Goal: Task Accomplishment & Management: Use online tool/utility

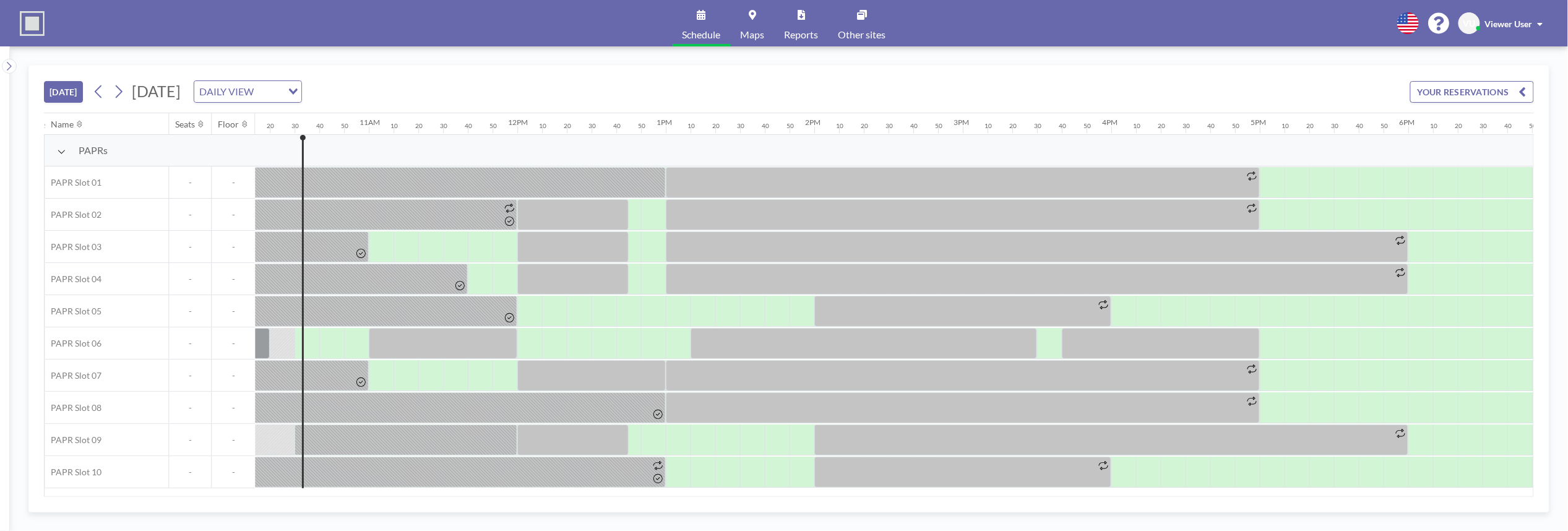
scroll to position [0, 1535]
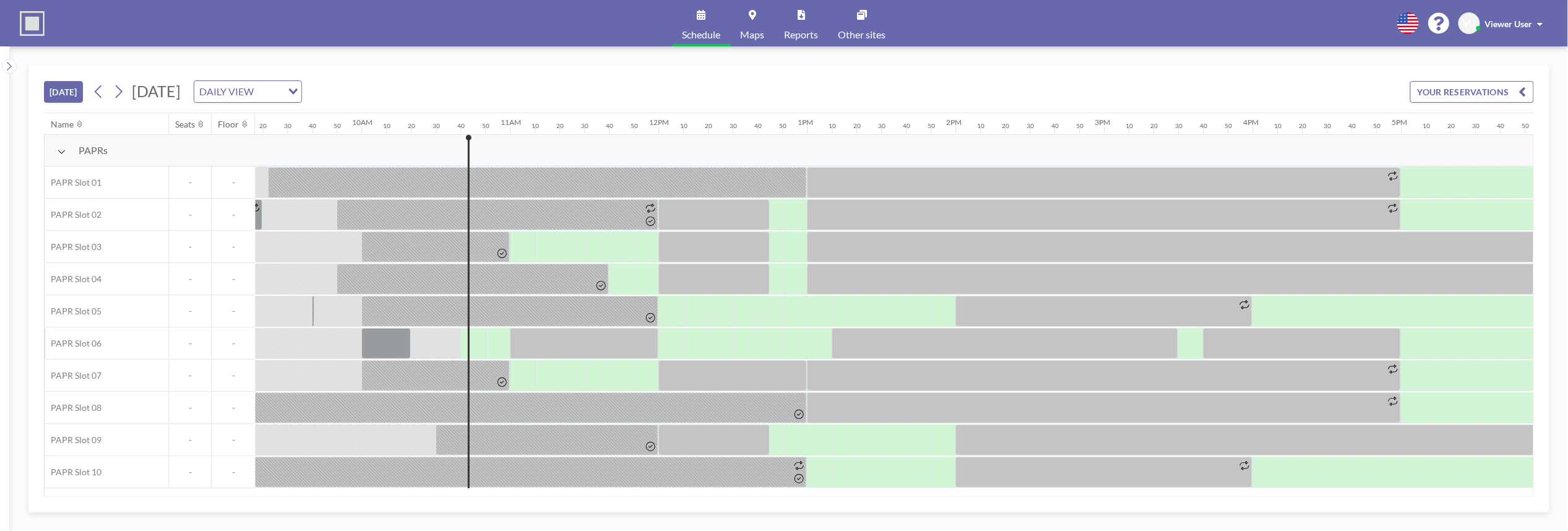
scroll to position [0, 1559]
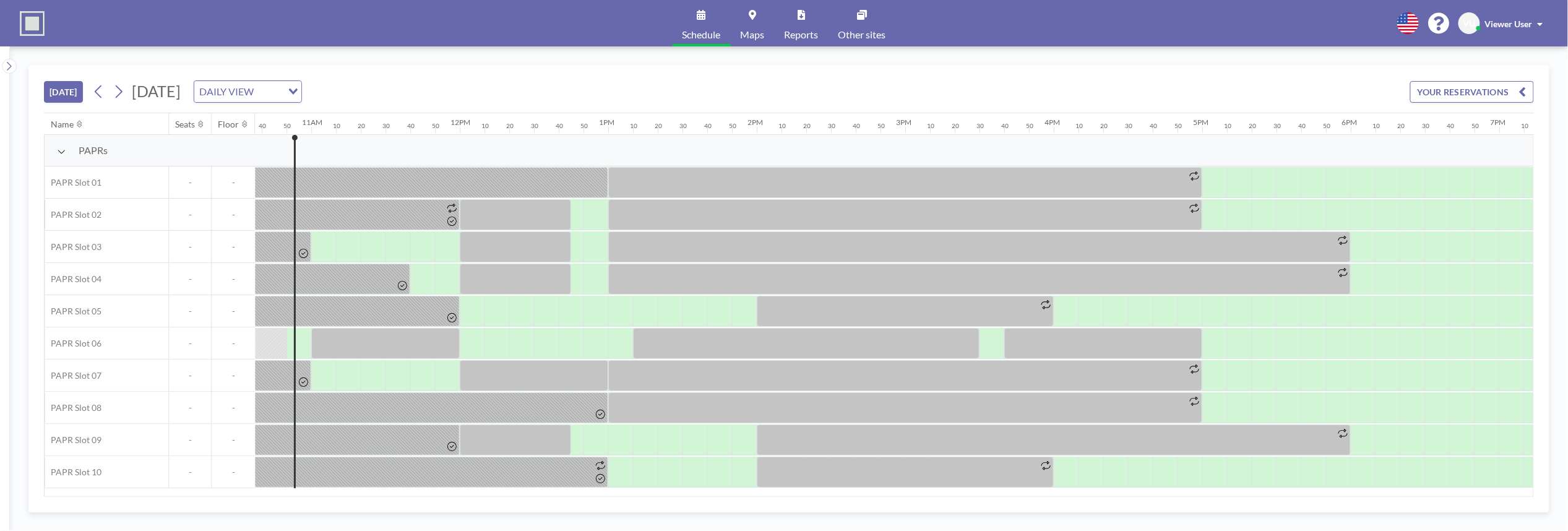
scroll to position [0, 1584]
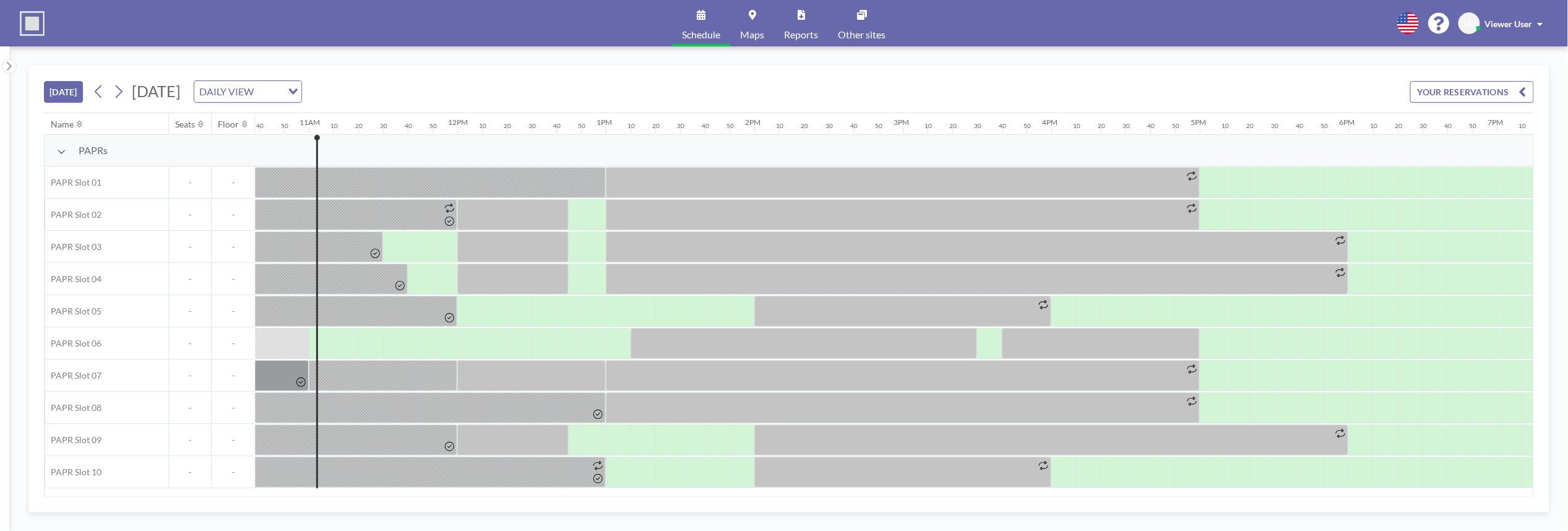
scroll to position [0, 1609]
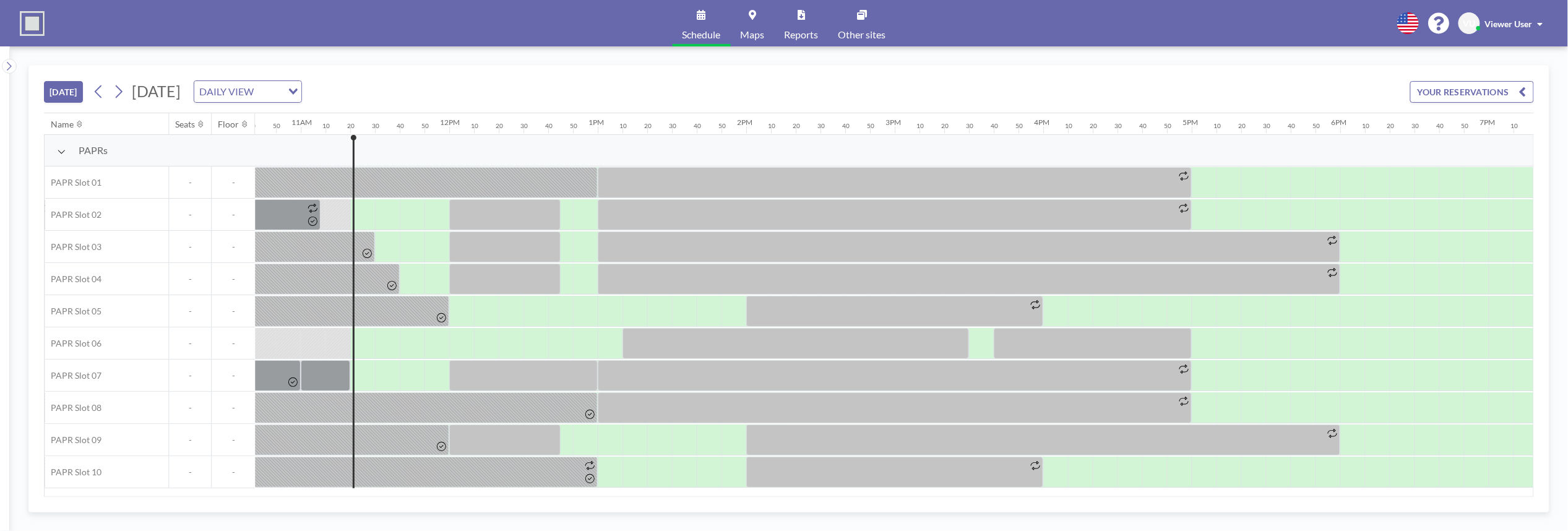
scroll to position [0, 1634]
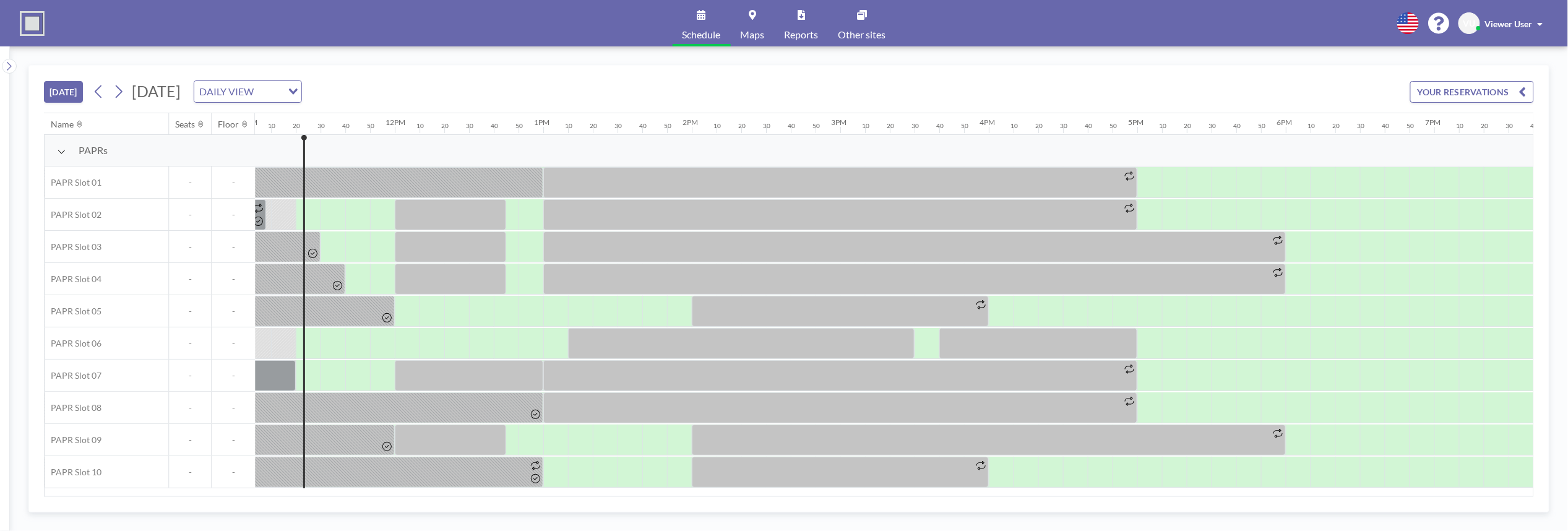
scroll to position [0, 1659]
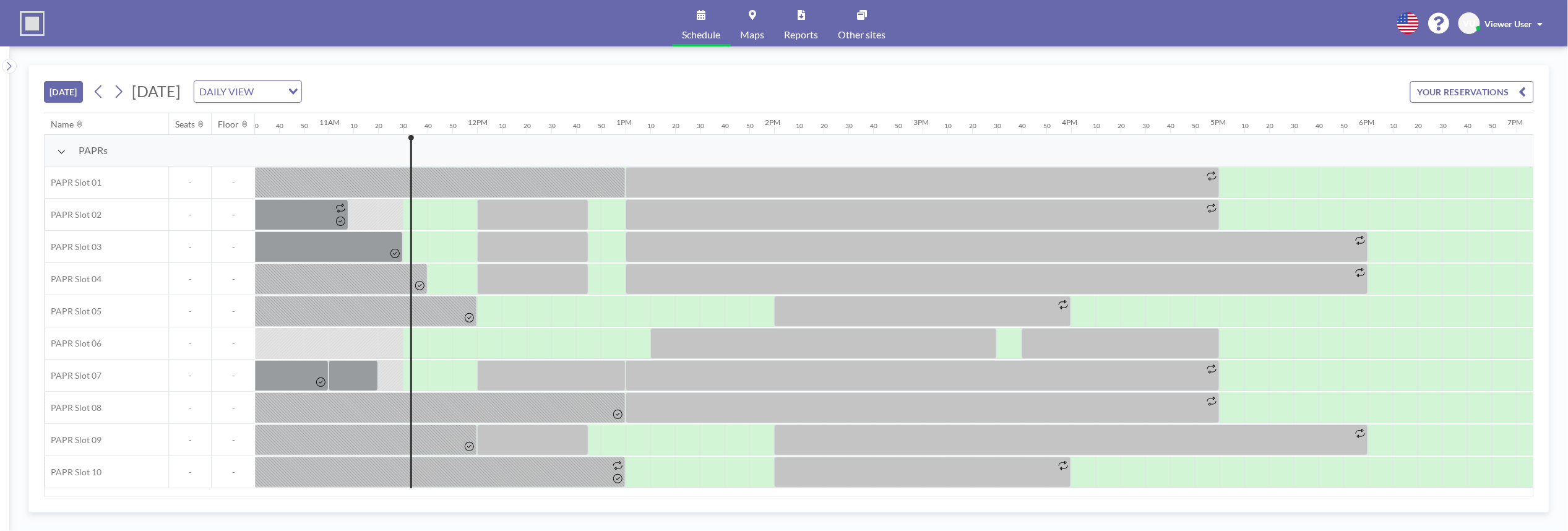
scroll to position [0, 1684]
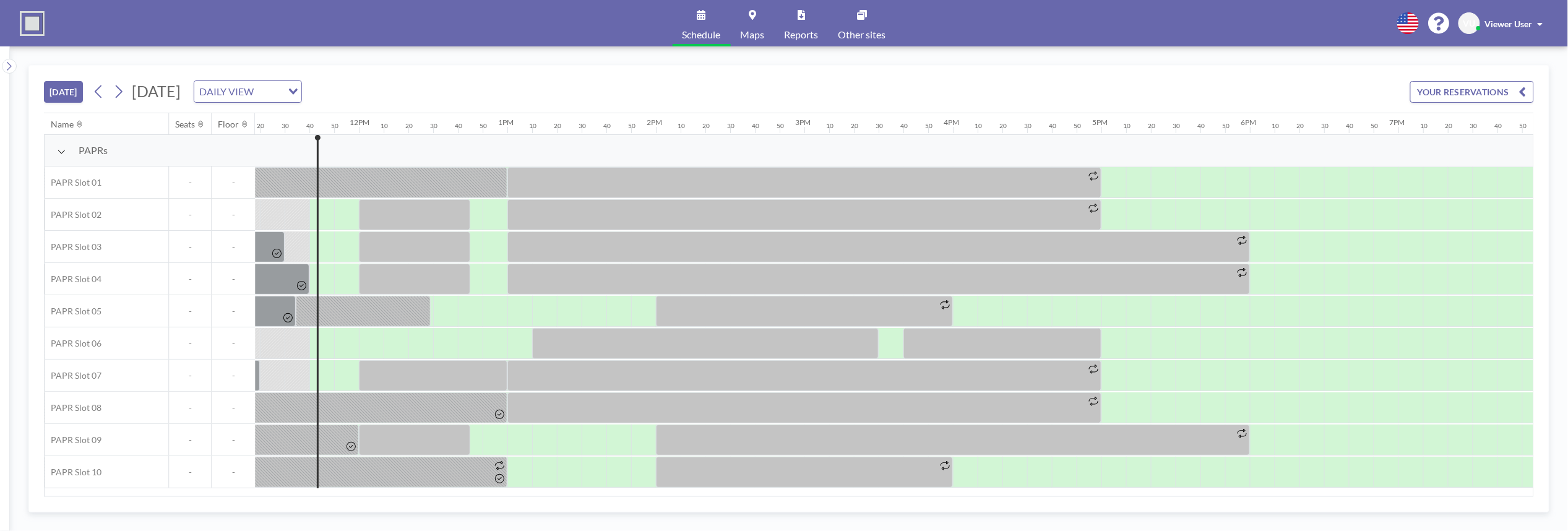
scroll to position [0, 1708]
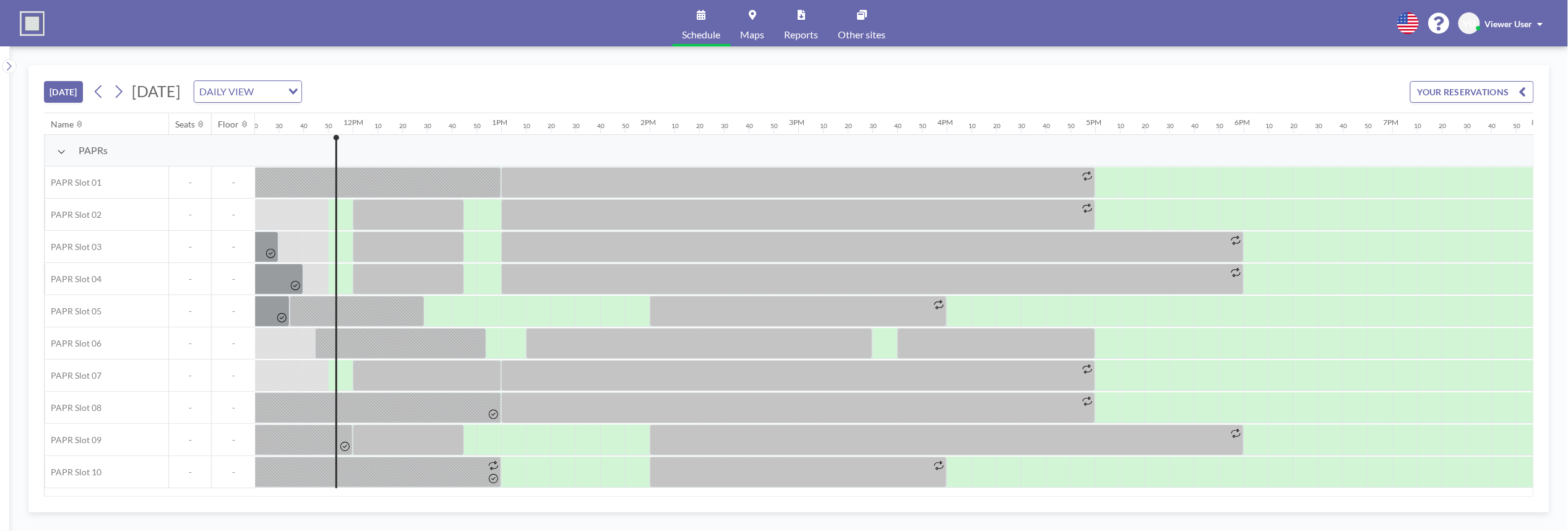
scroll to position [0, 1733]
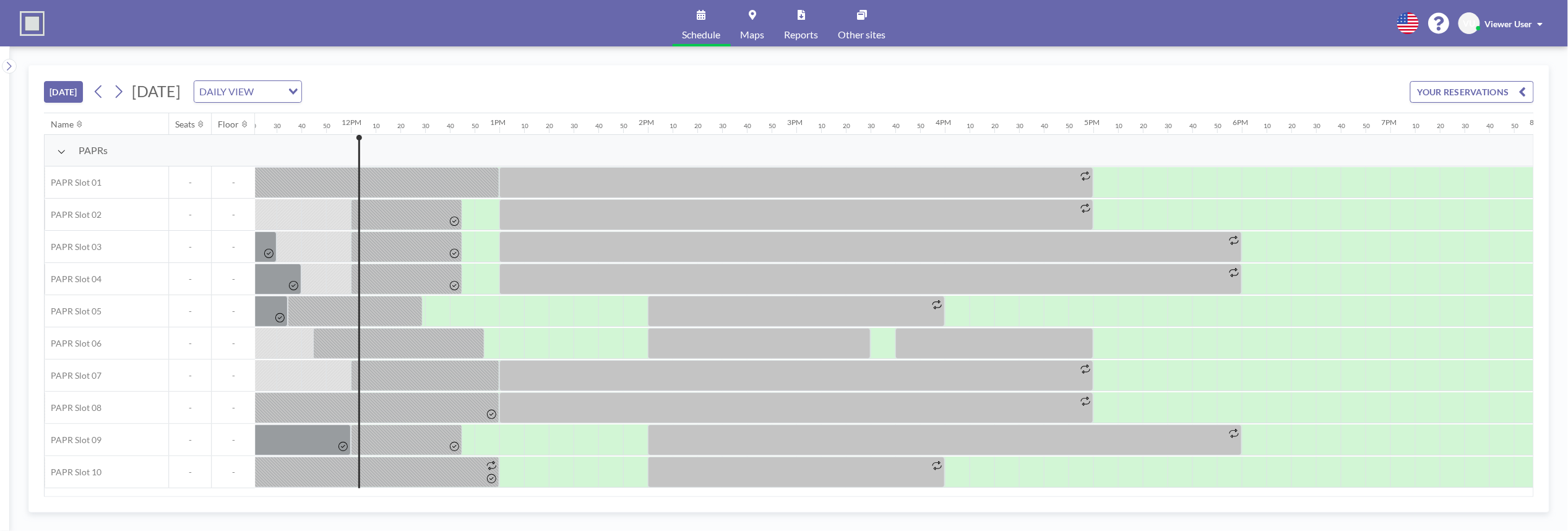
scroll to position [0, 1758]
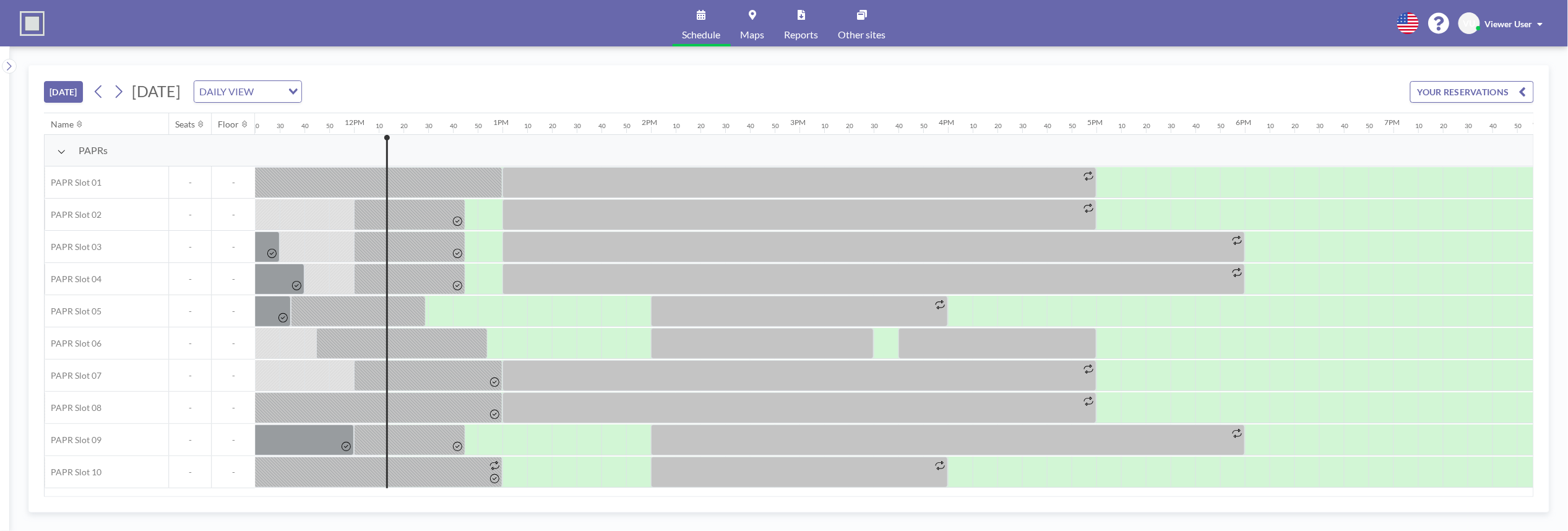
scroll to position [0, 1782]
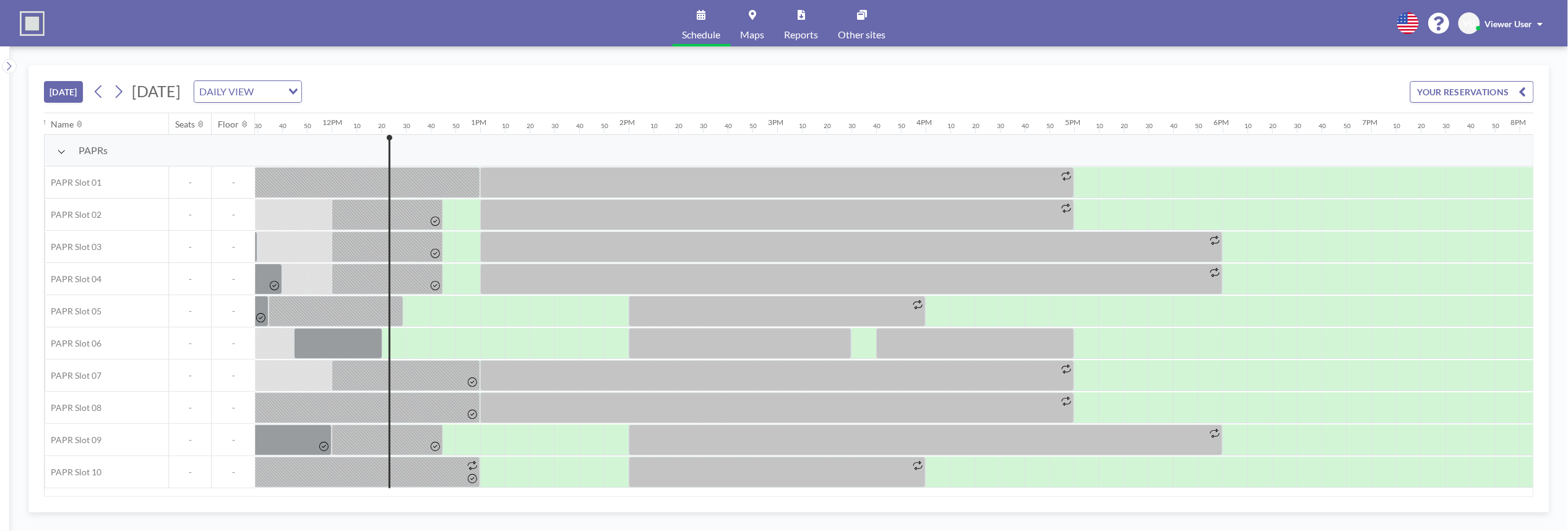
scroll to position [0, 1807]
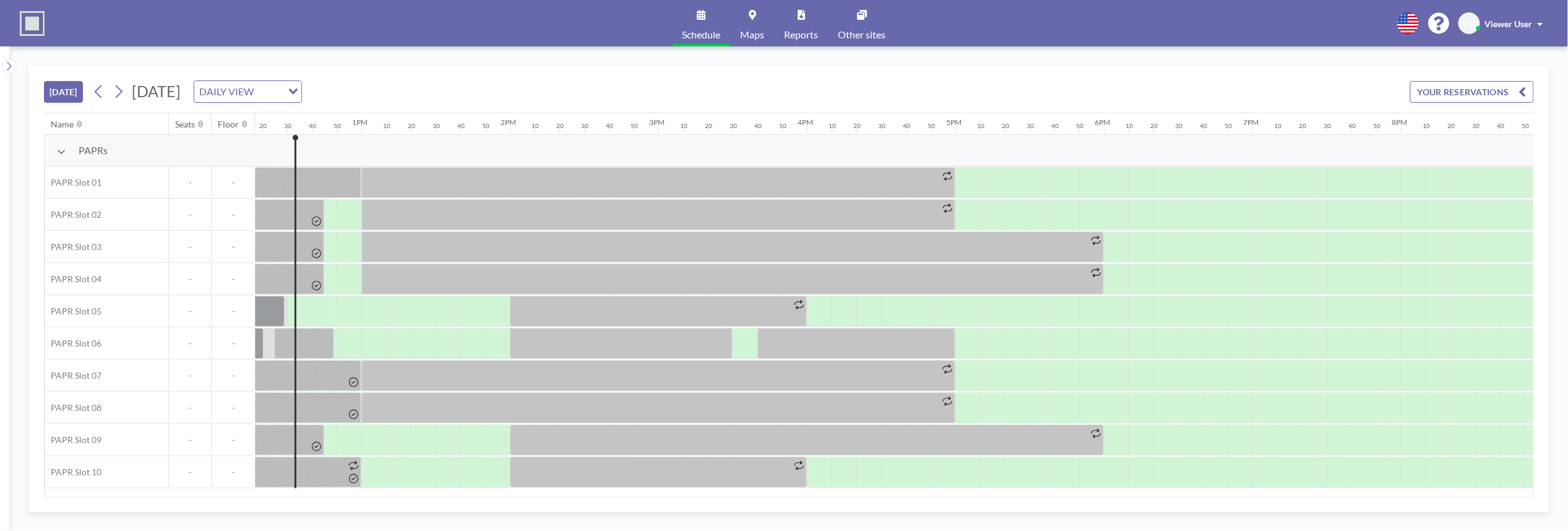
scroll to position [0, 1832]
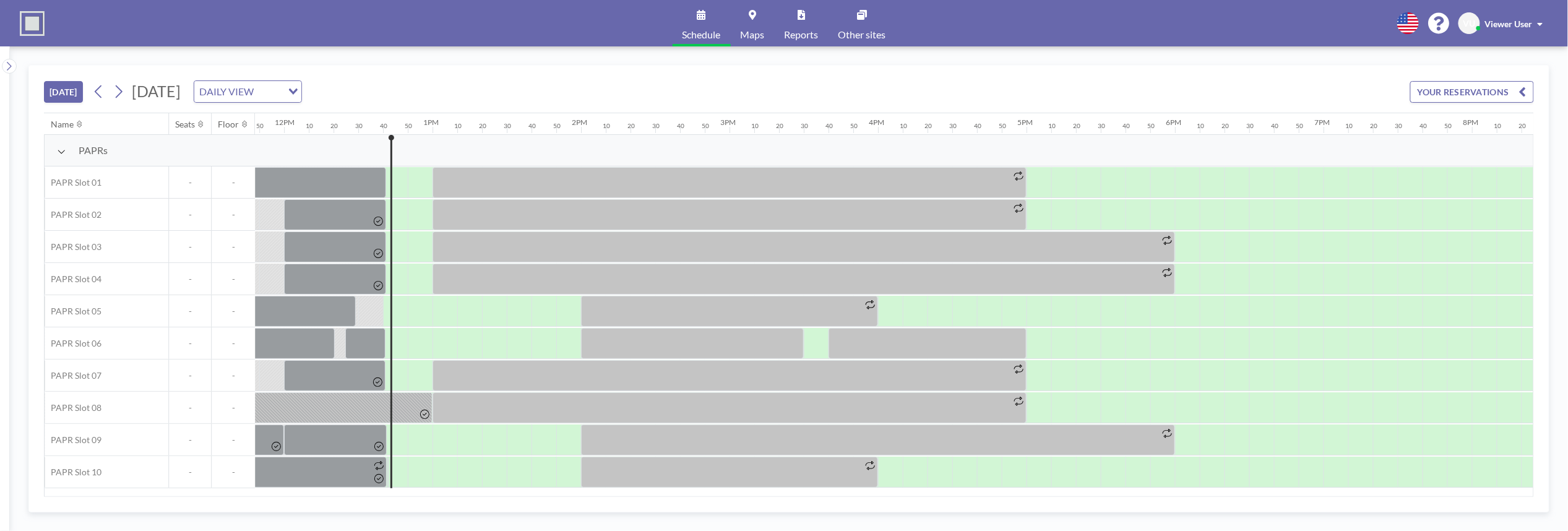
scroll to position [0, 1856]
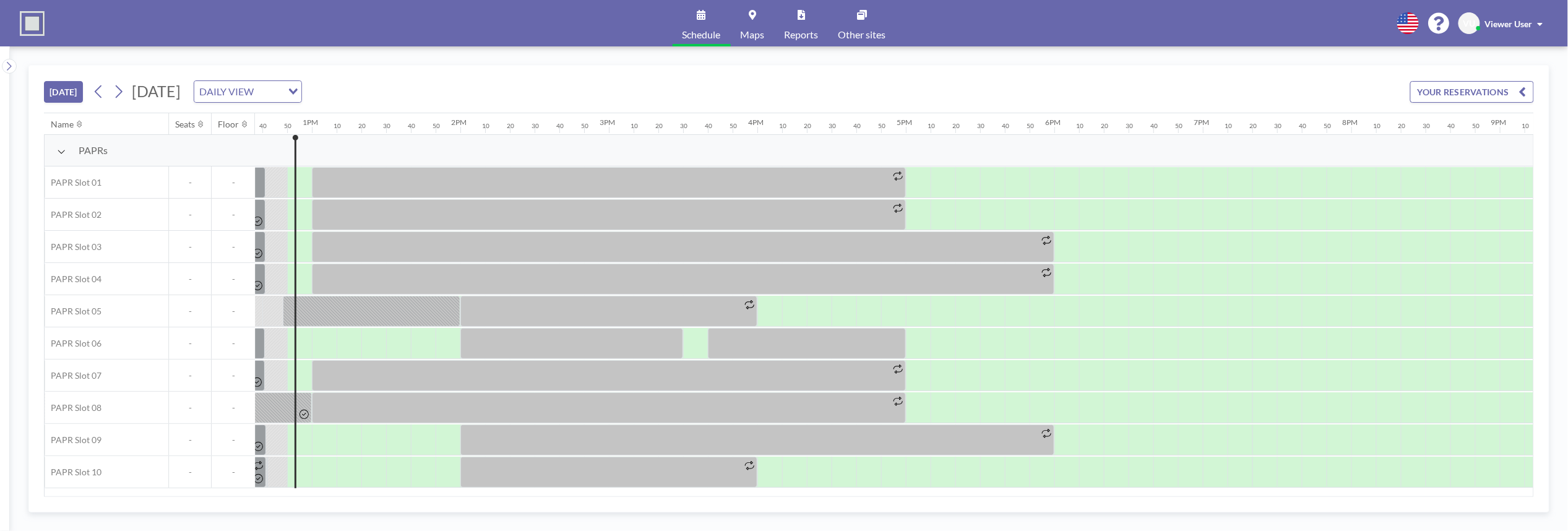
scroll to position [0, 1881]
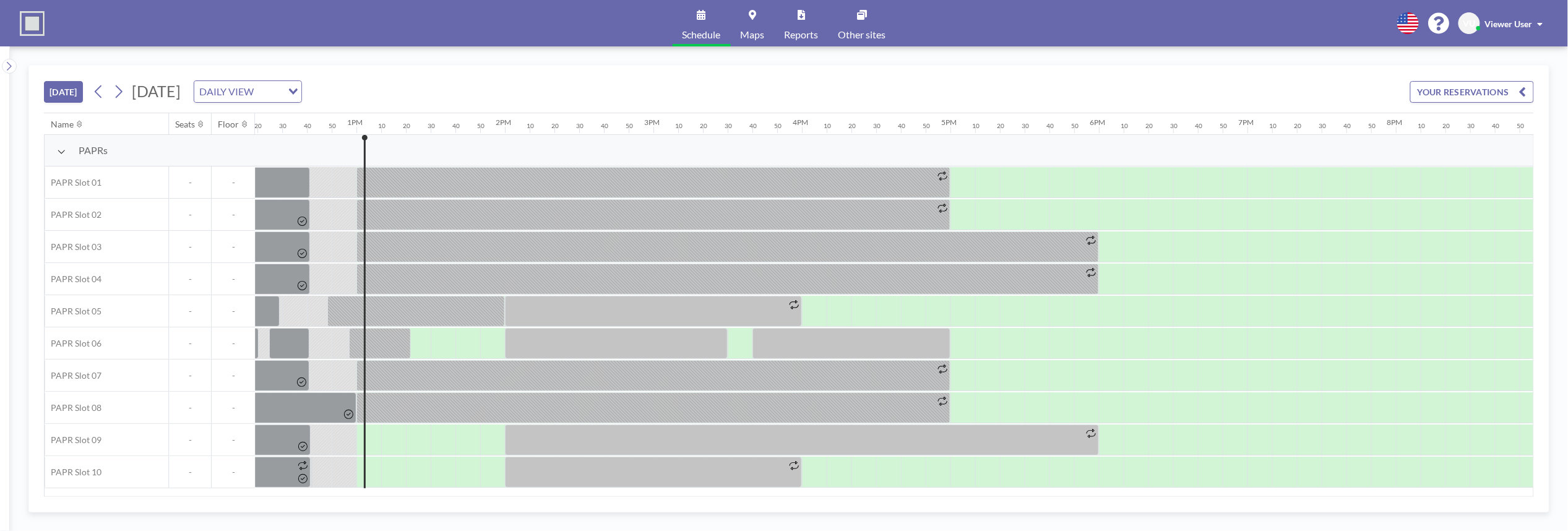
scroll to position [0, 1906]
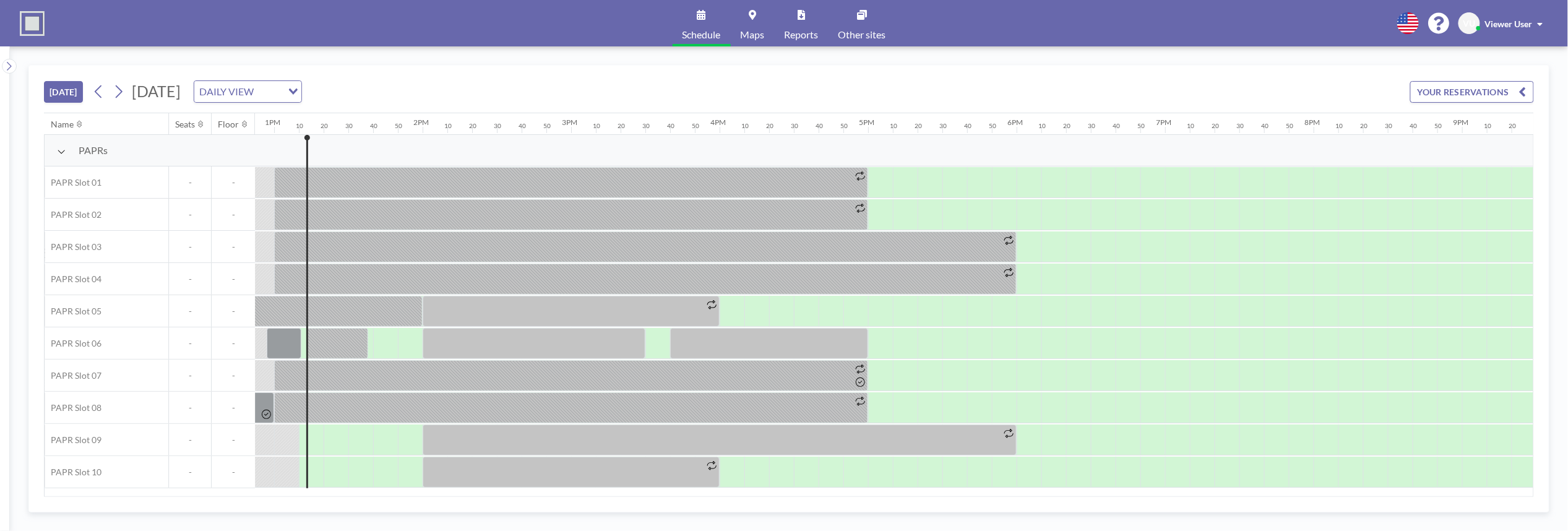
scroll to position [0, 1931]
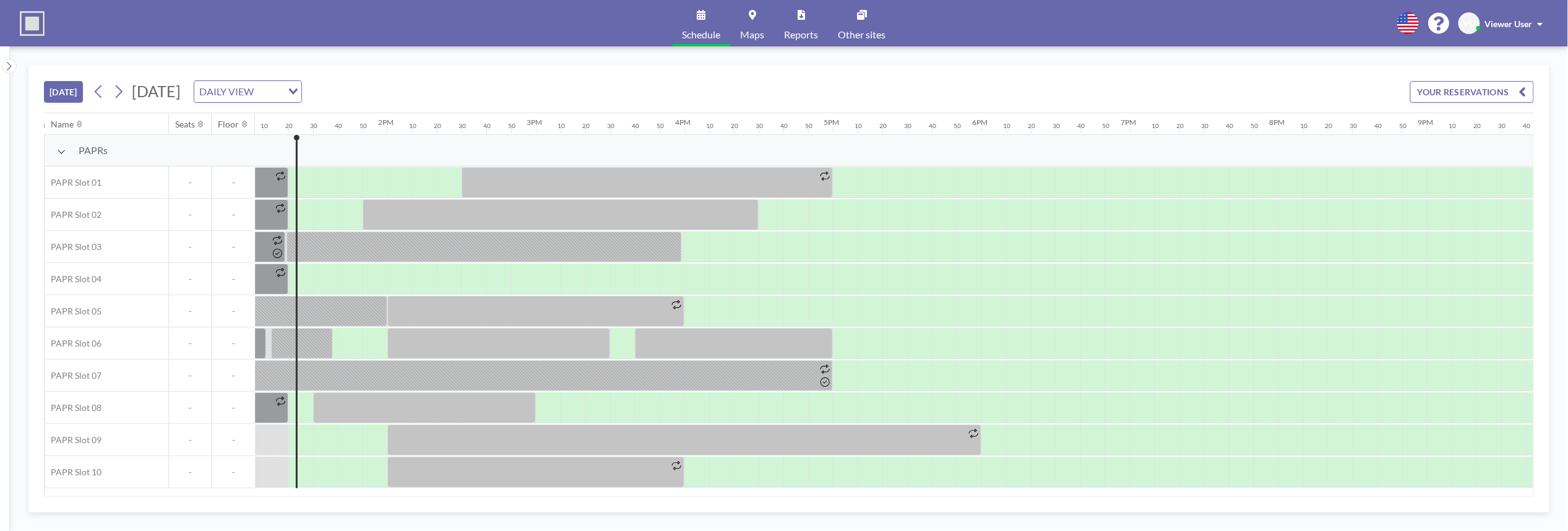
scroll to position [0, 1956]
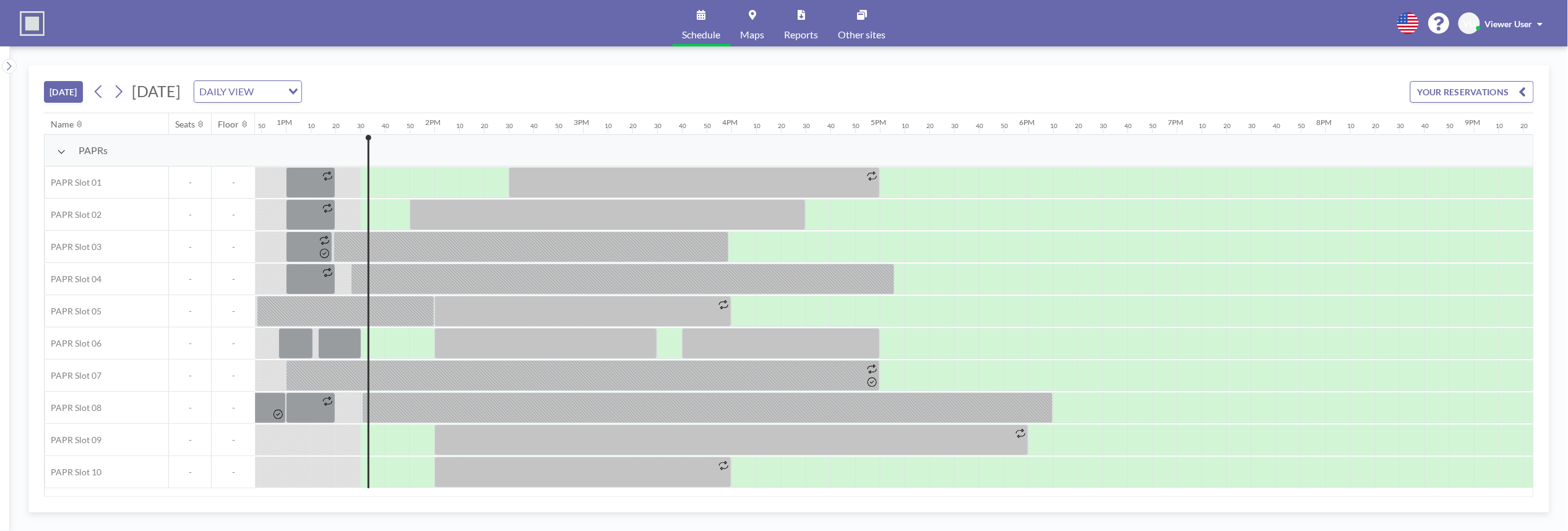
scroll to position [0, 1981]
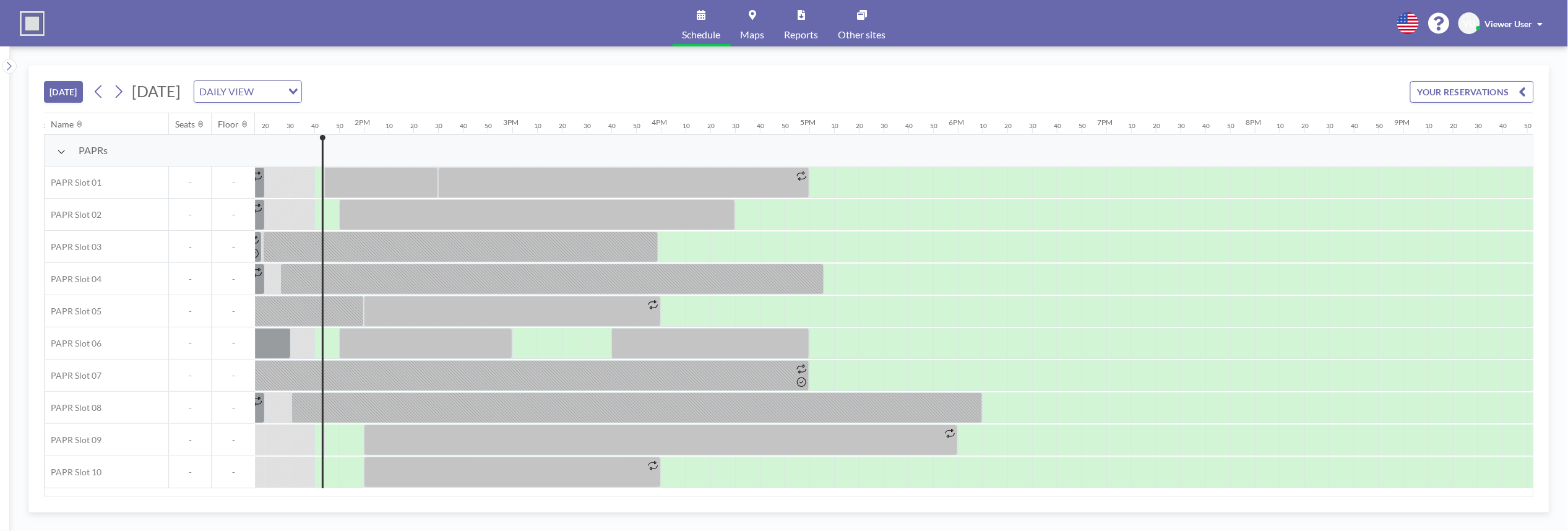
scroll to position [0, 2005]
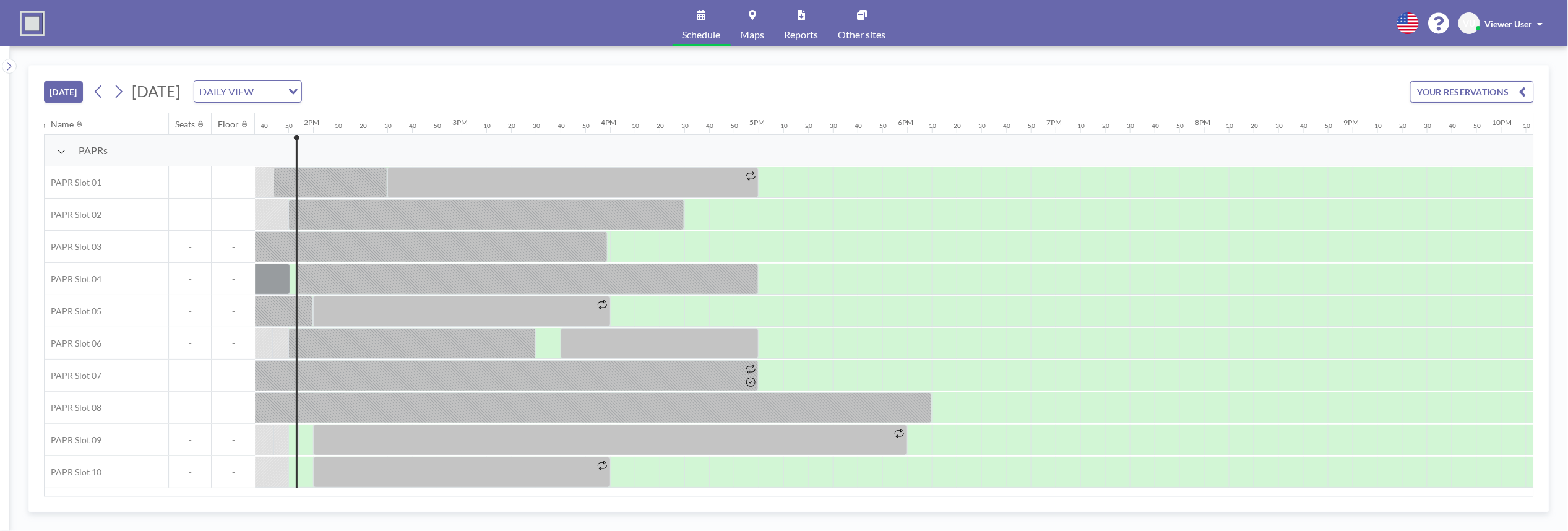
scroll to position [0, 2030]
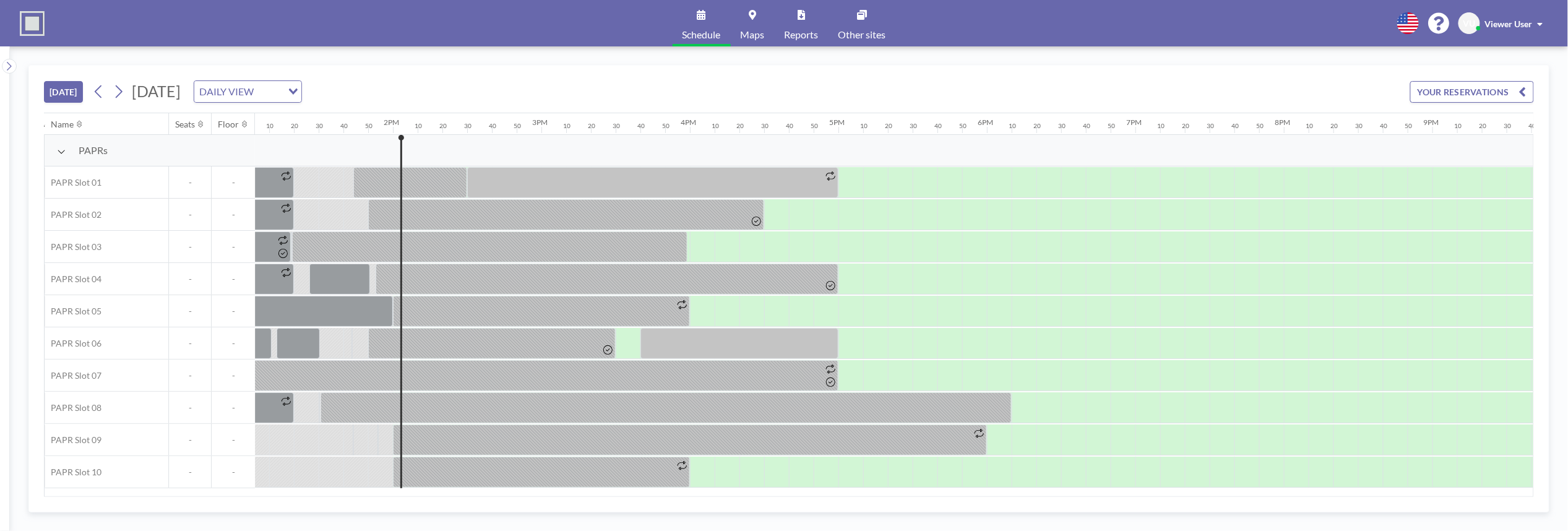
scroll to position [0, 2055]
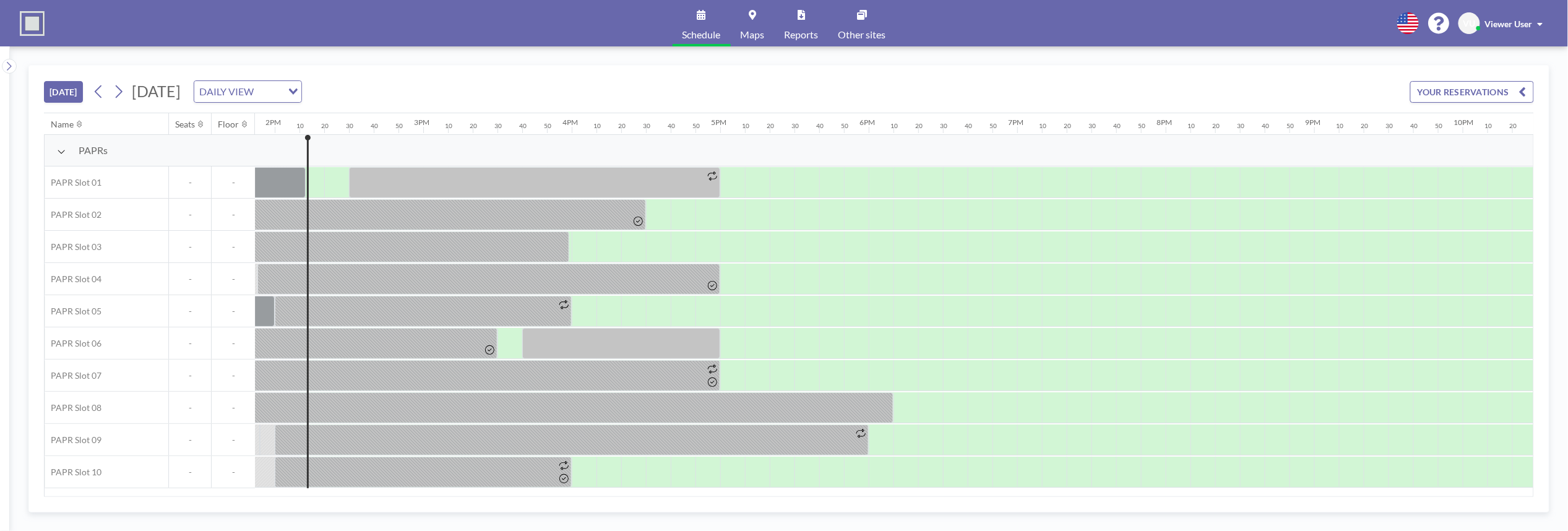
scroll to position [0, 2079]
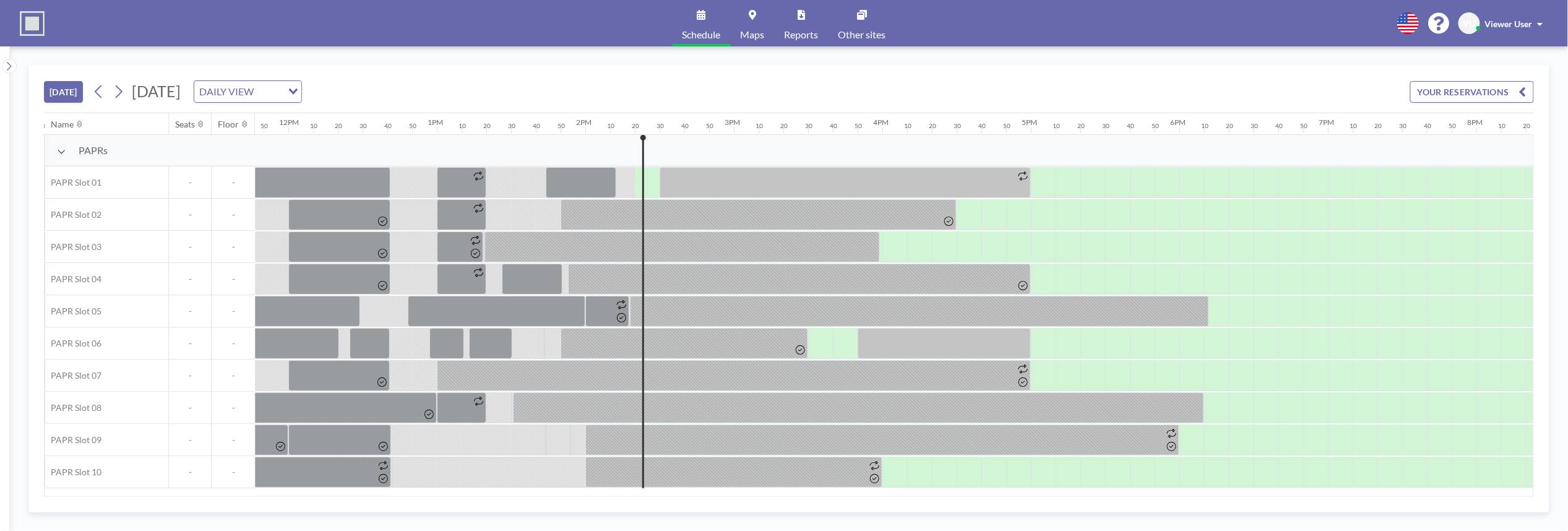
scroll to position [0, 2104]
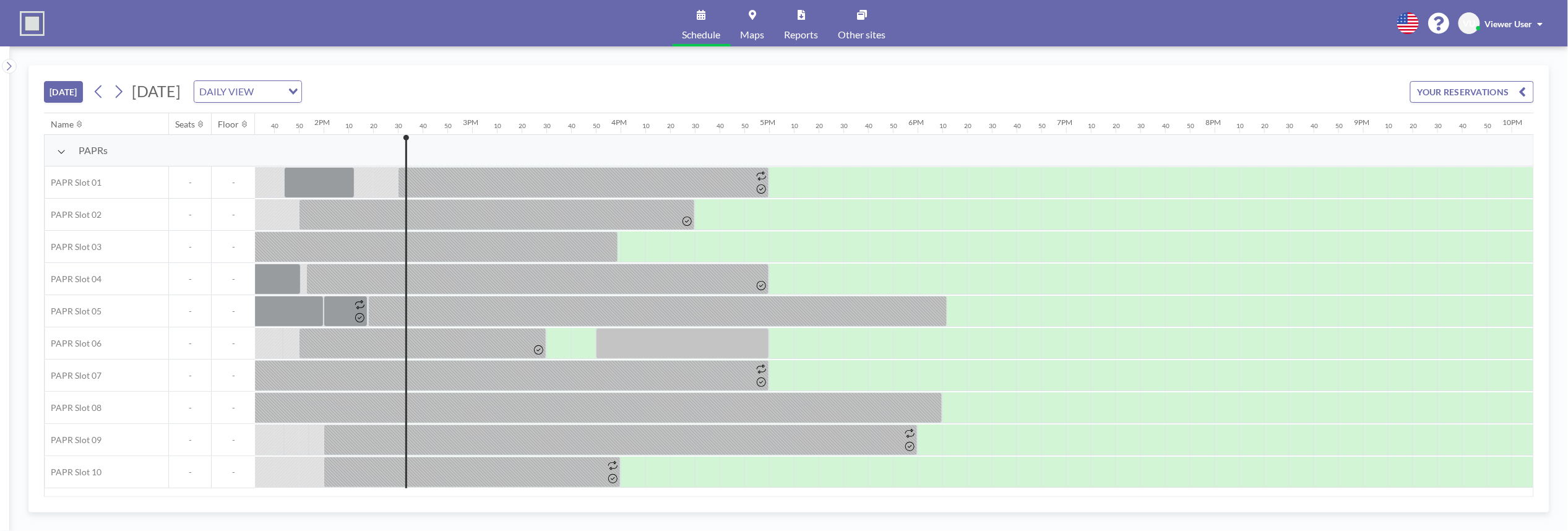
scroll to position [0, 2129]
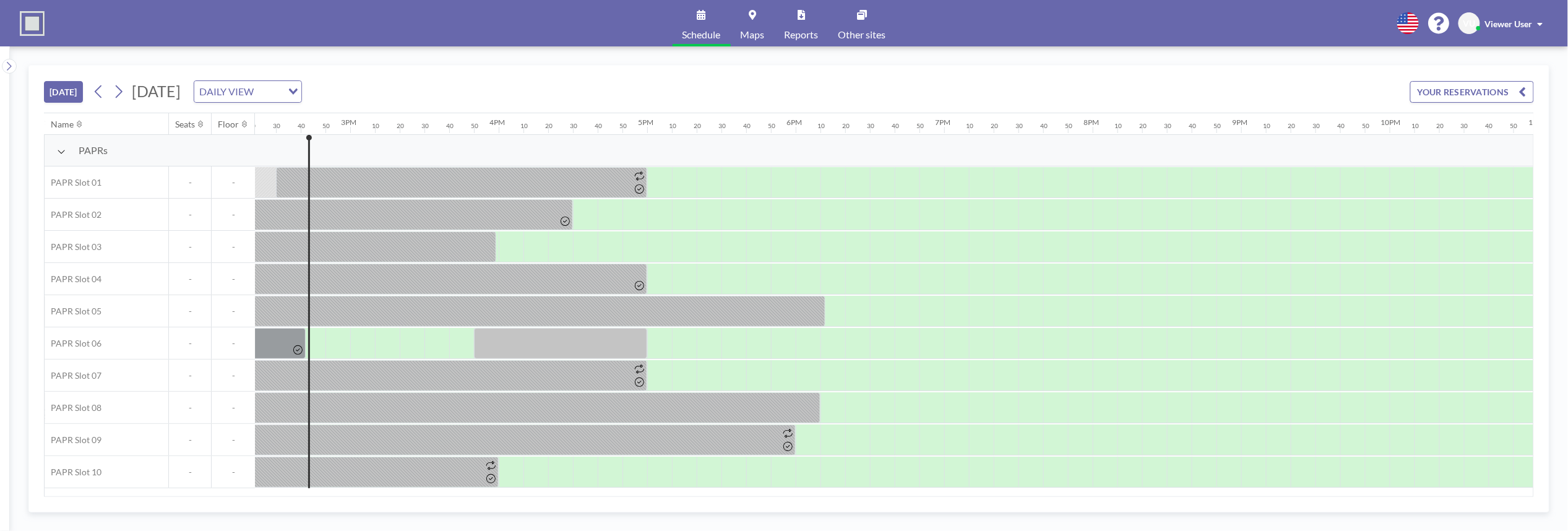
scroll to position [0, 2153]
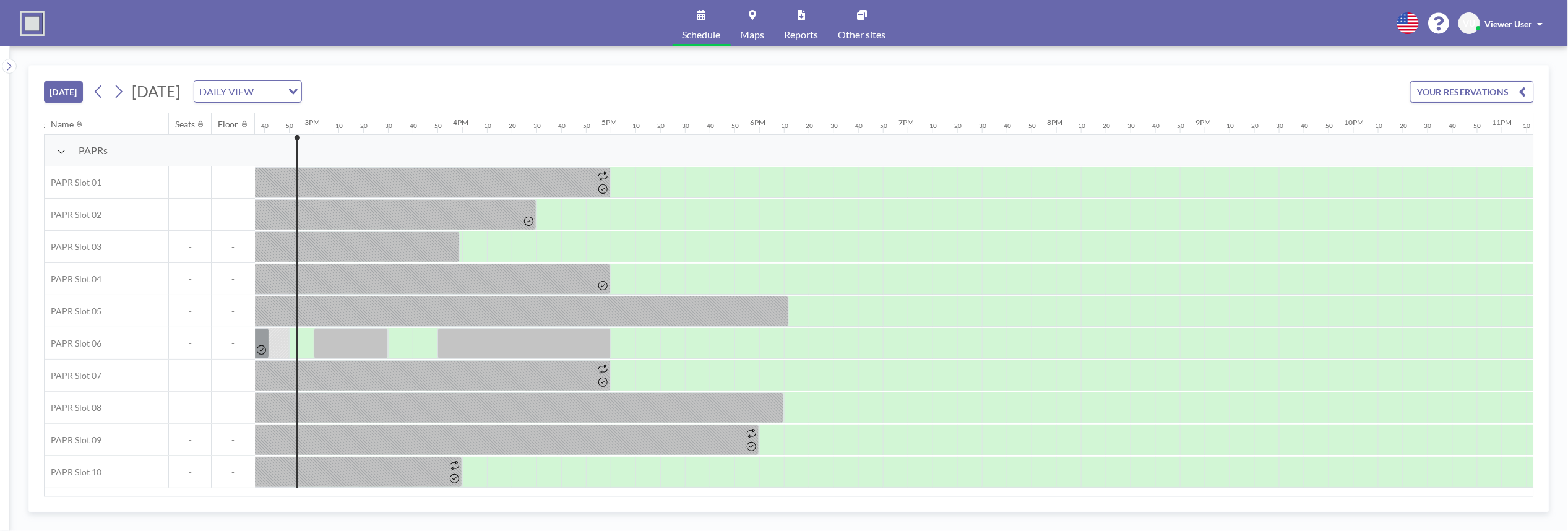
scroll to position [0, 2178]
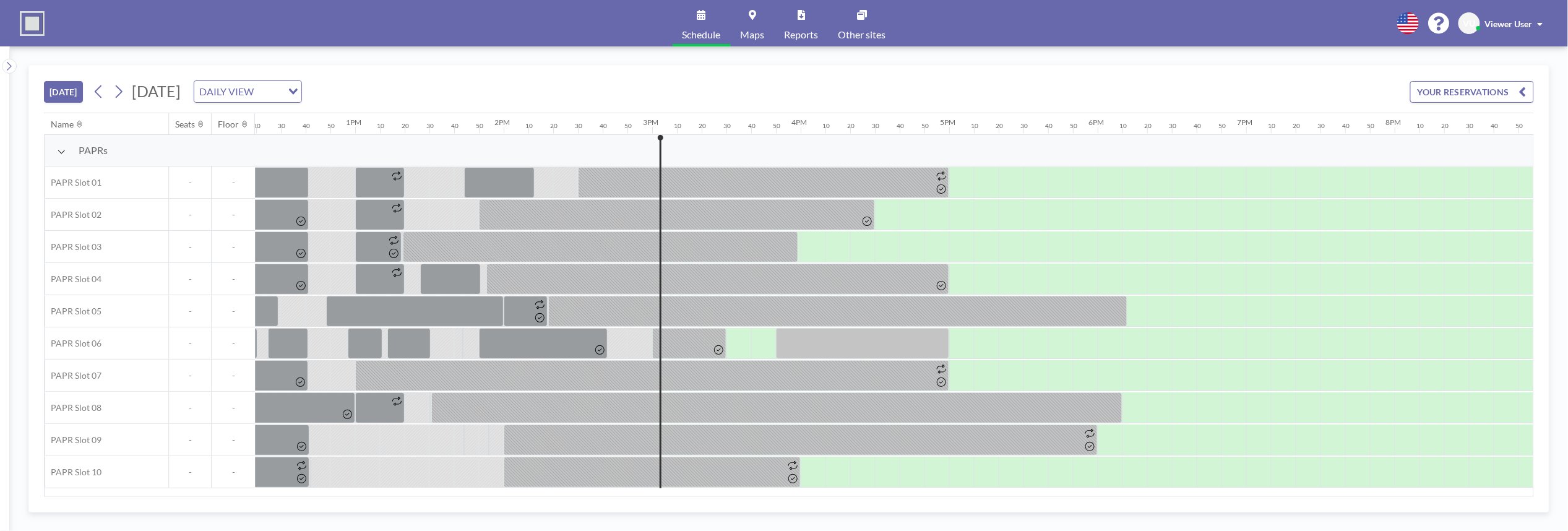
scroll to position [0, 2203]
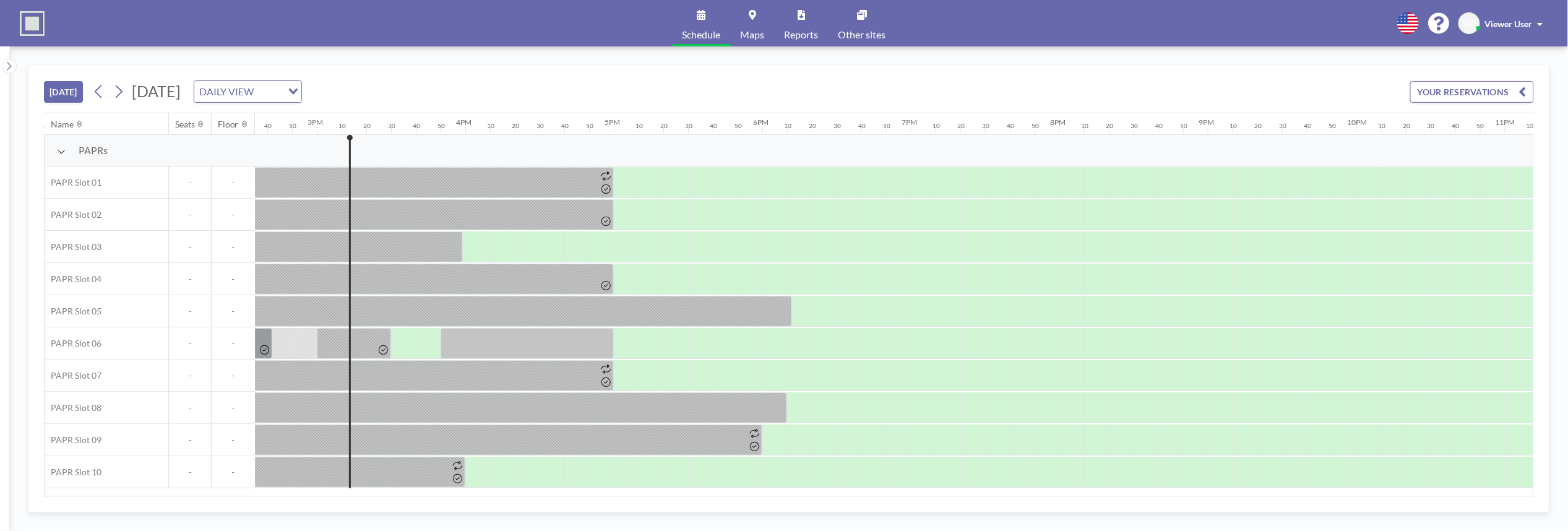
scroll to position [0, 2228]
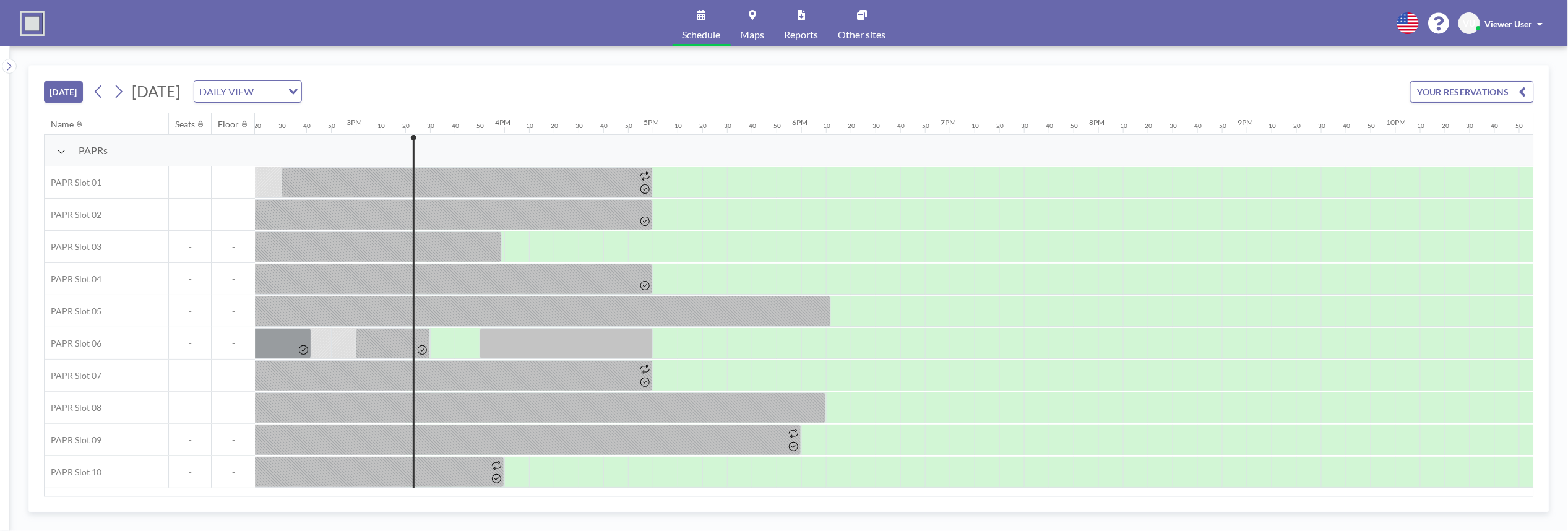
scroll to position [0, 2253]
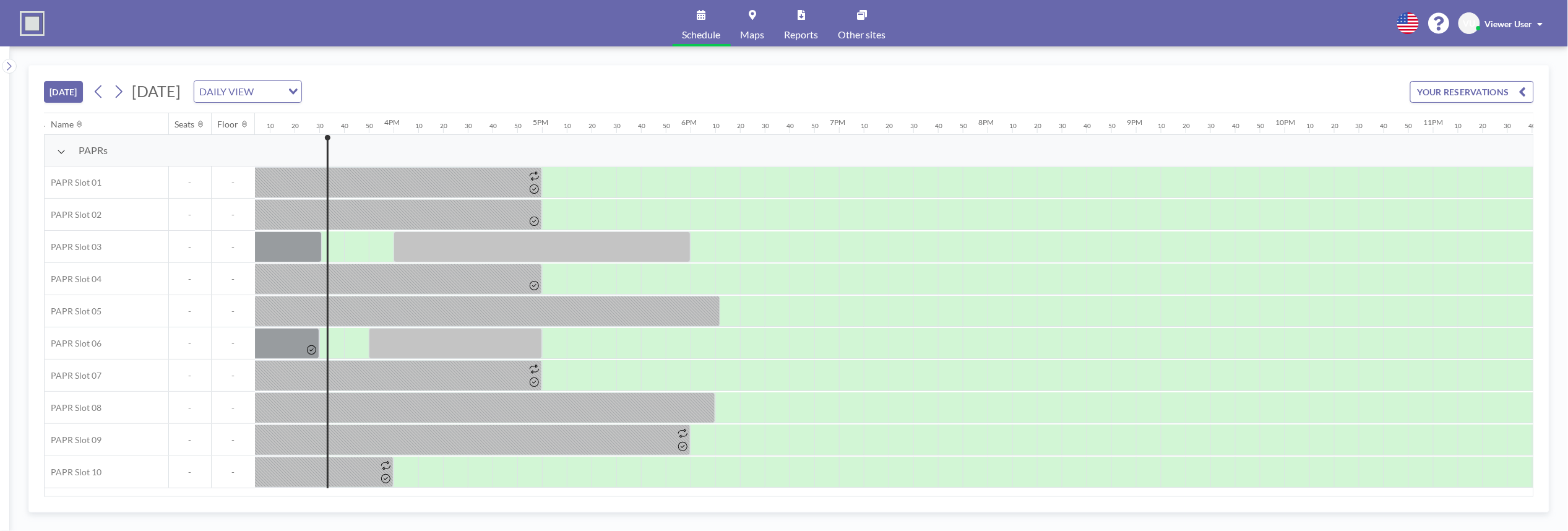
scroll to position [0, 2278]
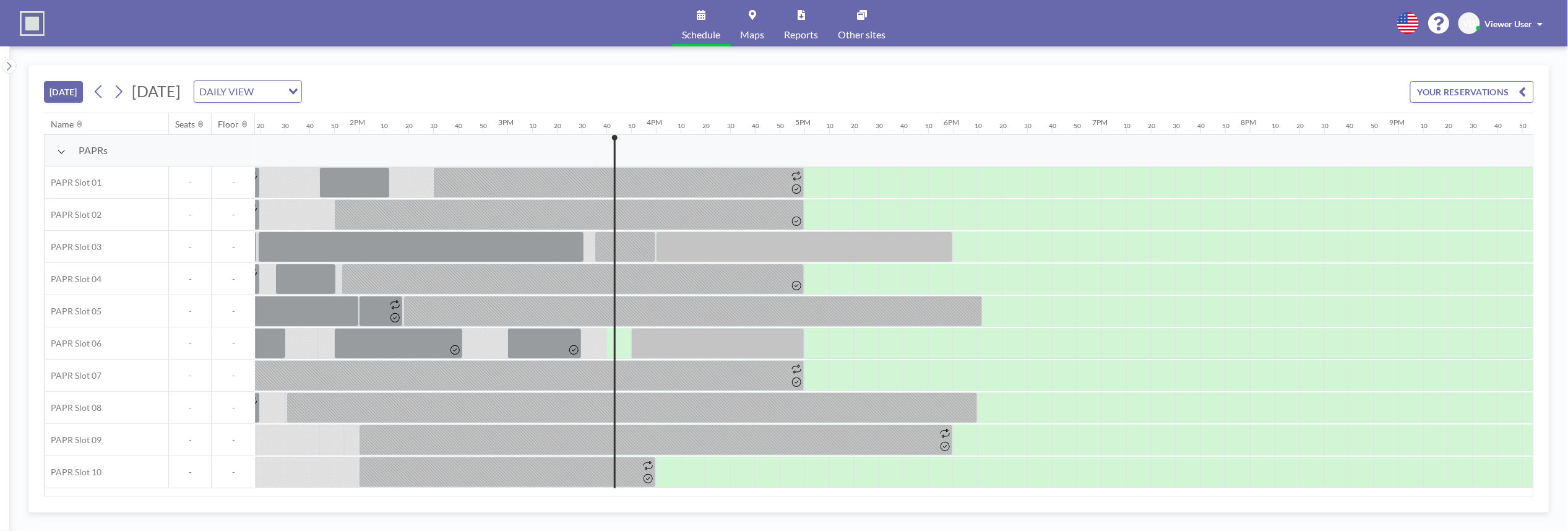
scroll to position [0, 2300]
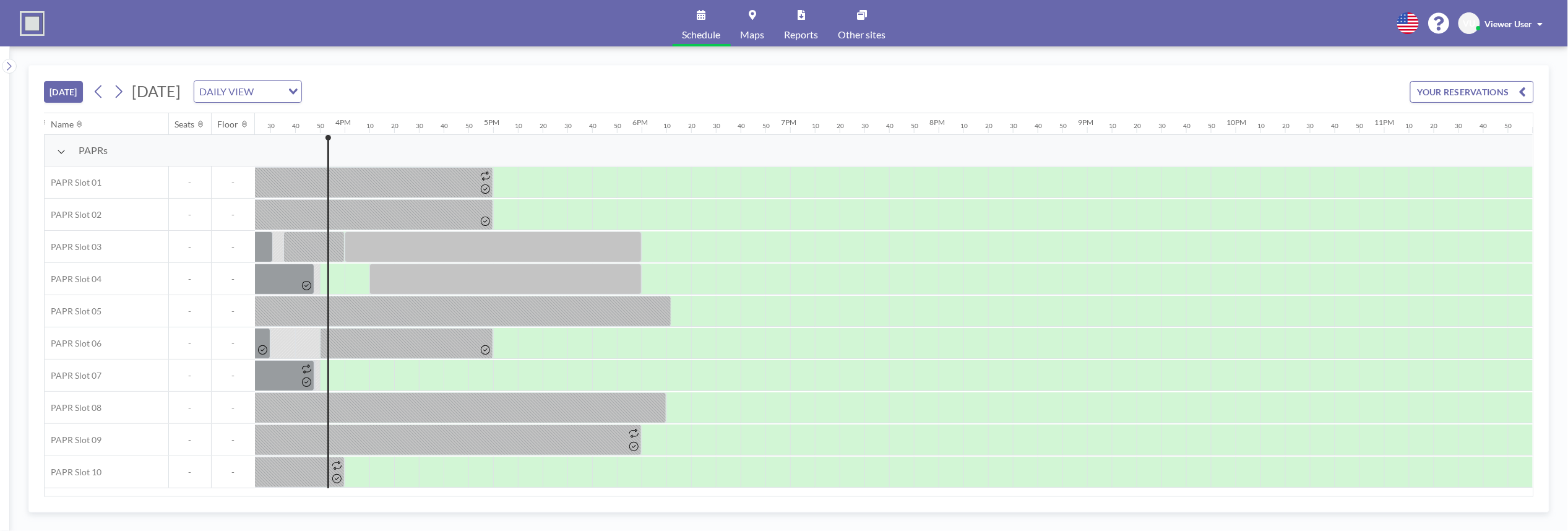
scroll to position [0, 2300]
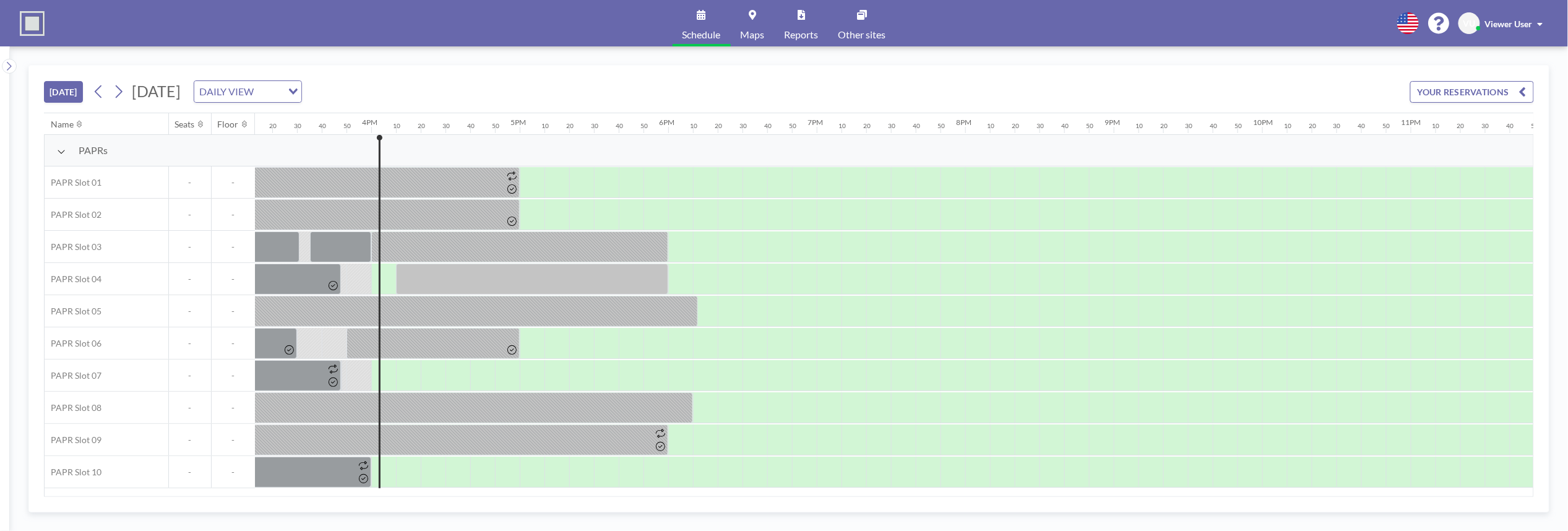
scroll to position [0, 2300]
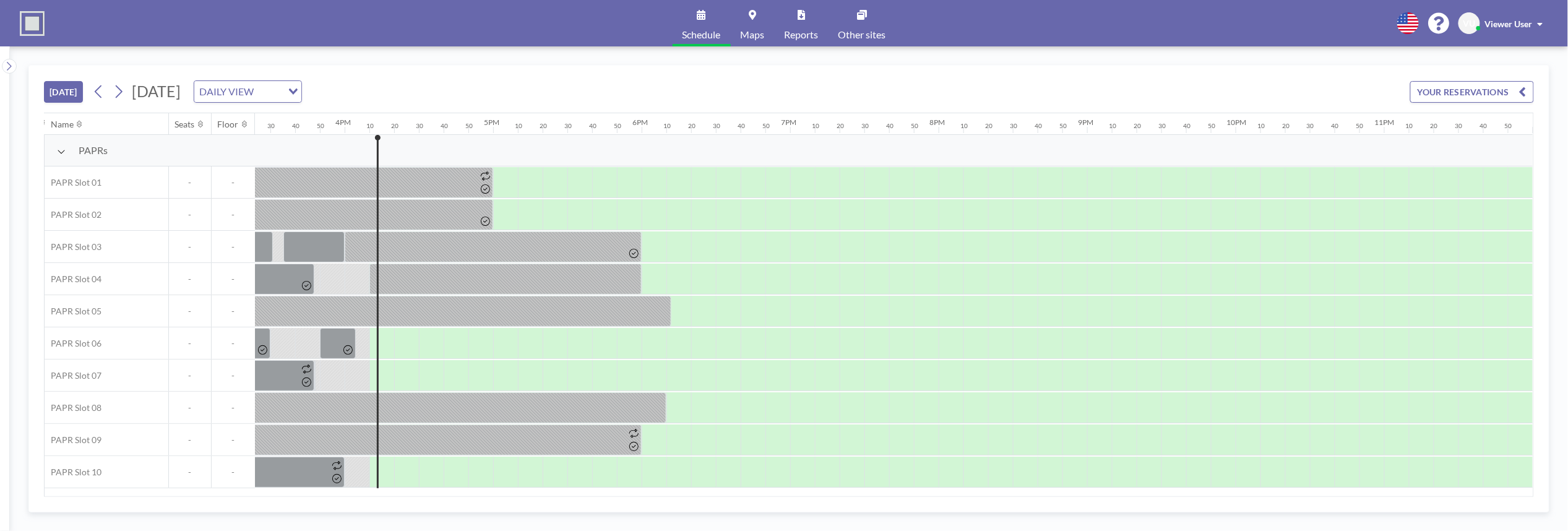
scroll to position [0, 2300]
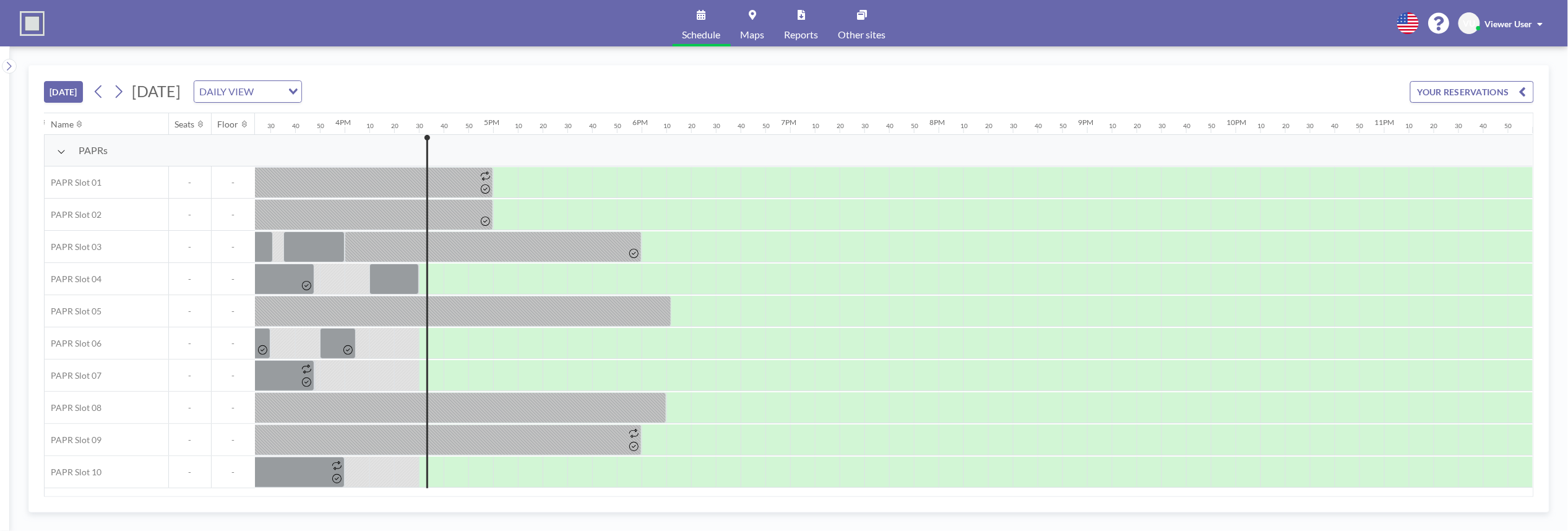
scroll to position [0, 2300]
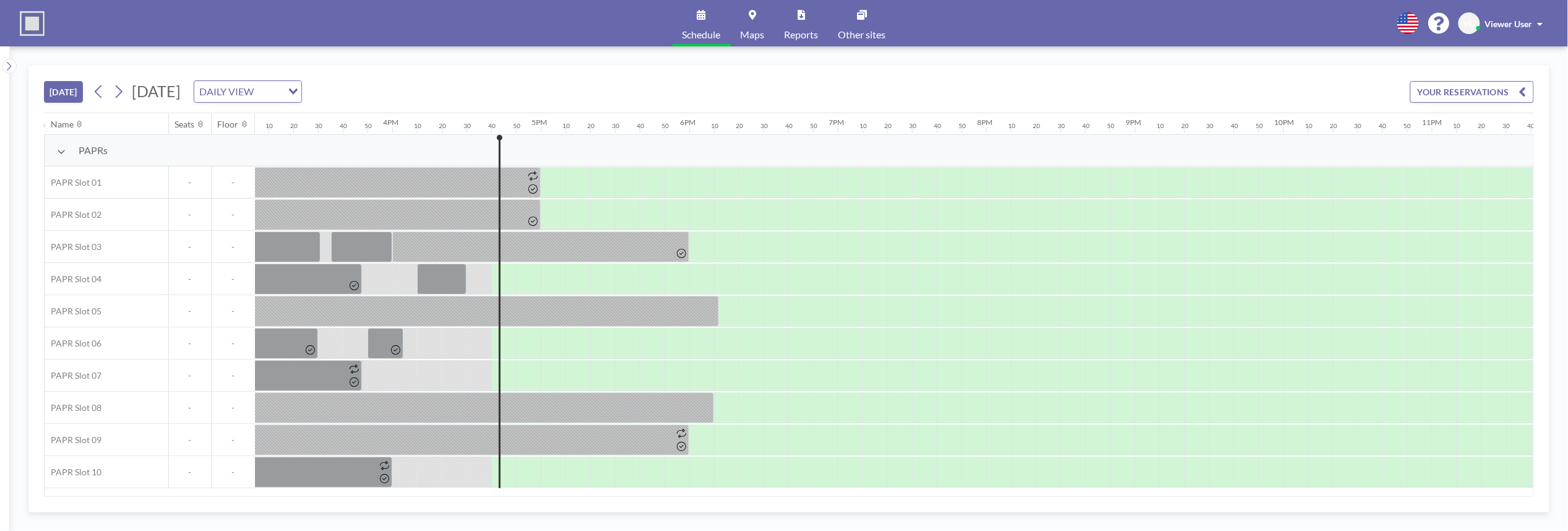
scroll to position [0, 2300]
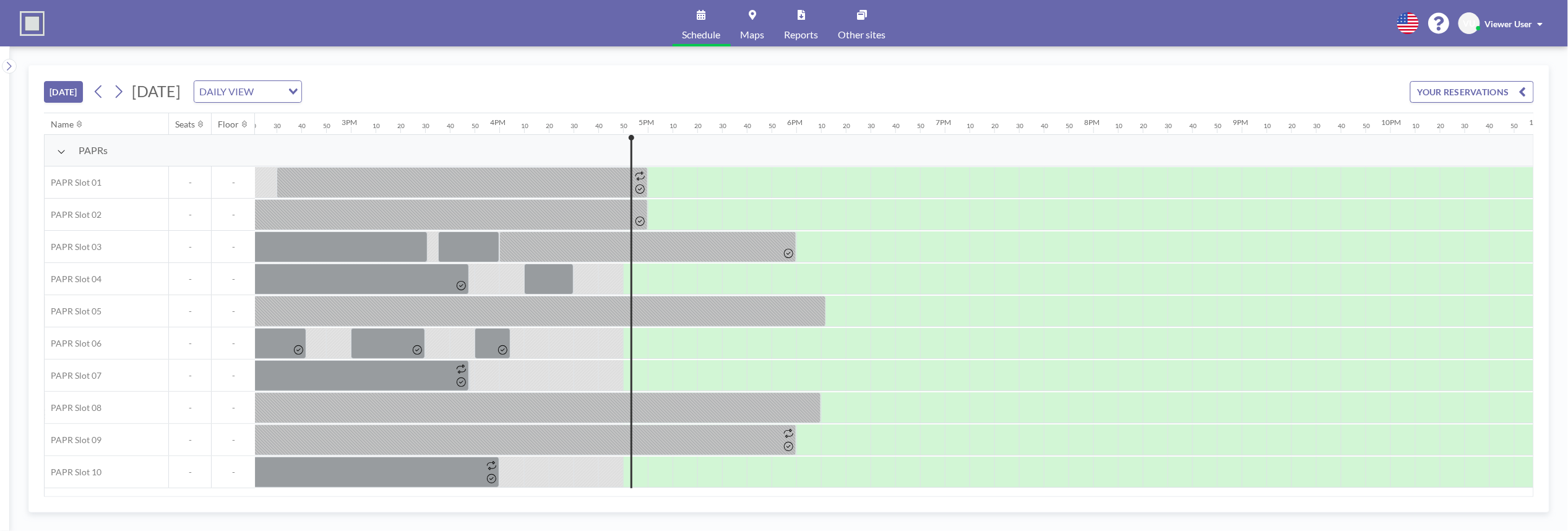
scroll to position [0, 2300]
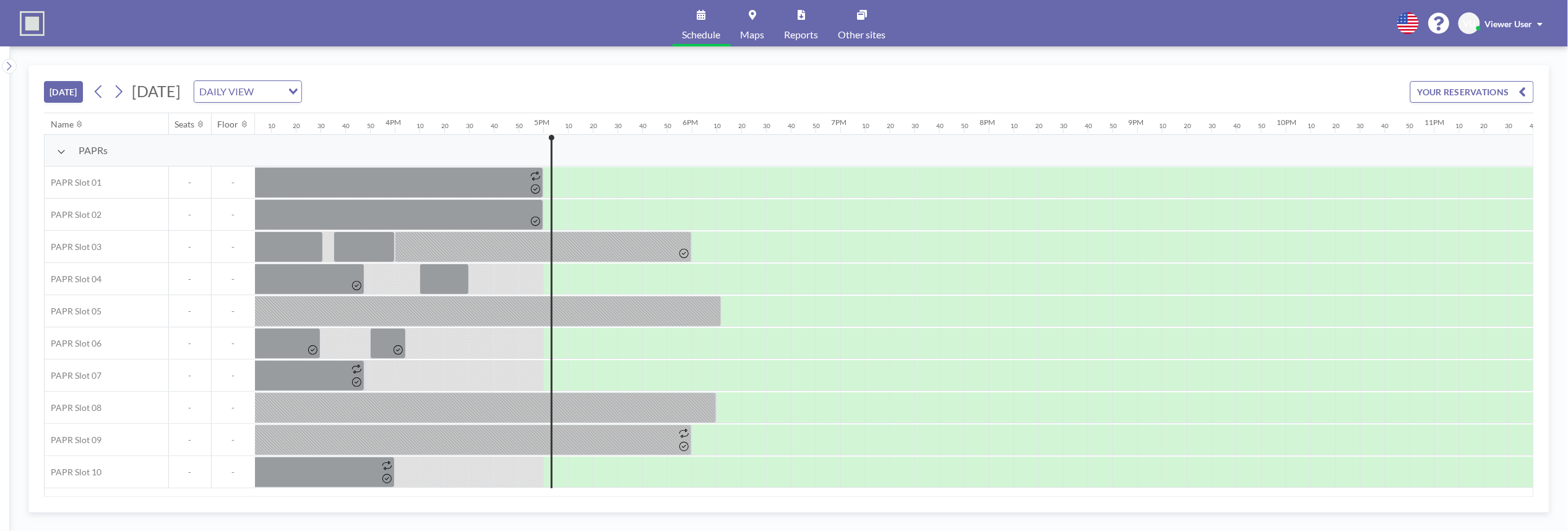
scroll to position [0, 2300]
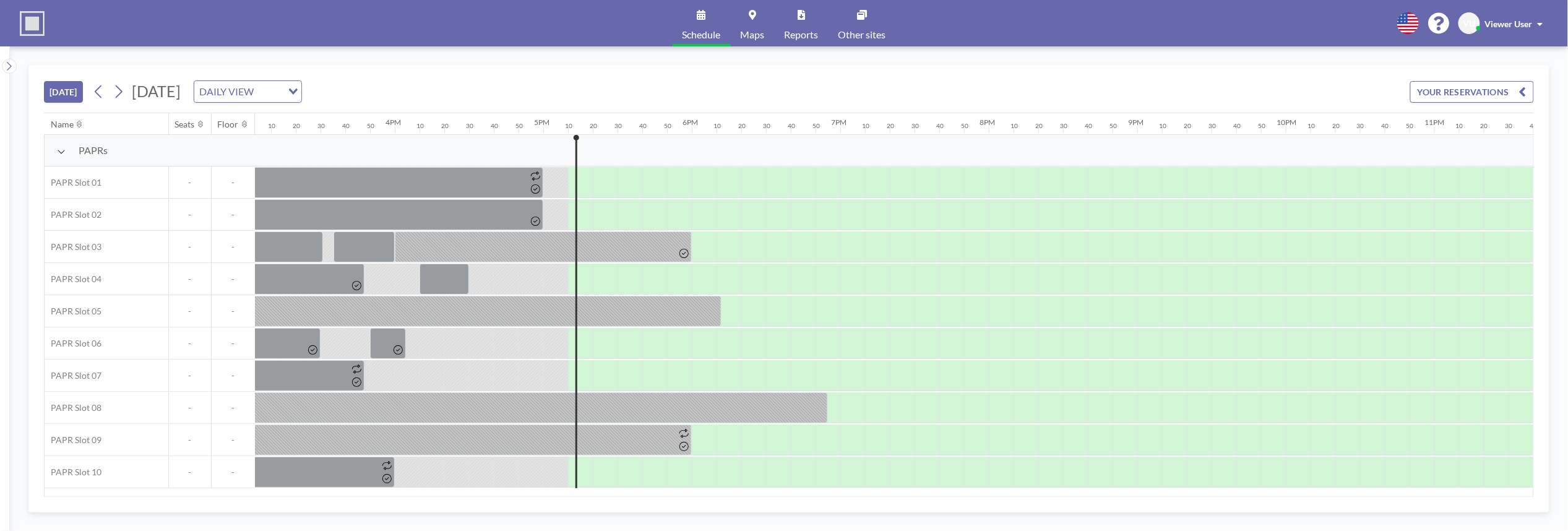
scroll to position [0, 2300]
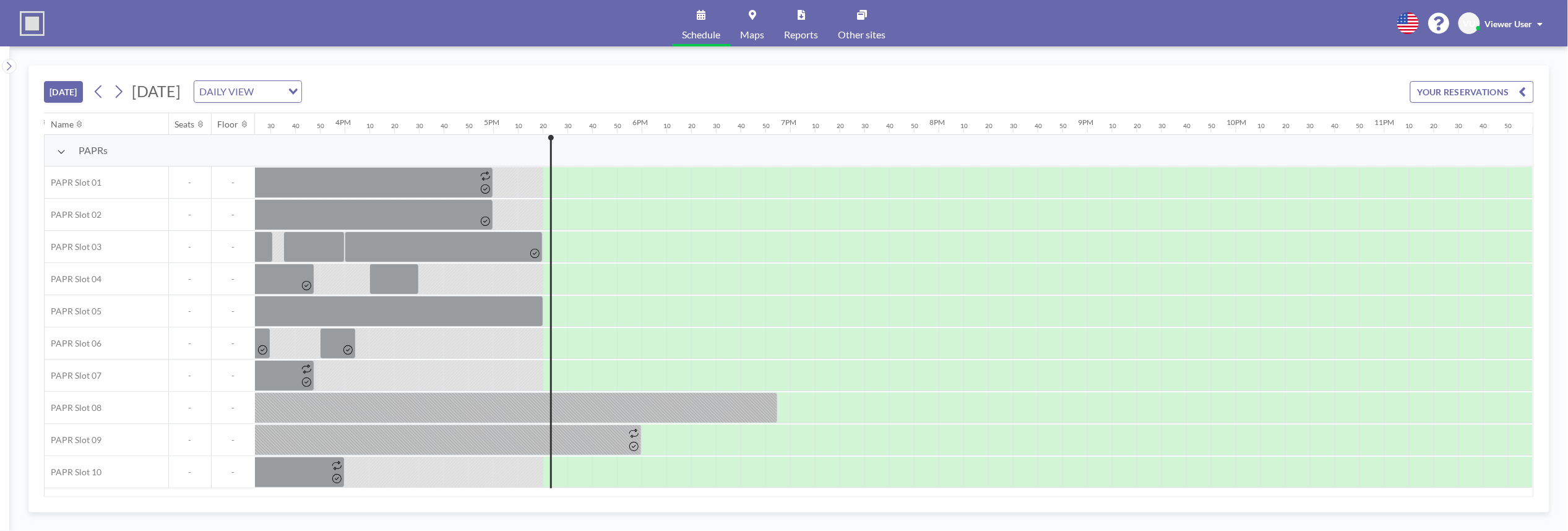
scroll to position [0, 2300]
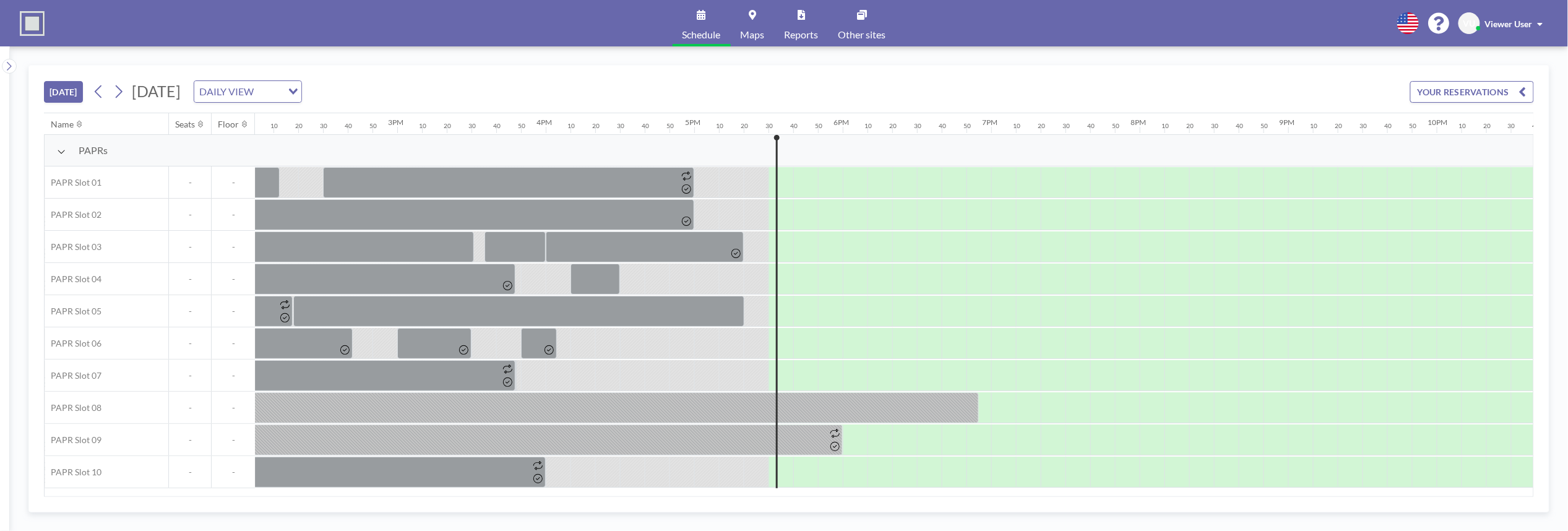
scroll to position [0, 2300]
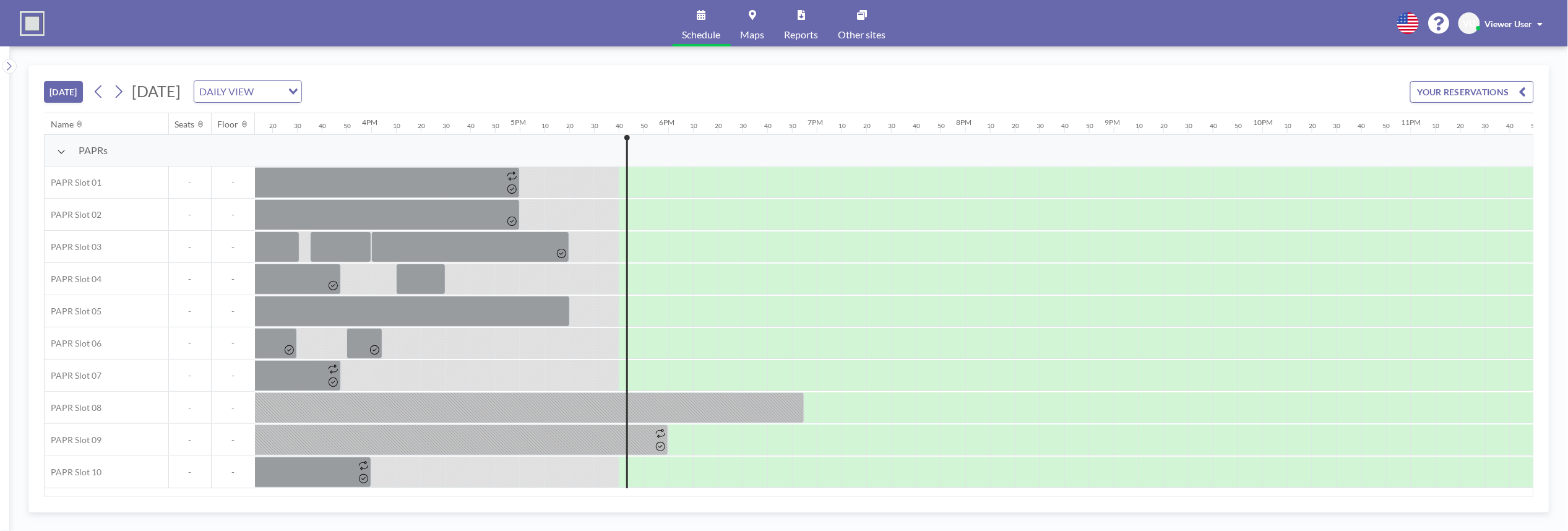
scroll to position [0, 2300]
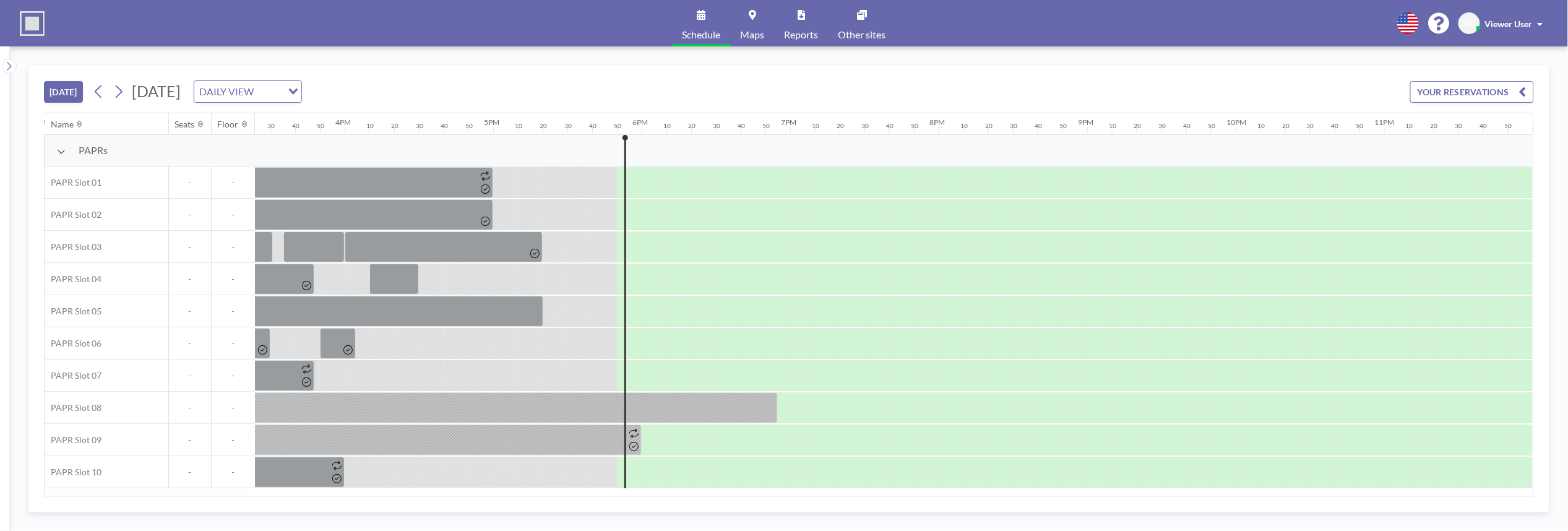
scroll to position [0, 2300]
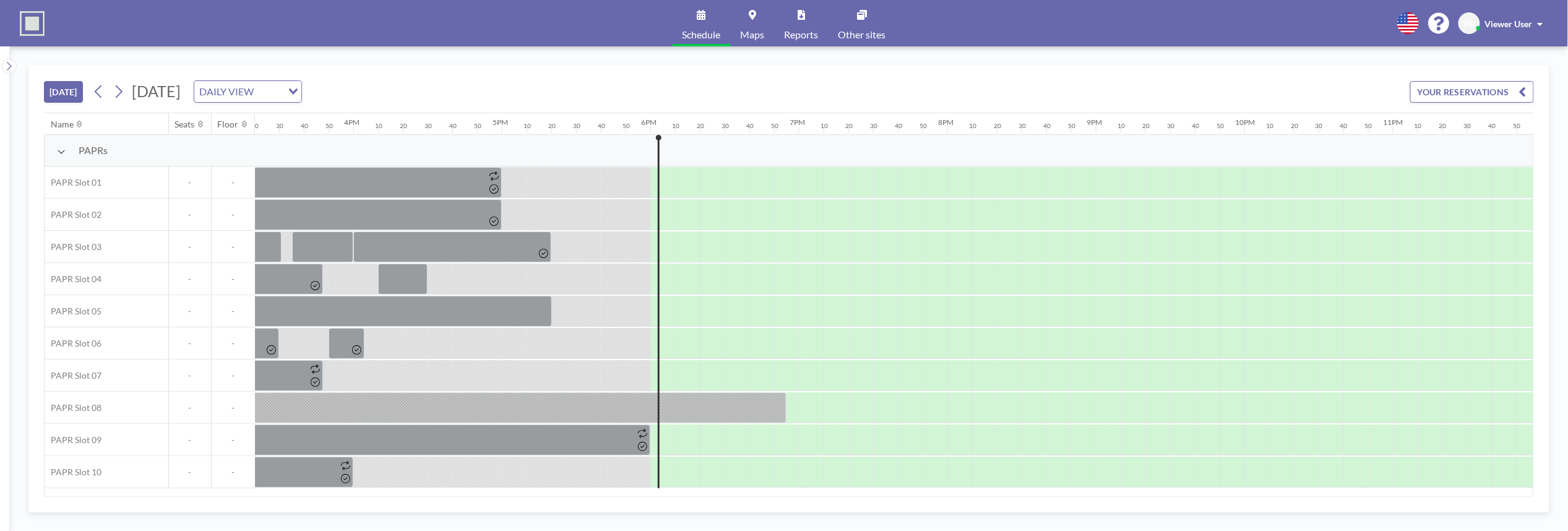
scroll to position [0, 2300]
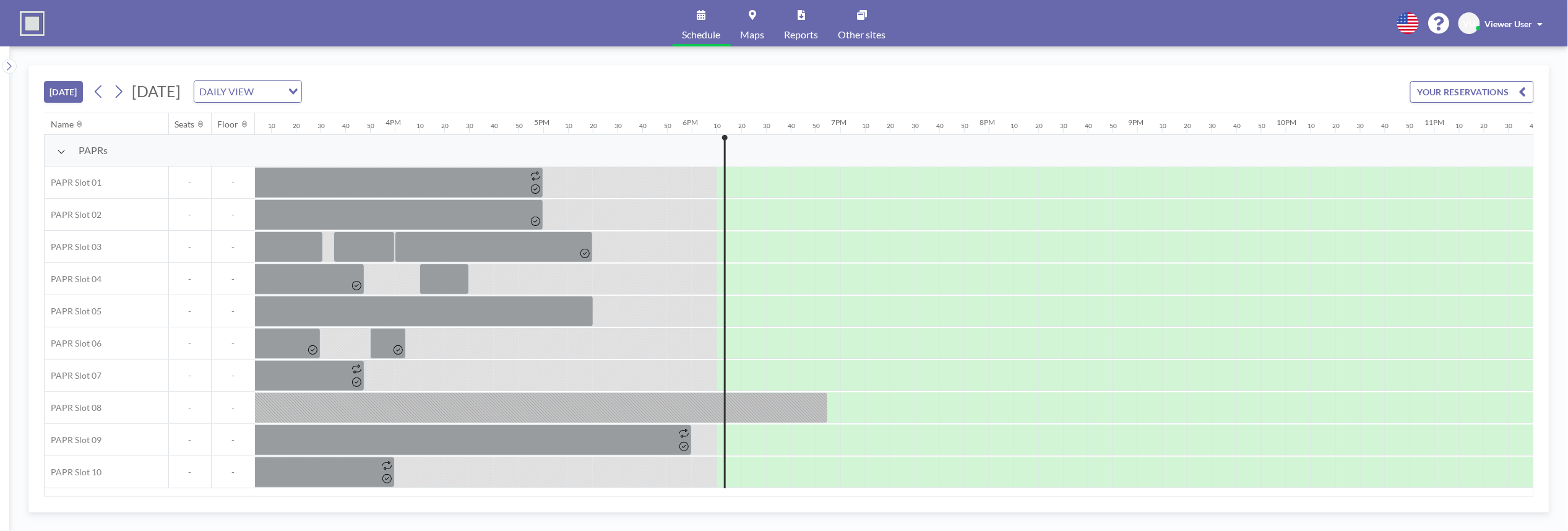
scroll to position [0, 2300]
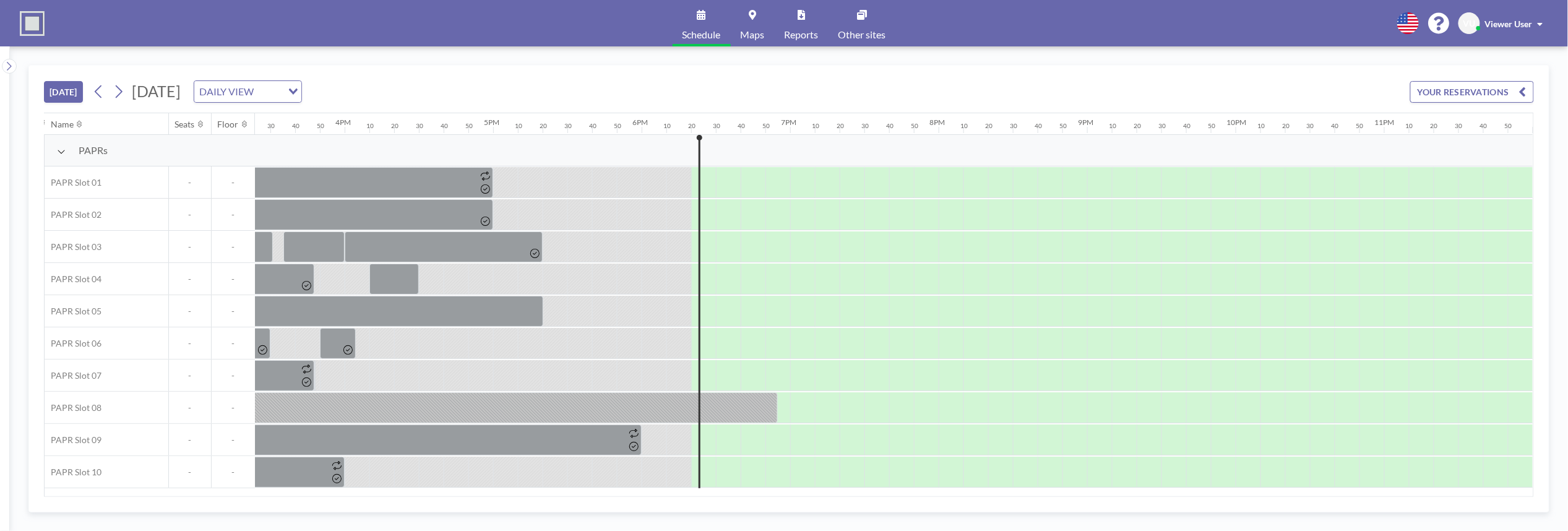
scroll to position [0, 2300]
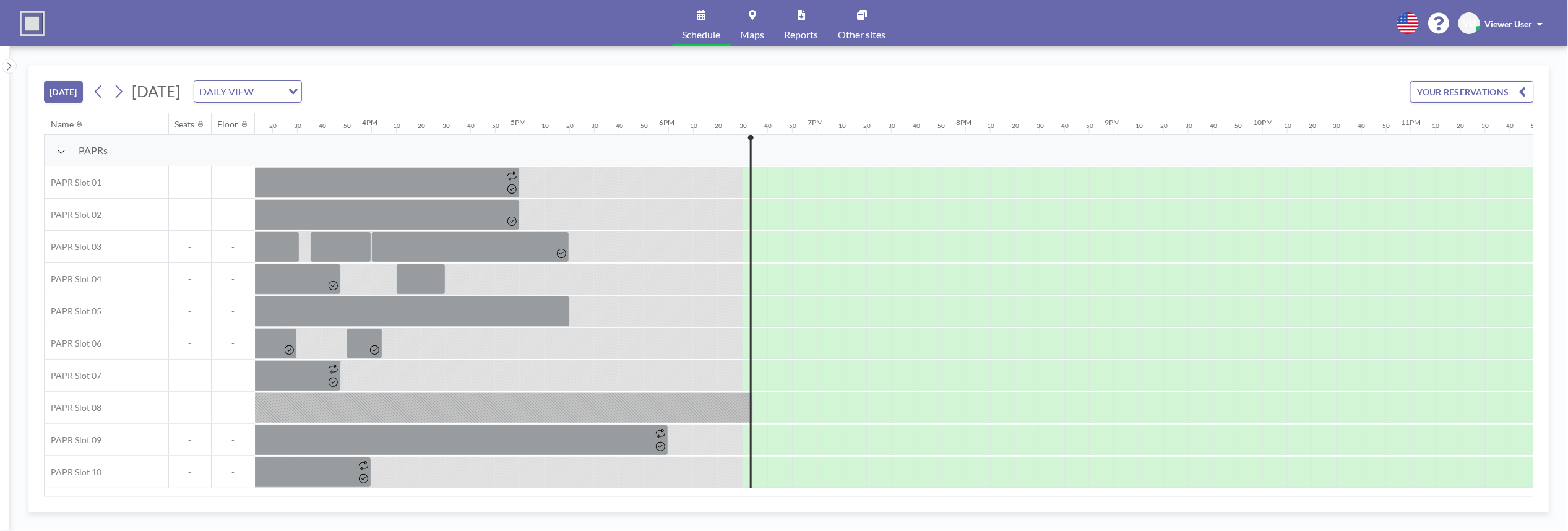
scroll to position [0, 2300]
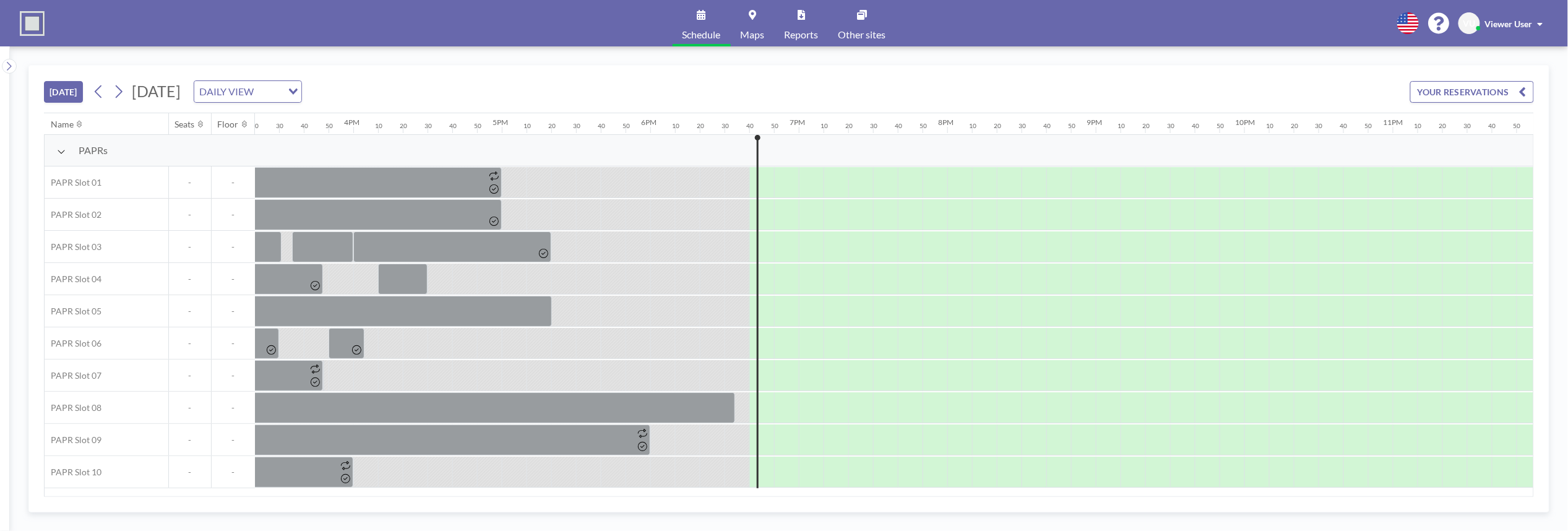
scroll to position [0, 2300]
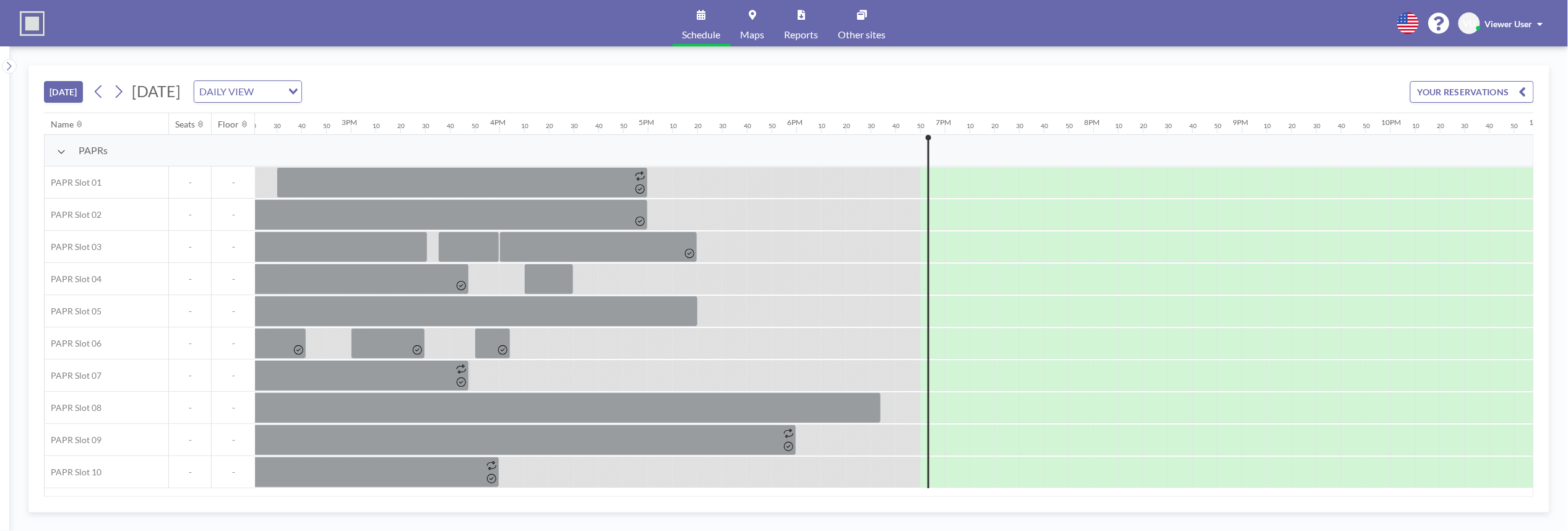
scroll to position [0, 2300]
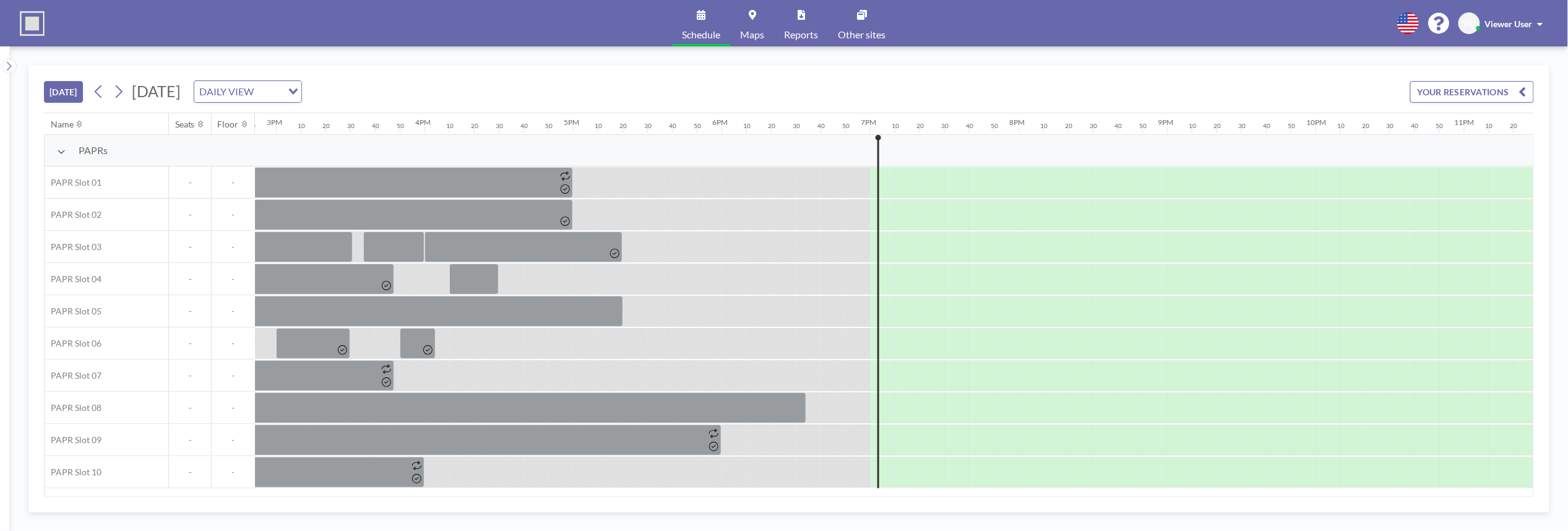
scroll to position [0, 2300]
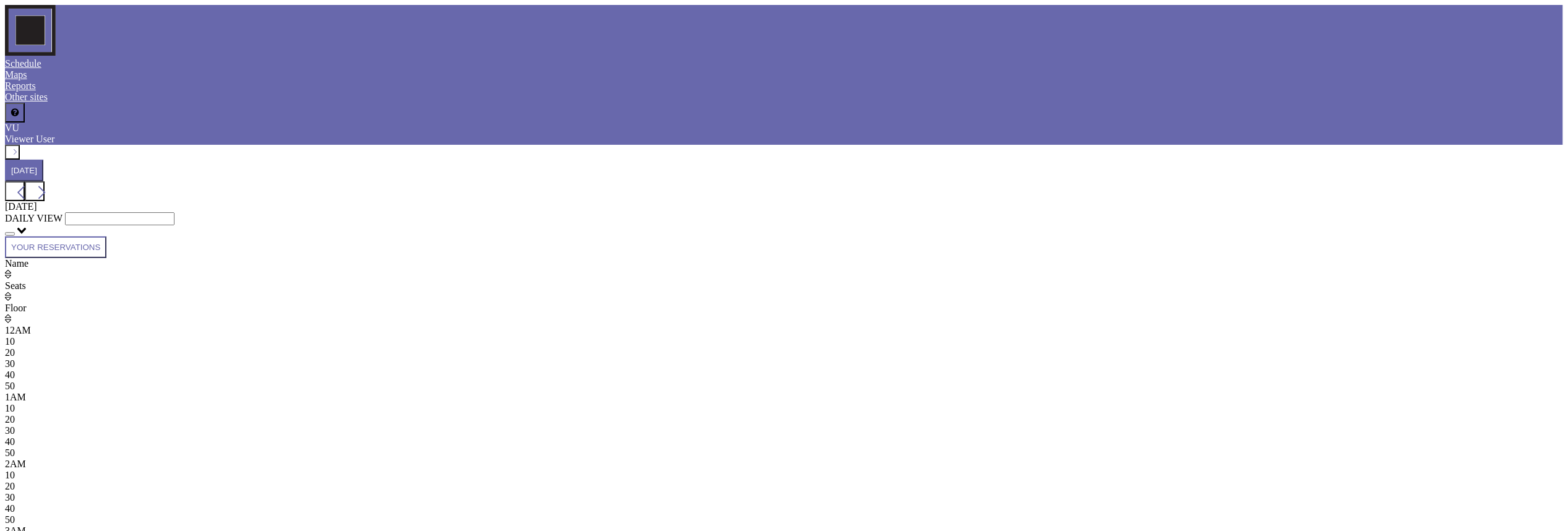
scroll to position [0, 2300]
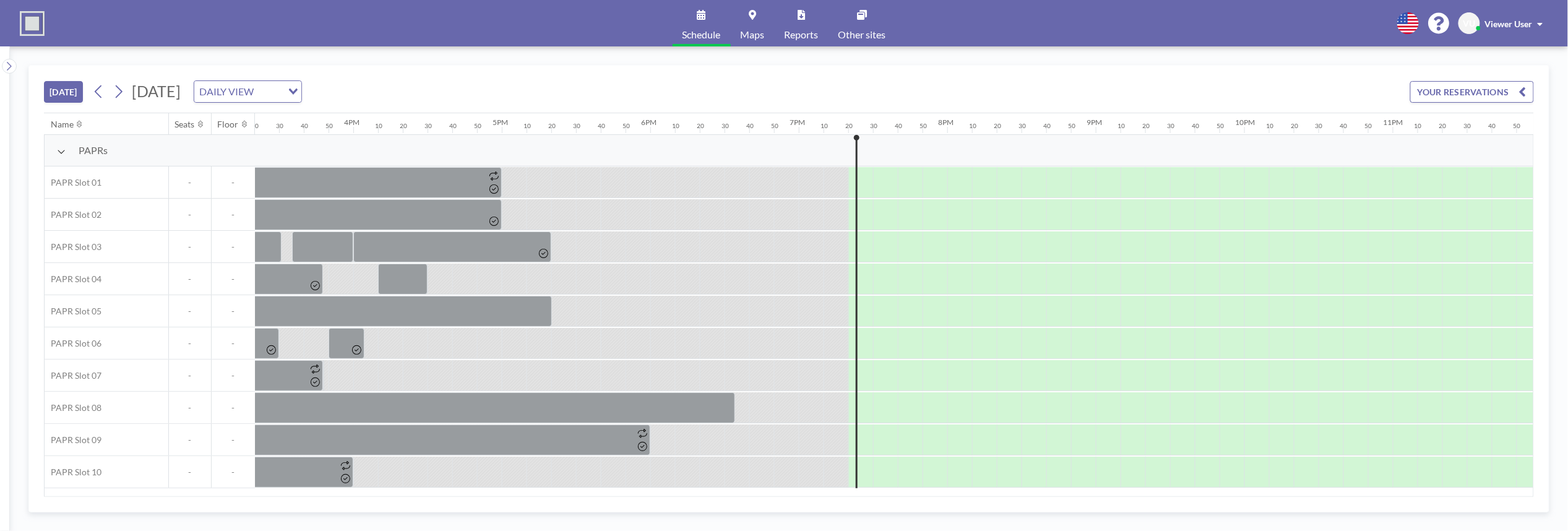
scroll to position [0, 2300]
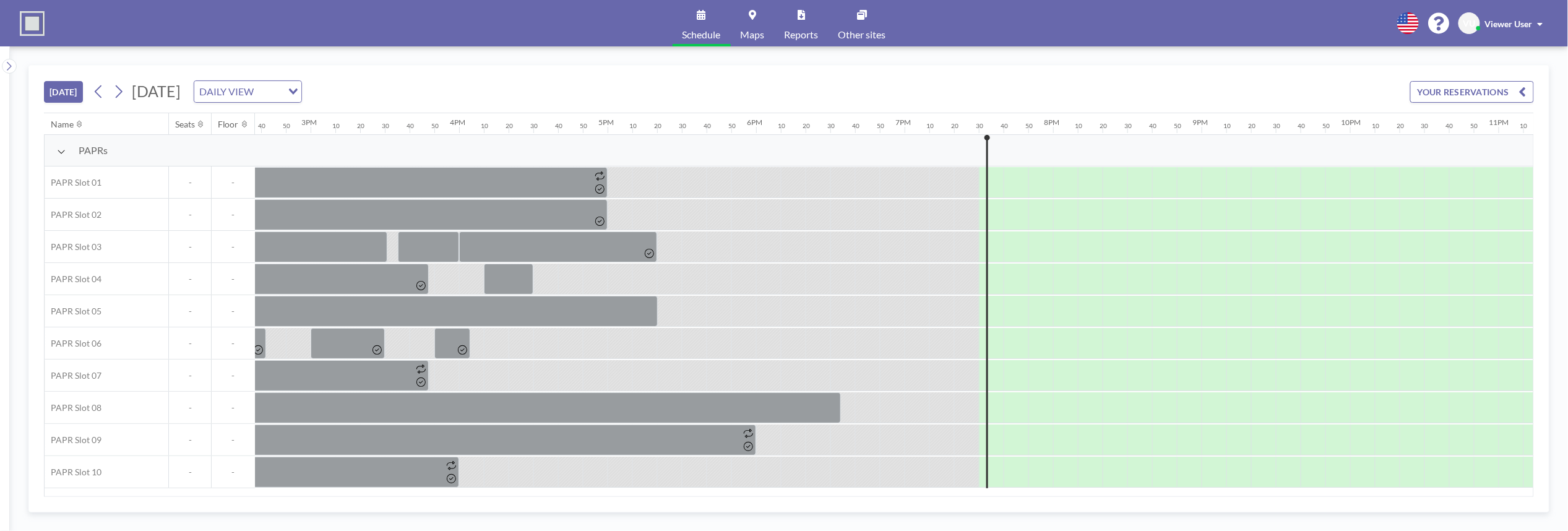
scroll to position [0, 2300]
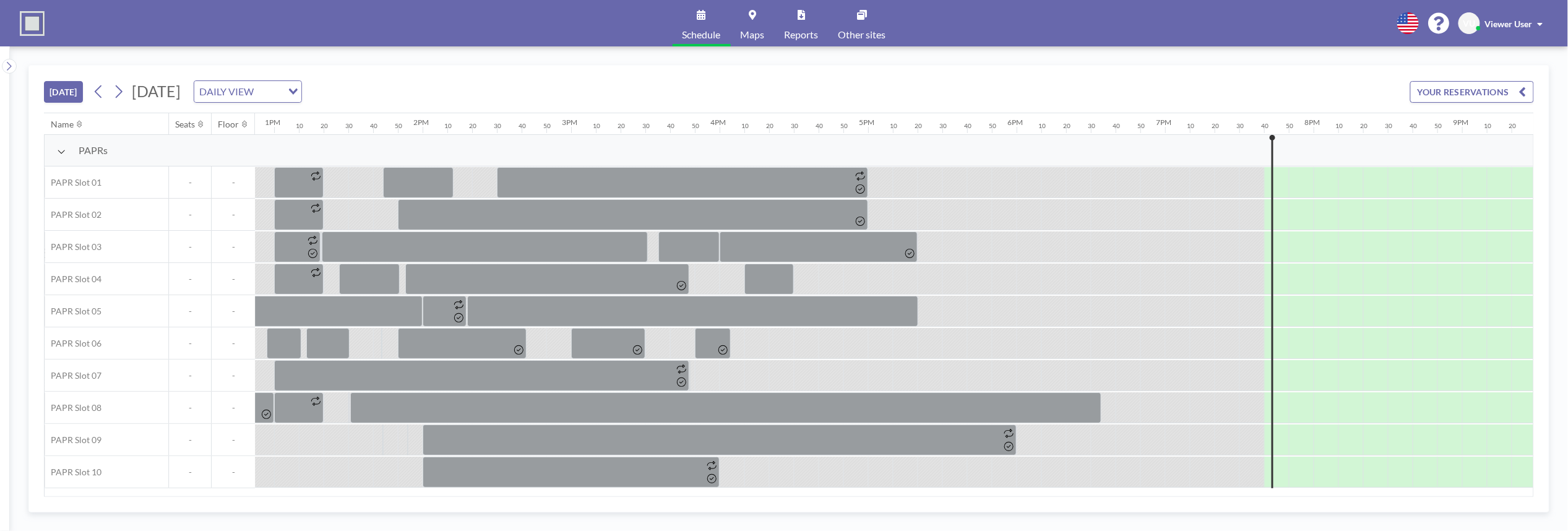
scroll to position [0, 2300]
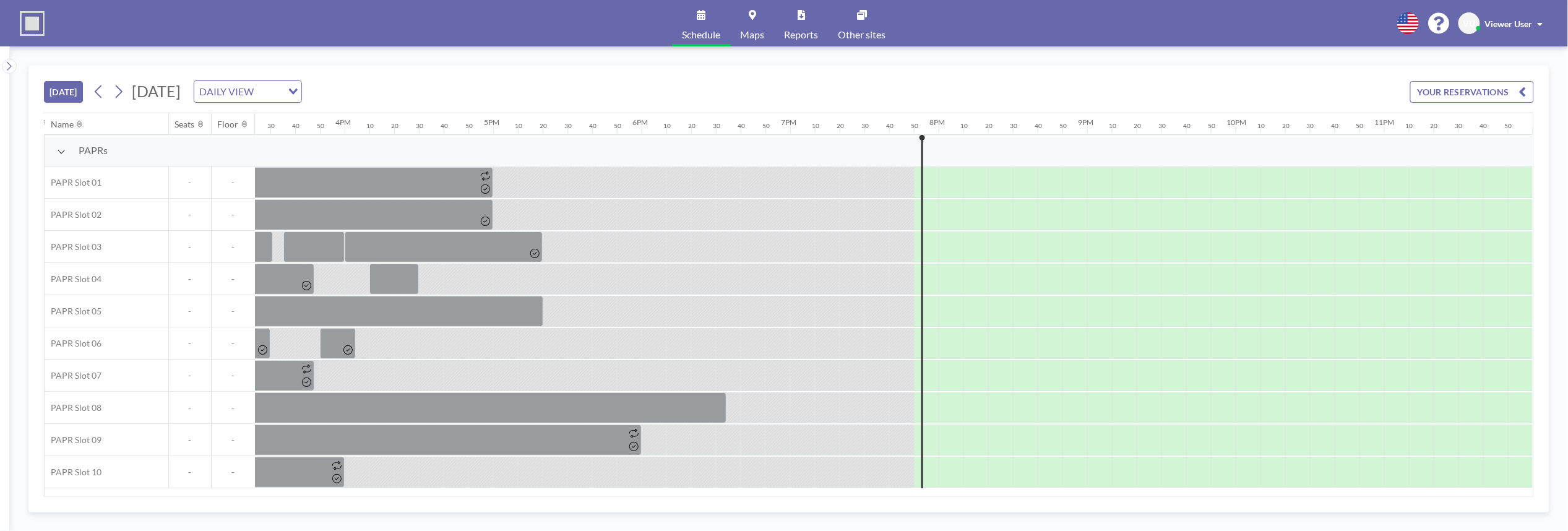
scroll to position [0, 2300]
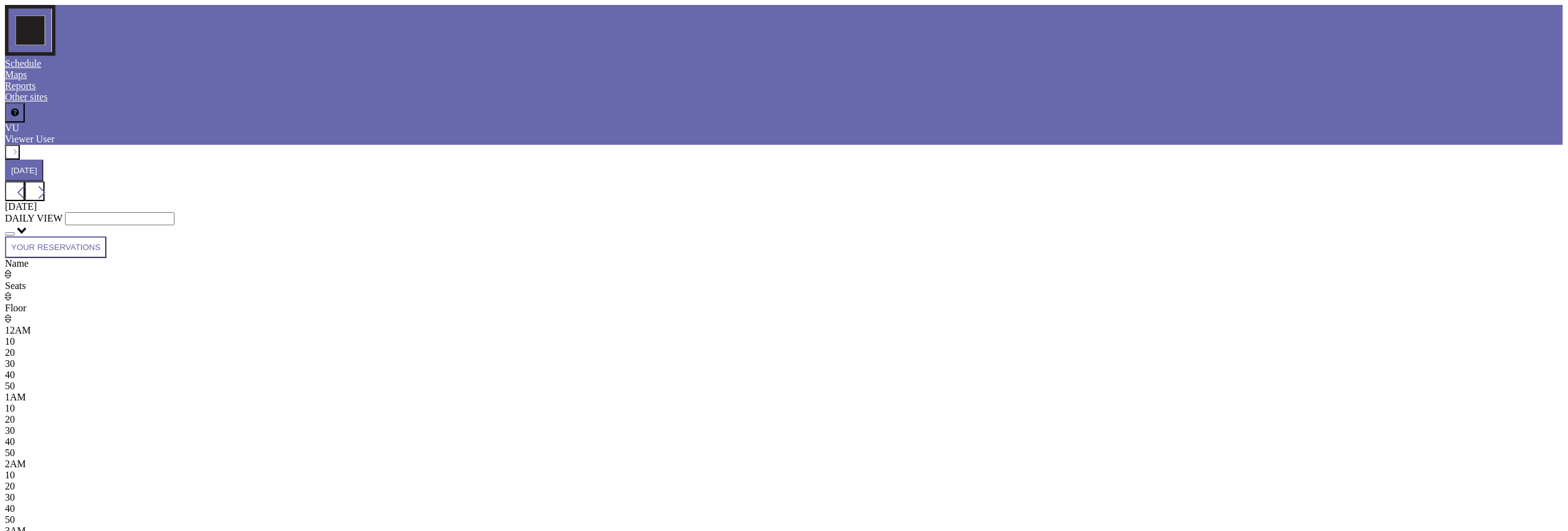
scroll to position [0, 2300]
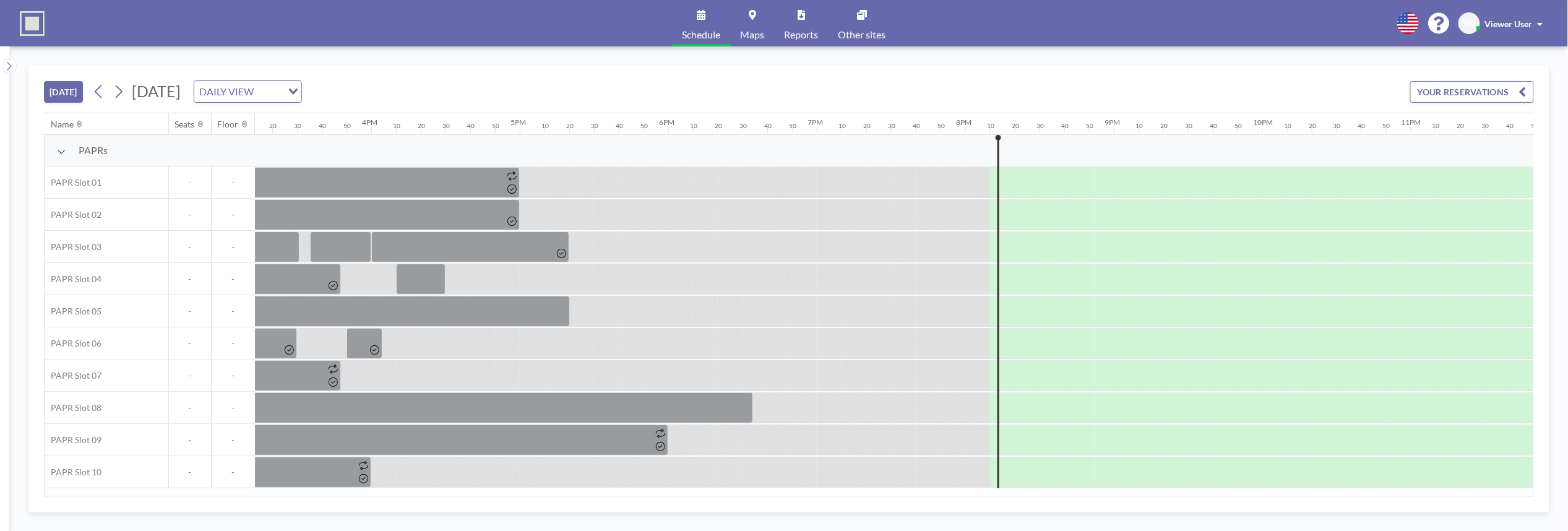
scroll to position [0, 2300]
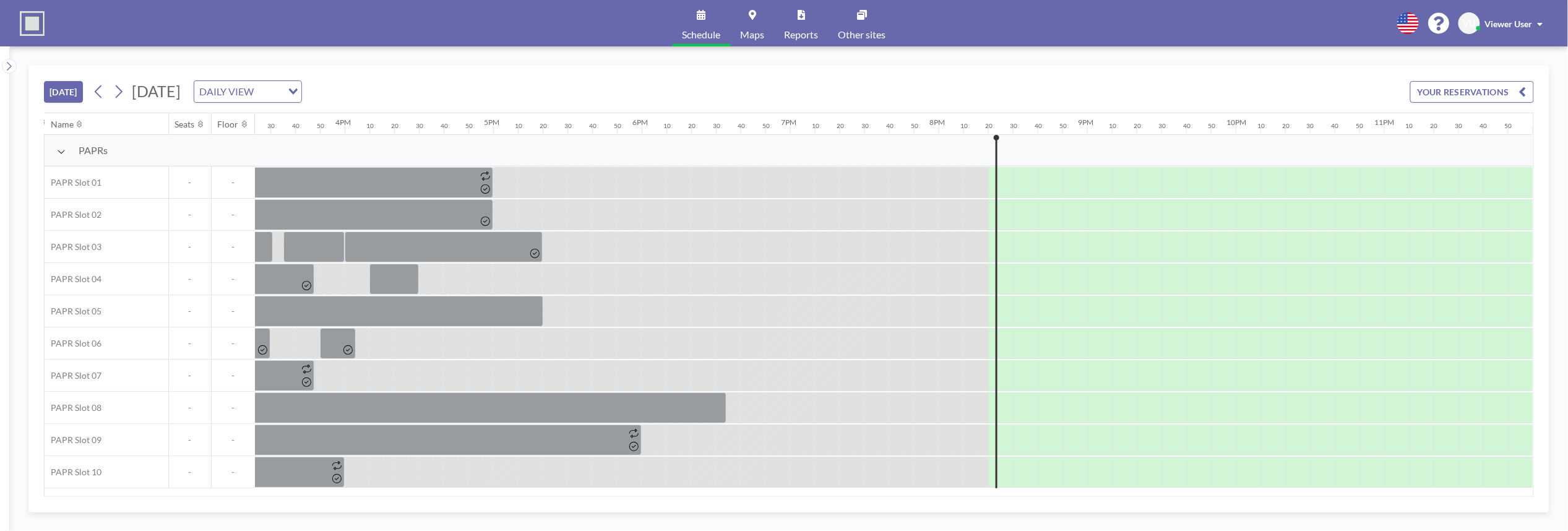
scroll to position [0, 2300]
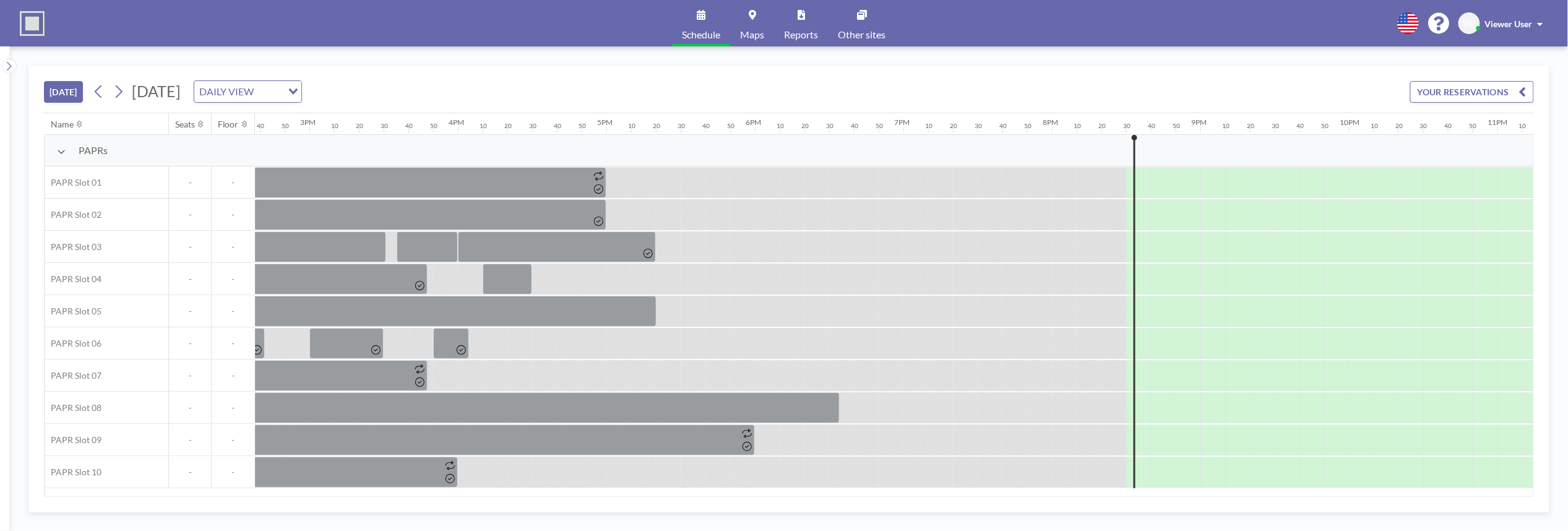
scroll to position [0, 2300]
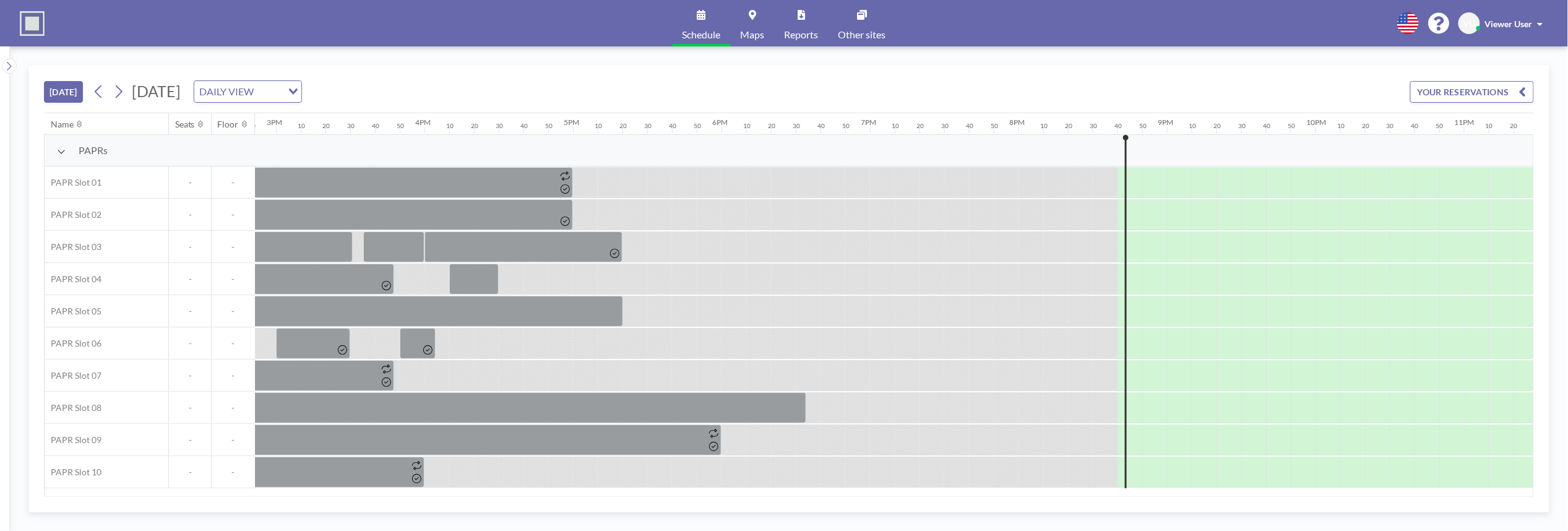
scroll to position [0, 2300]
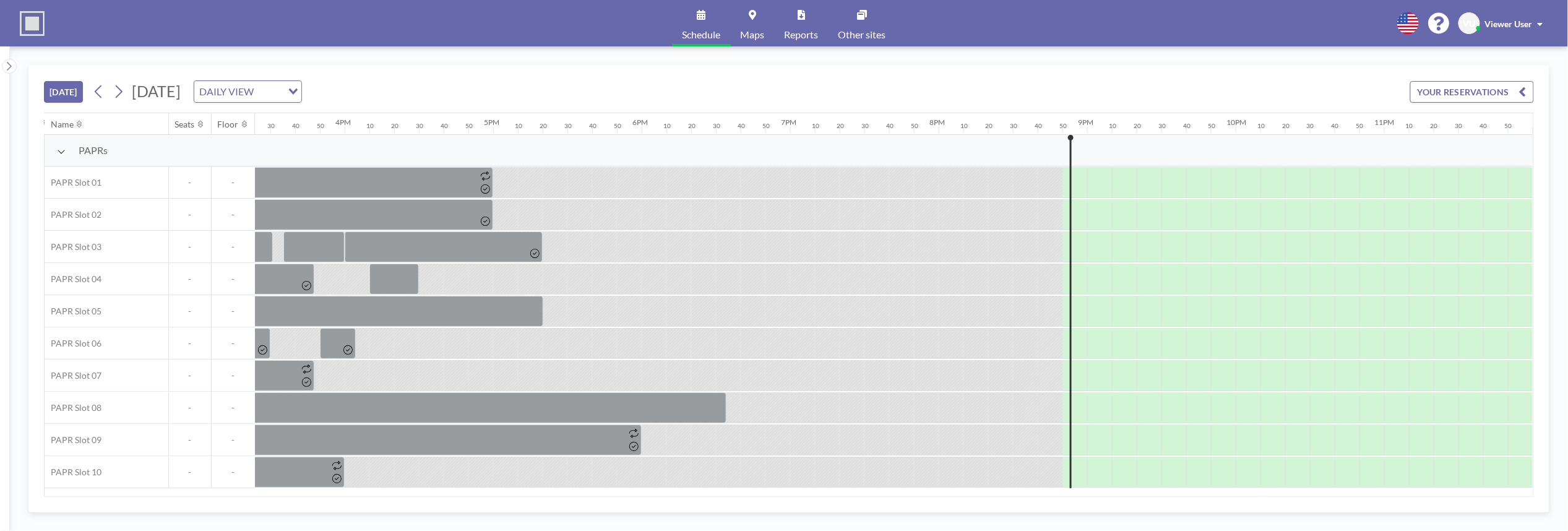
scroll to position [0, 2300]
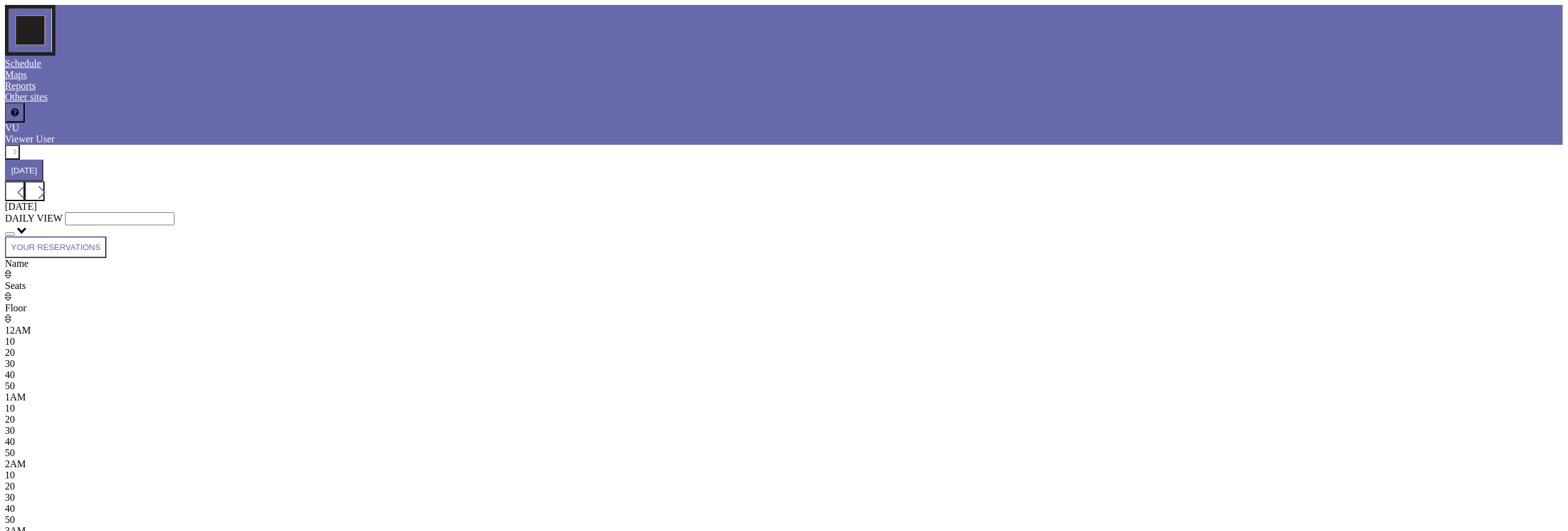
scroll to position [0, 2300]
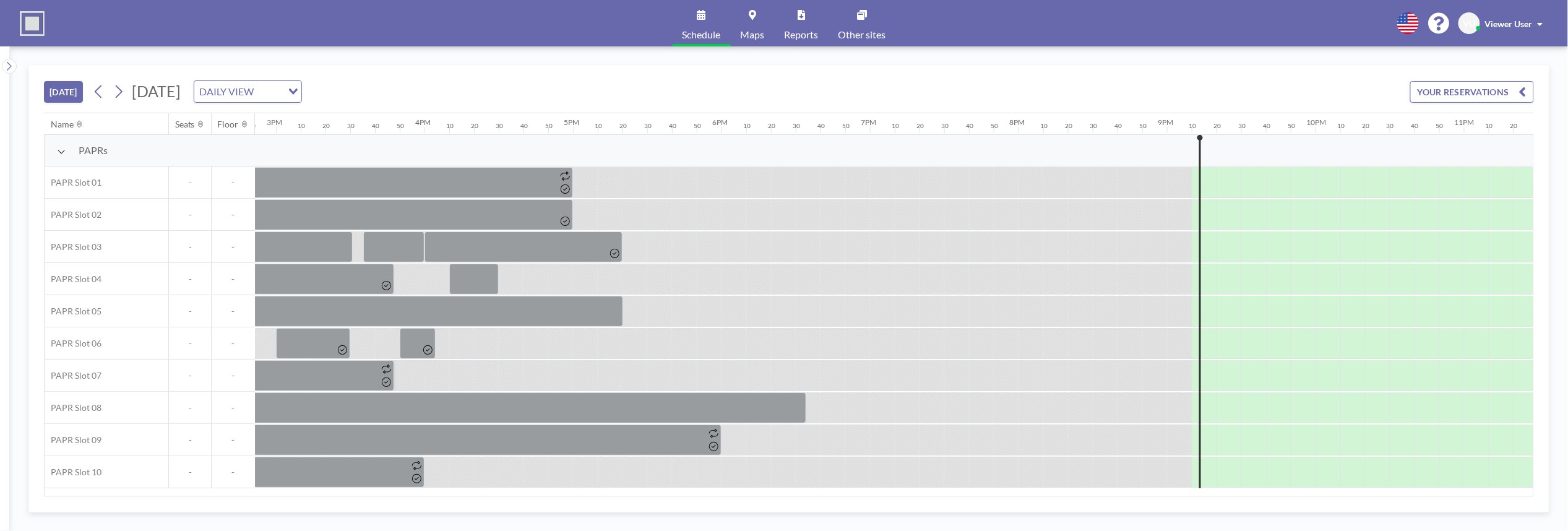
scroll to position [0, 2300]
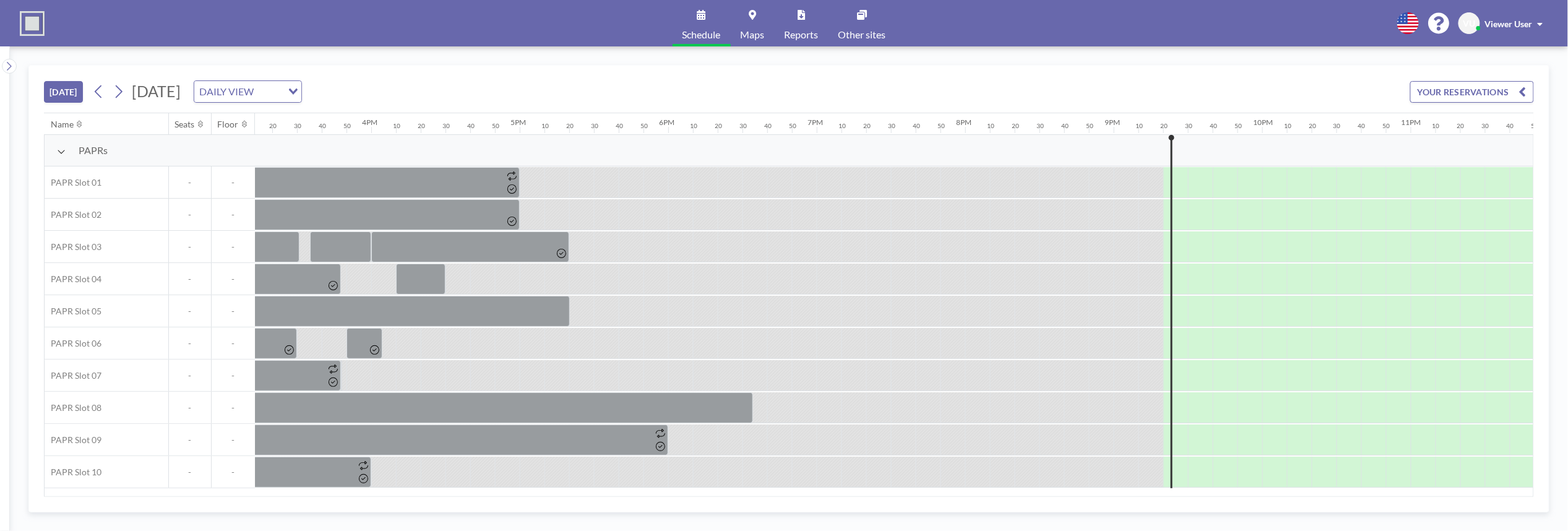
scroll to position [0, 2300]
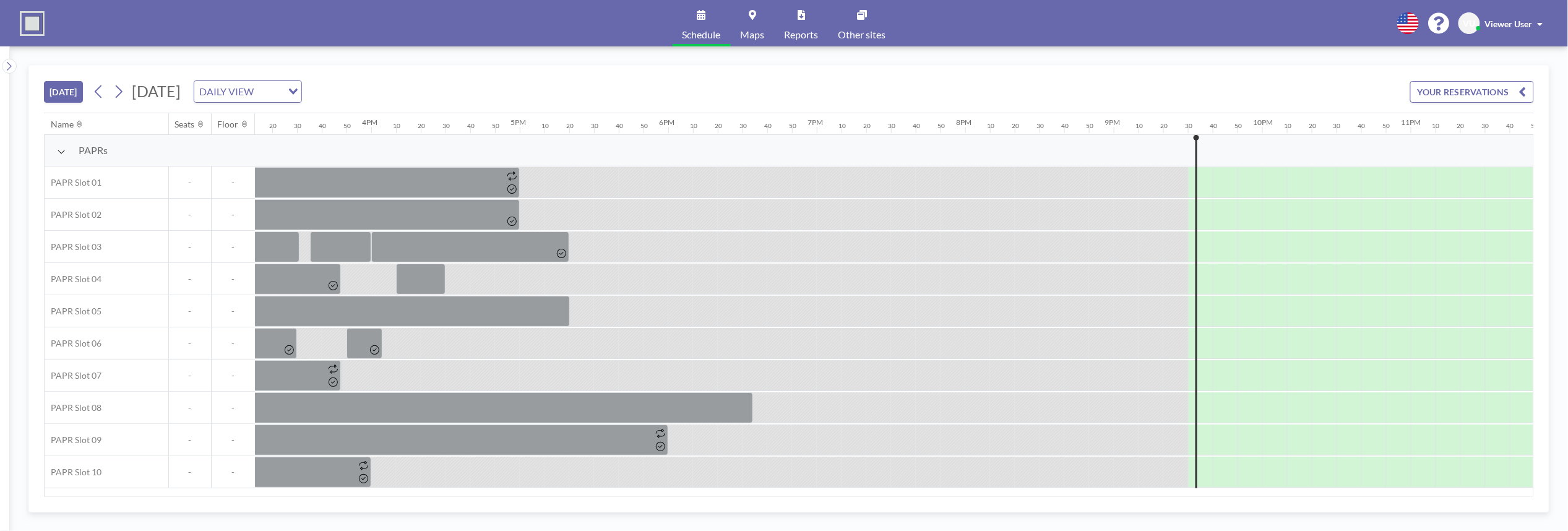
scroll to position [0, 2300]
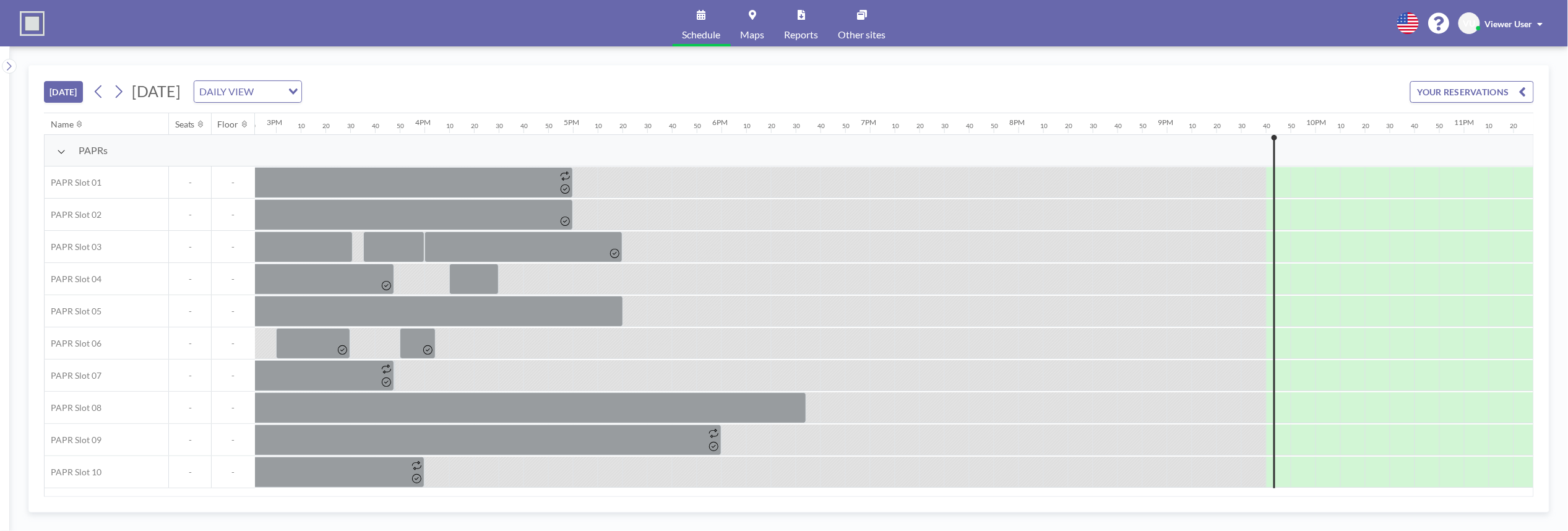
scroll to position [0, 2300]
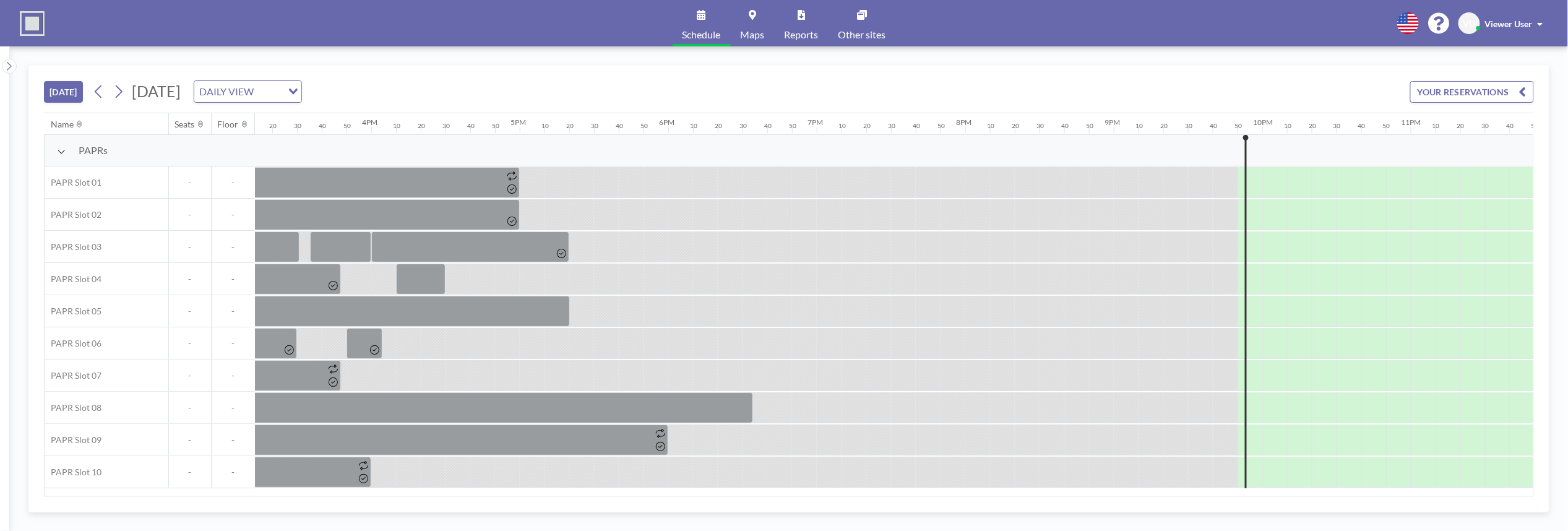
scroll to position [0, 2300]
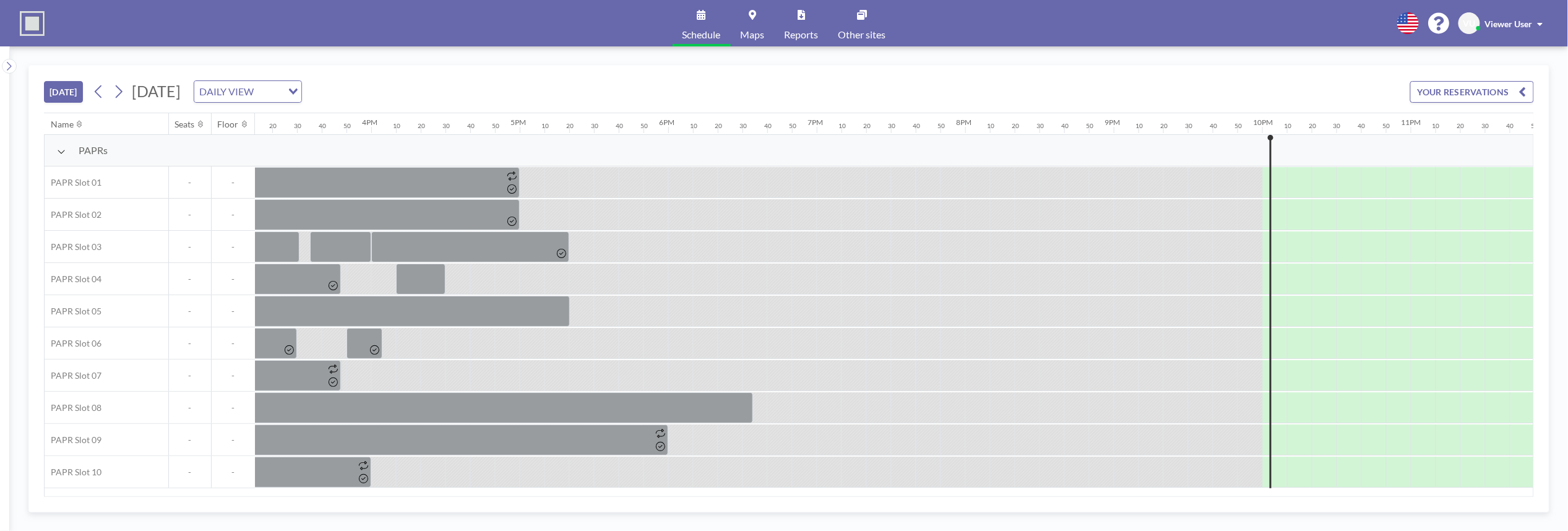
scroll to position [0, 2300]
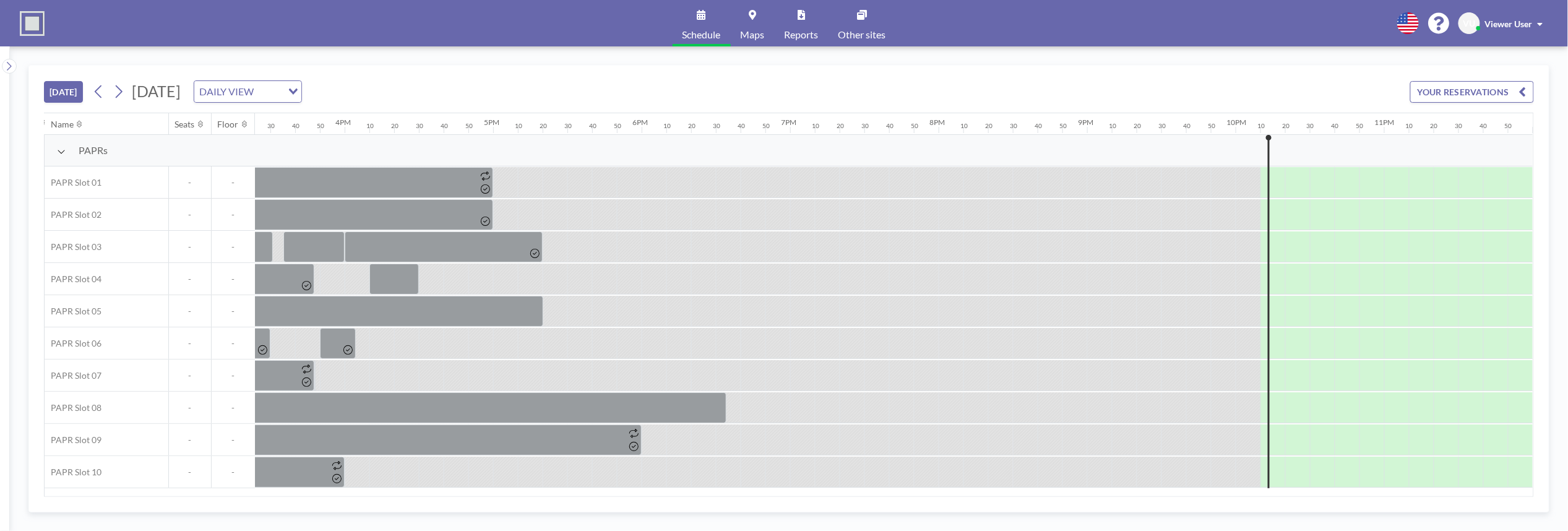
scroll to position [0, 2300]
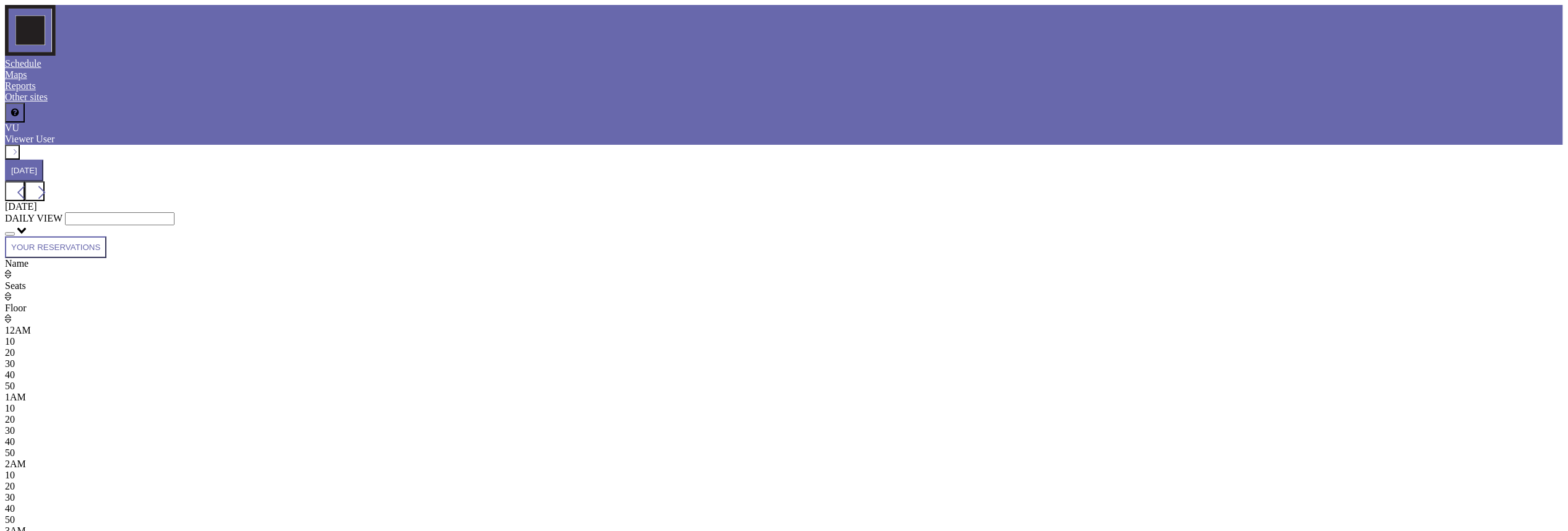
scroll to position [0, 2300]
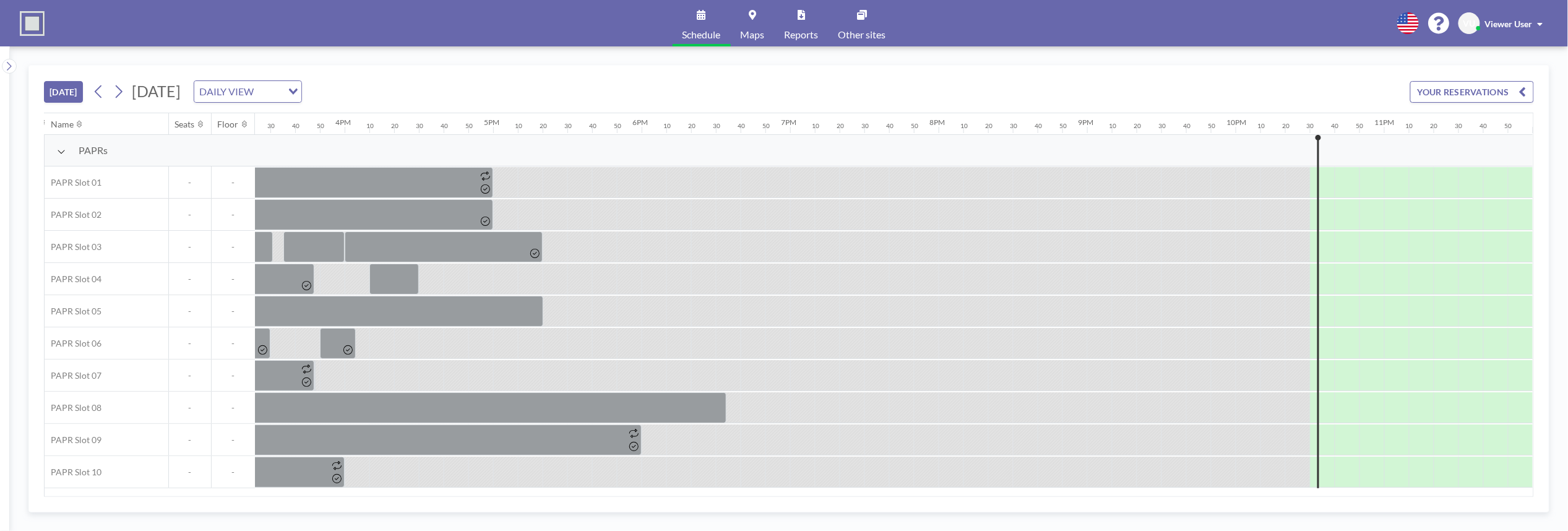
scroll to position [0, 2300]
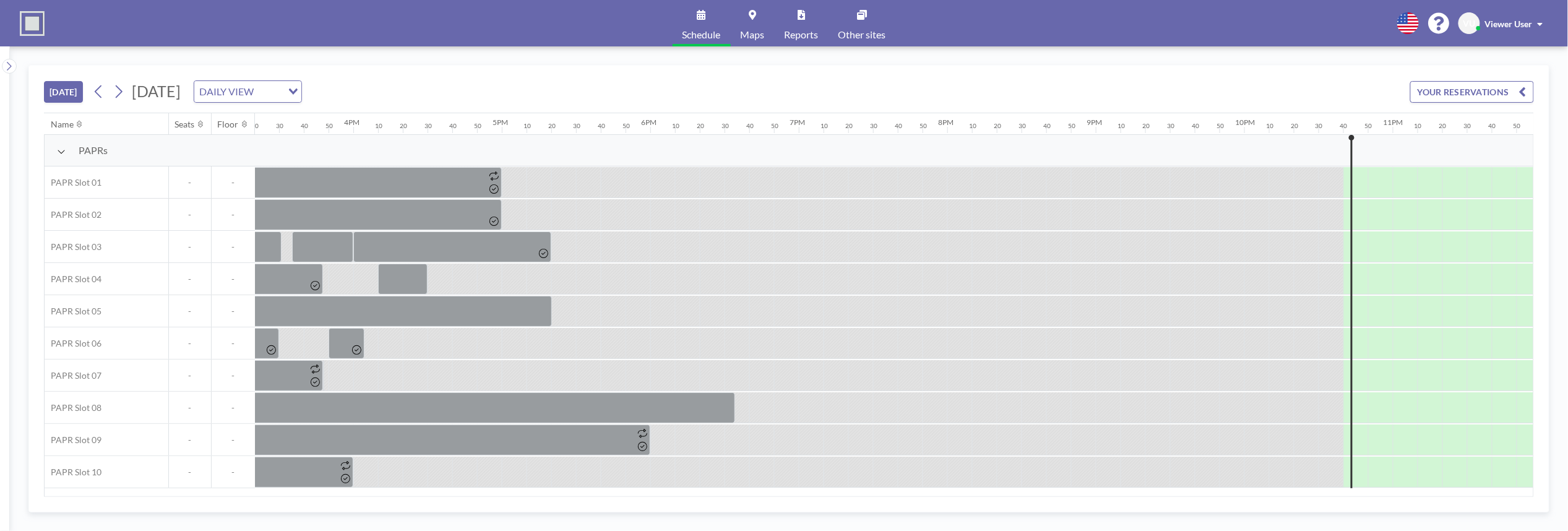
scroll to position [0, 2300]
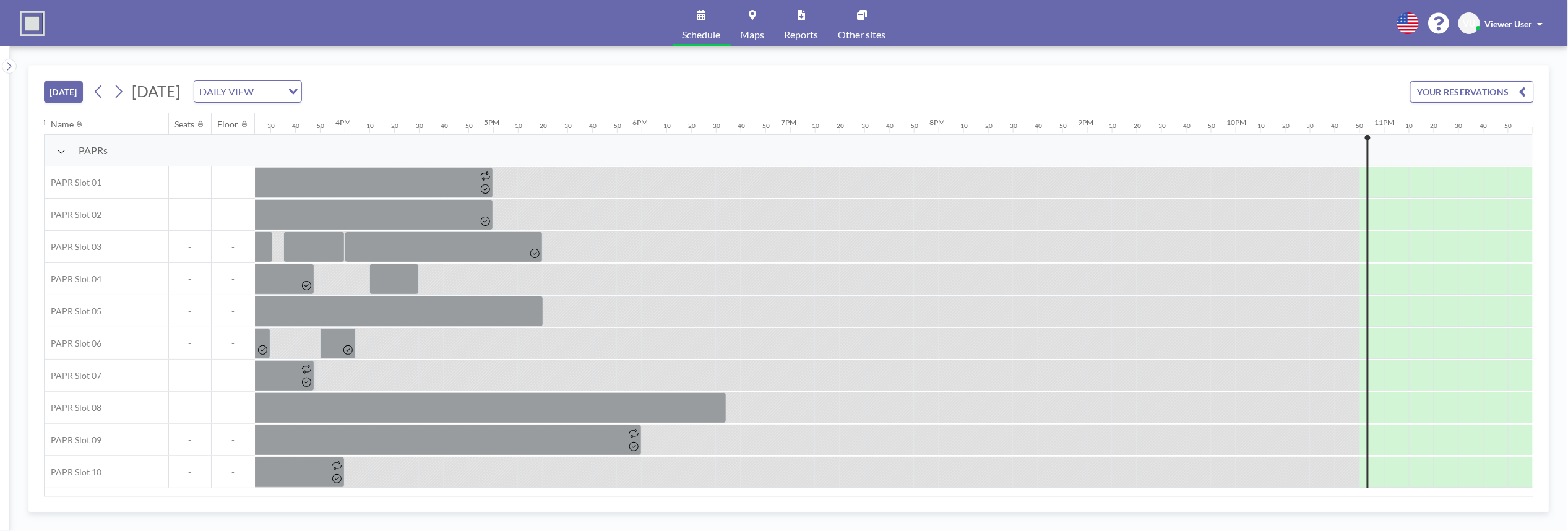
scroll to position [0, 2300]
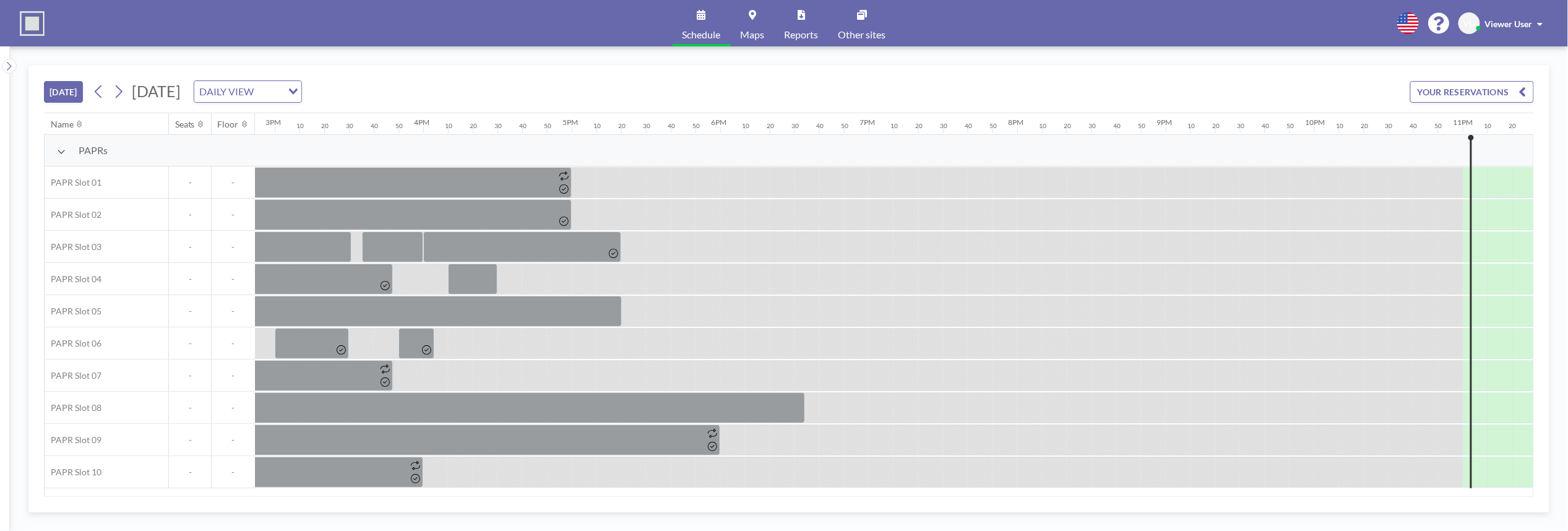
scroll to position [0, 2300]
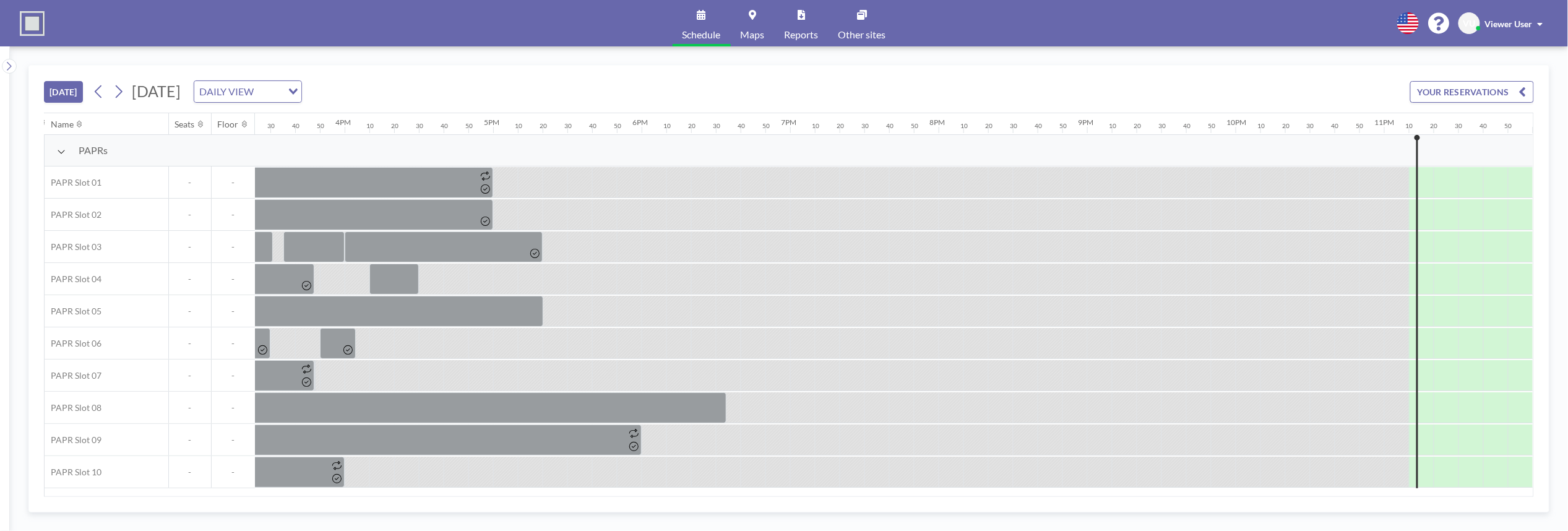
scroll to position [0, 2300]
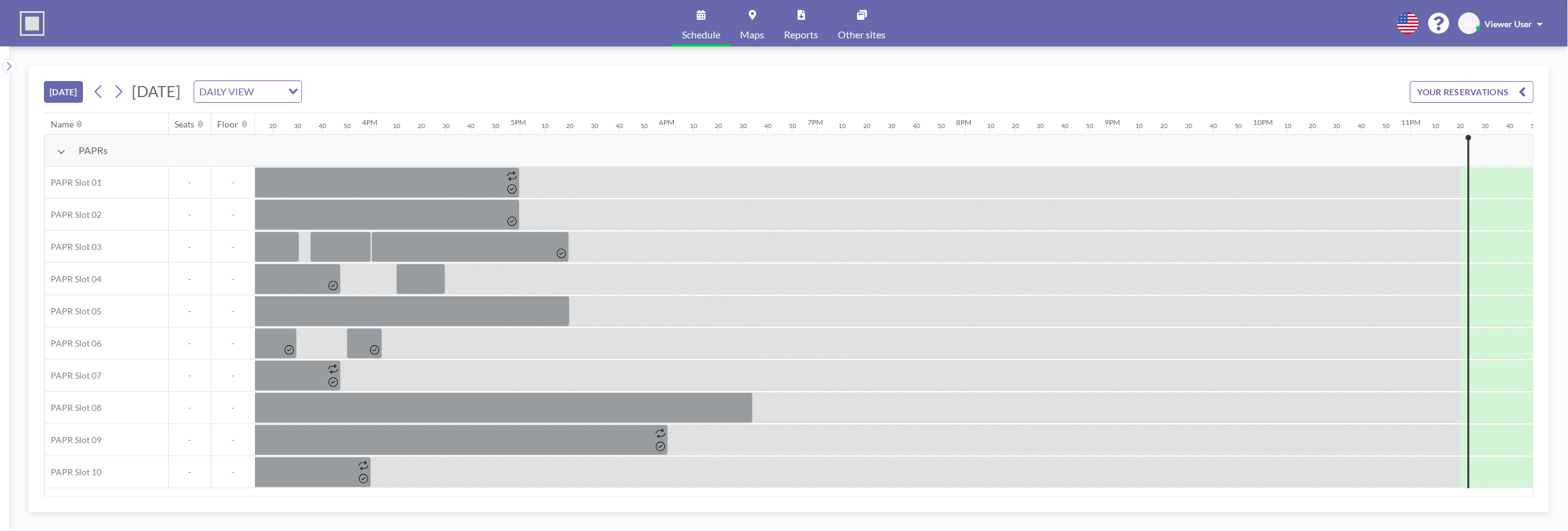
scroll to position [0, 2300]
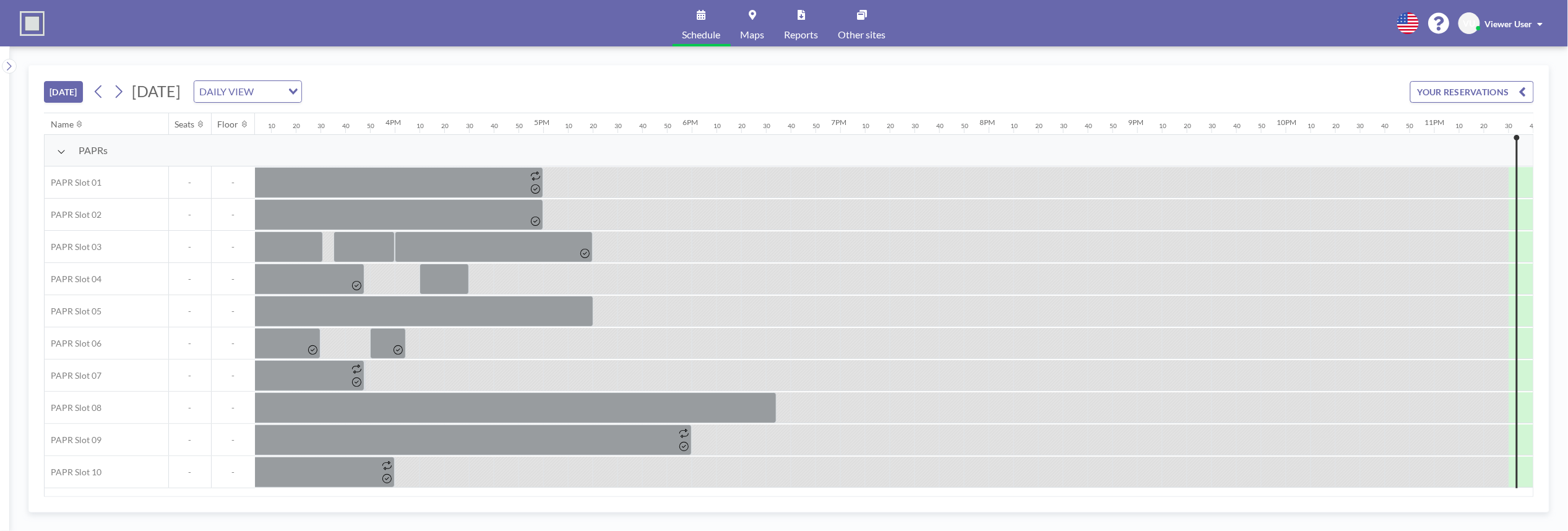
scroll to position [0, 2300]
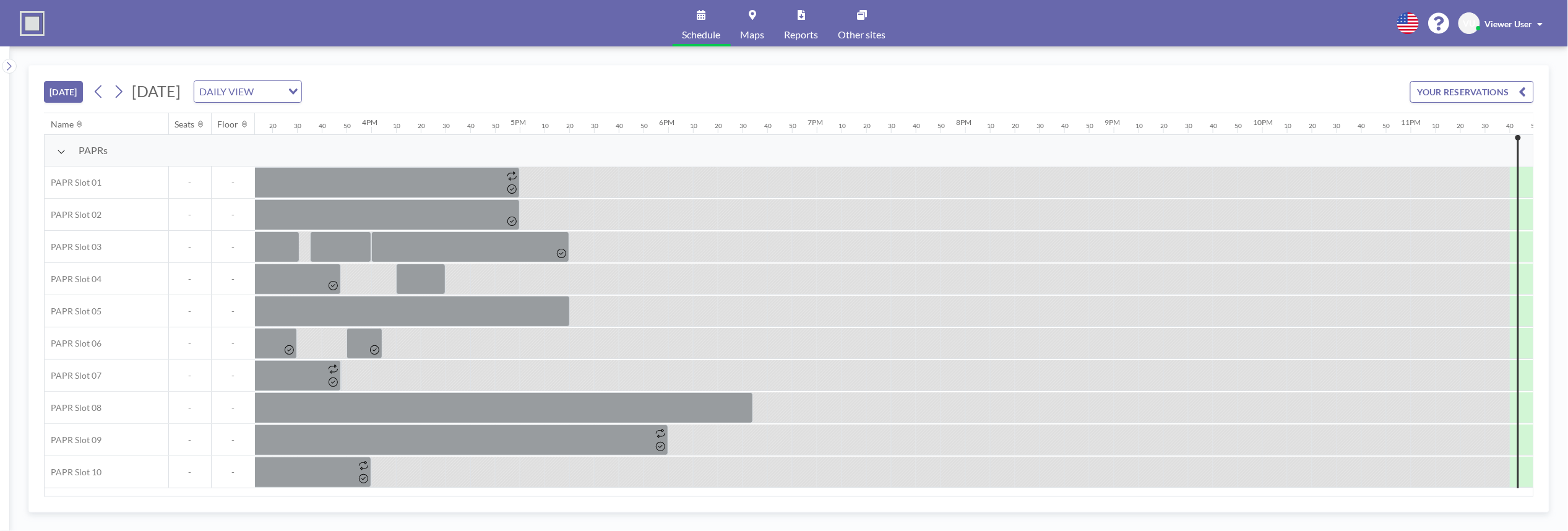
scroll to position [0, 2300]
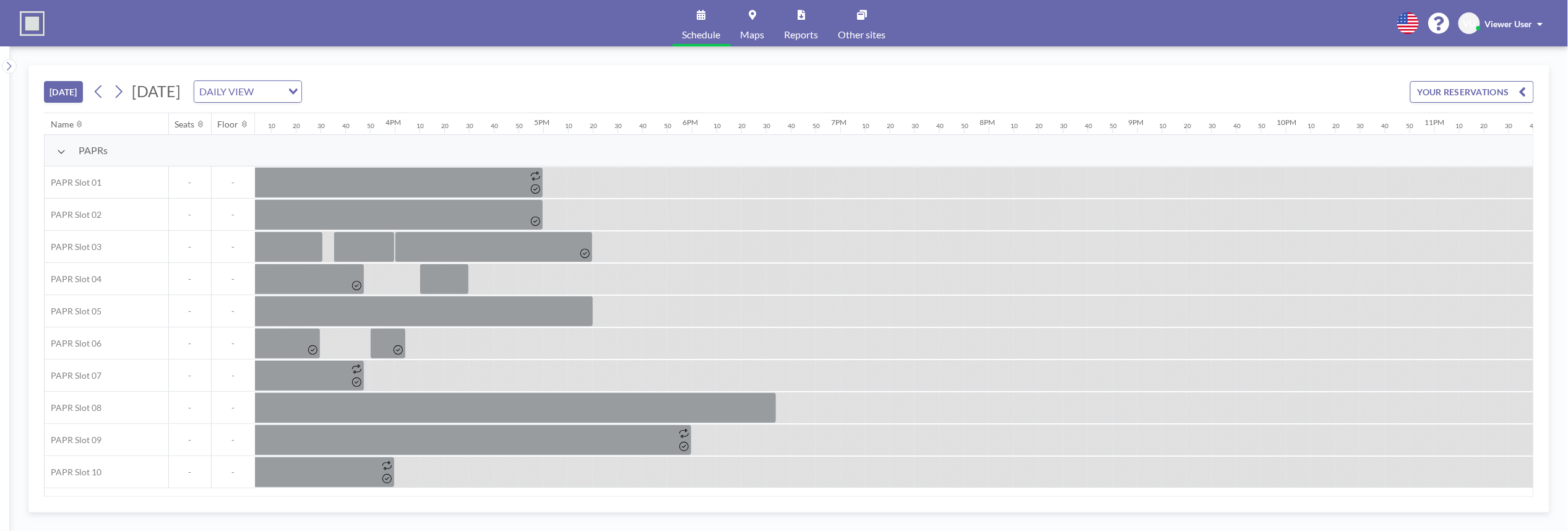
scroll to position [0, 2300]
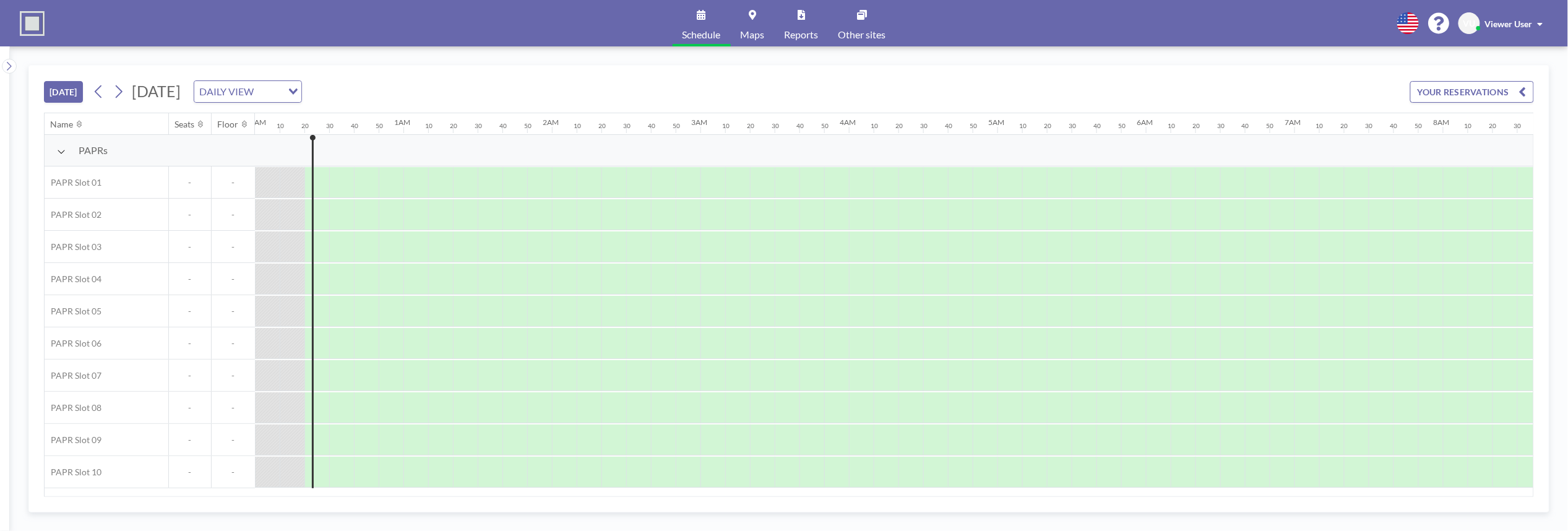
scroll to position [0, 25]
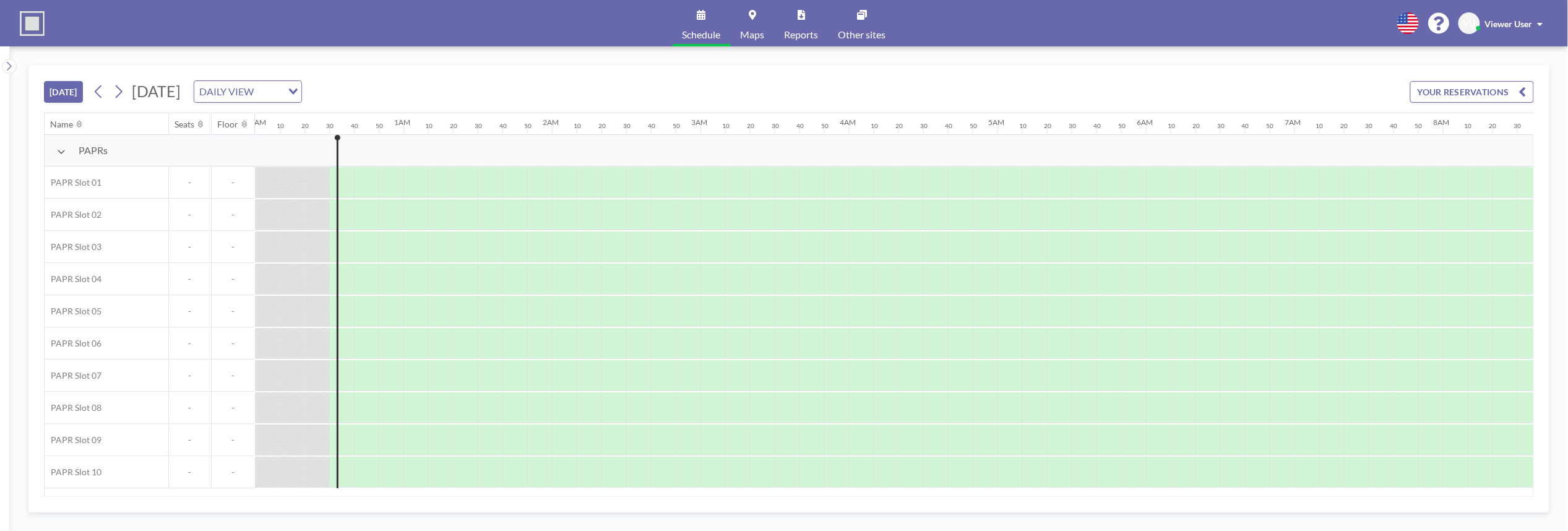
scroll to position [0, 49]
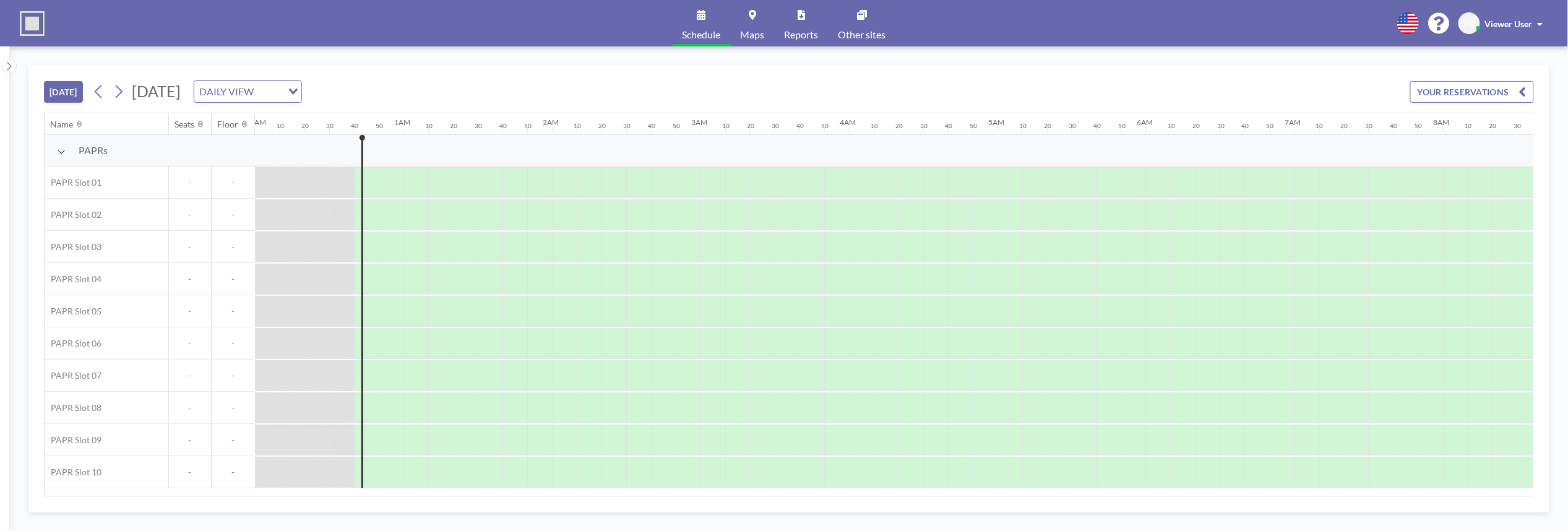
scroll to position [0, 74]
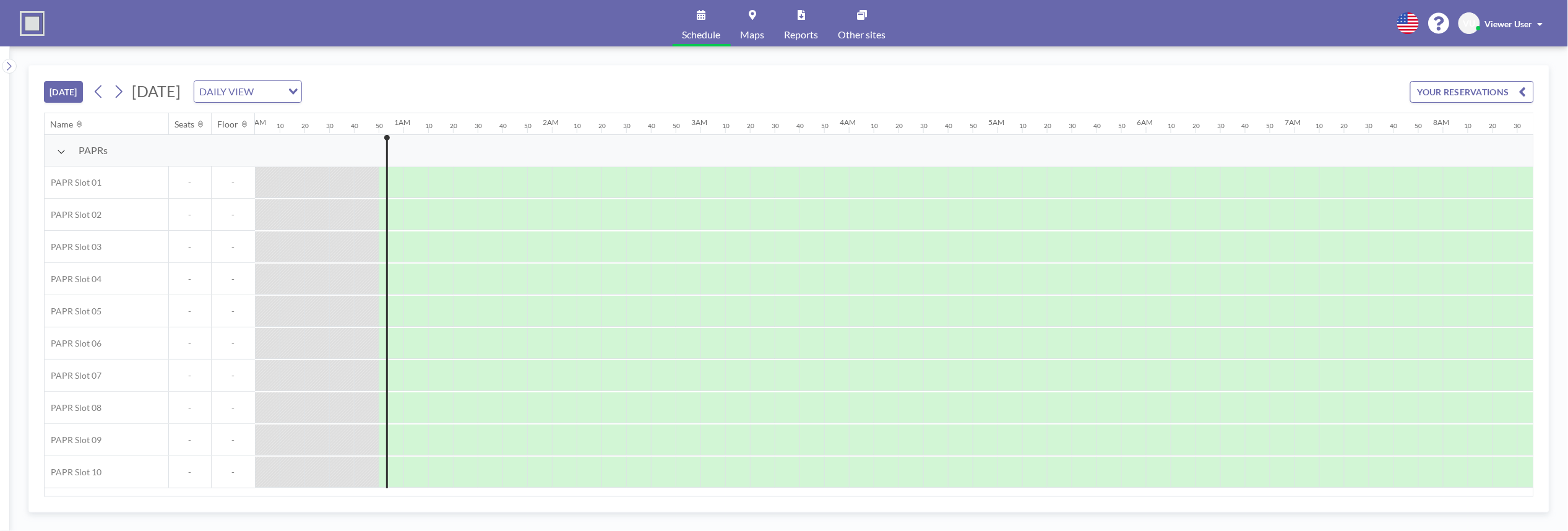
scroll to position [0, 99]
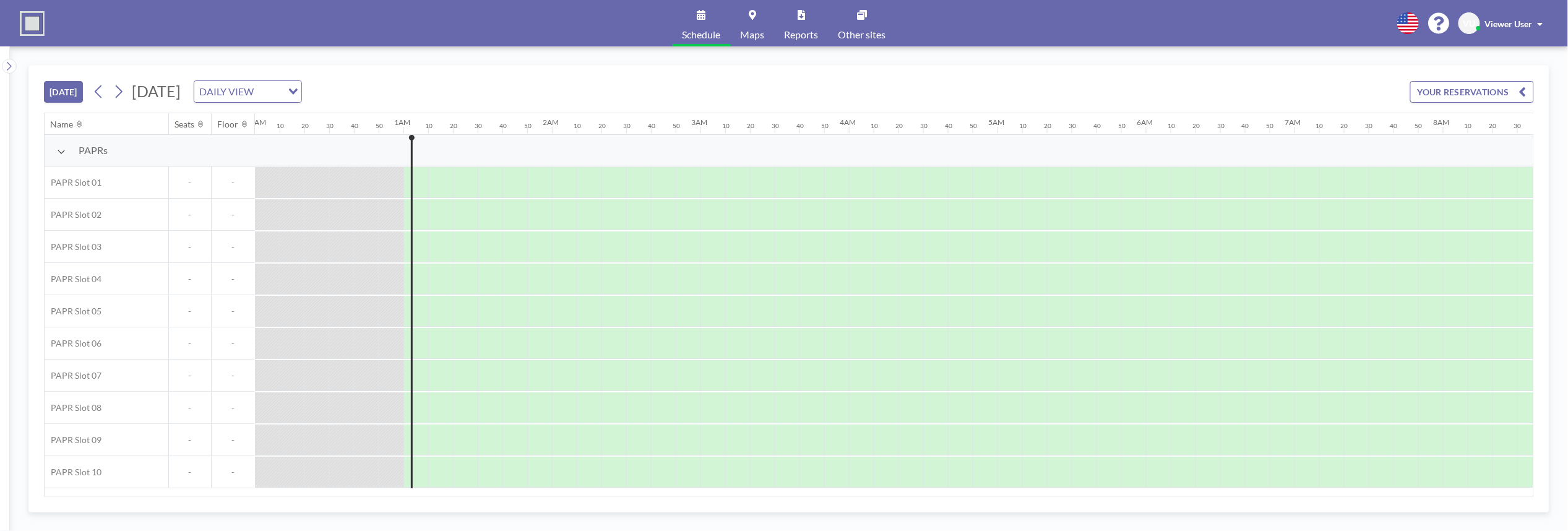
scroll to position [0, 124]
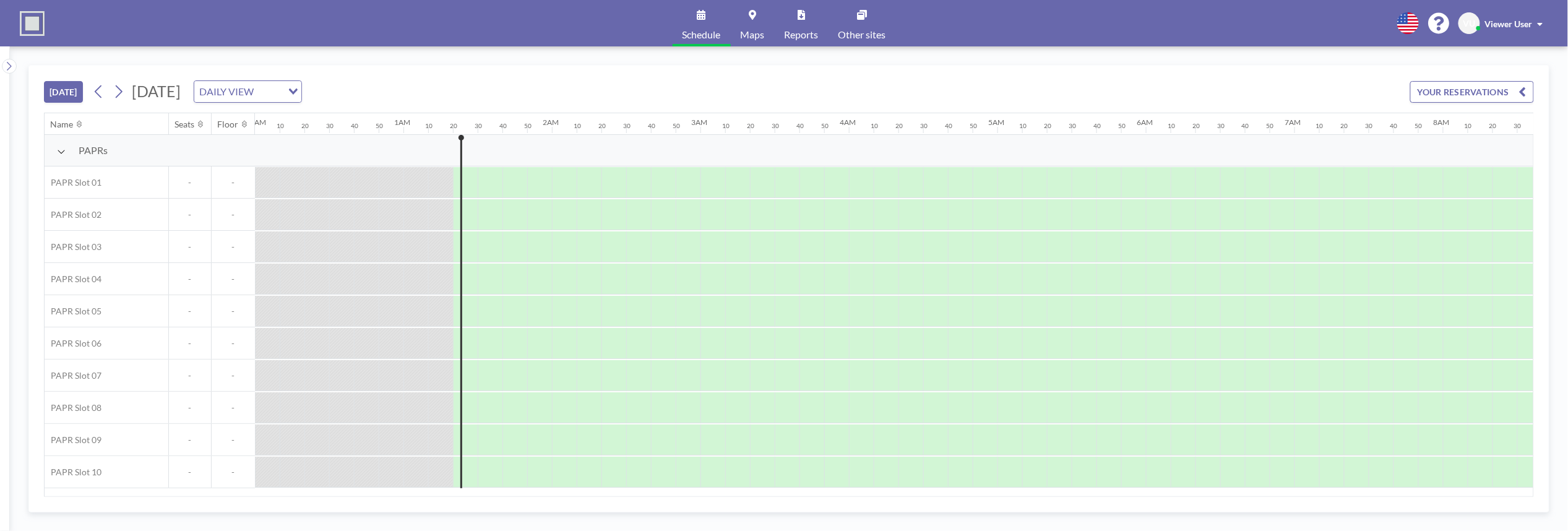
scroll to position [0, 174]
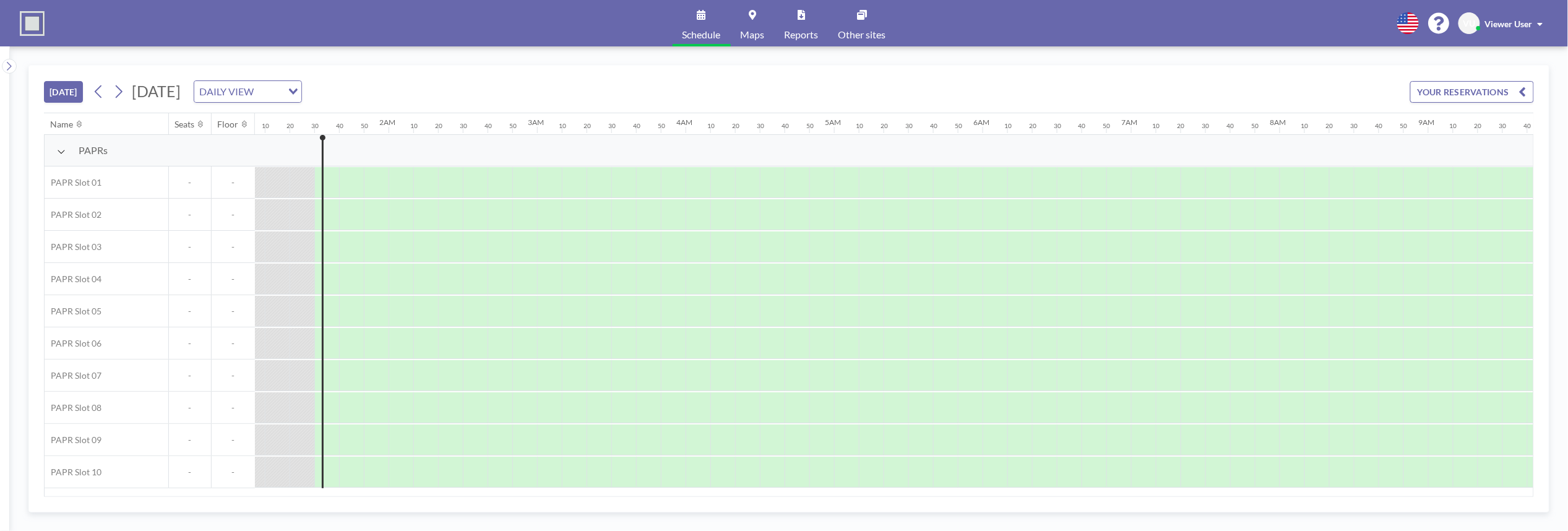
scroll to position [0, 198]
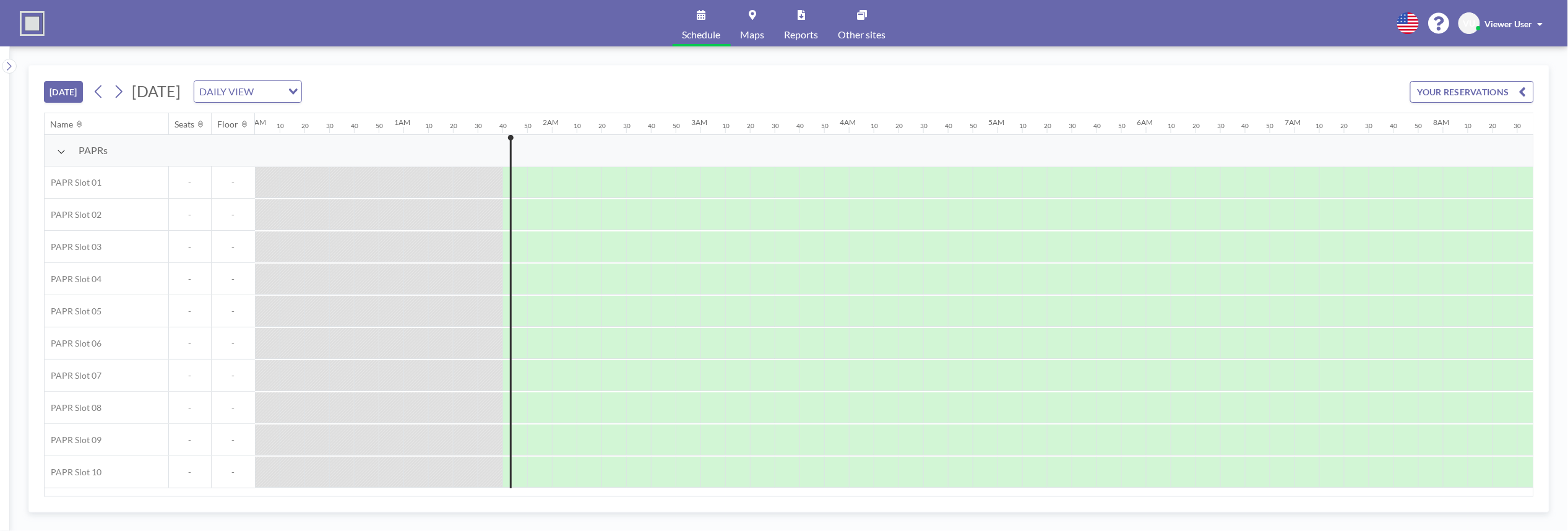
scroll to position [0, 223]
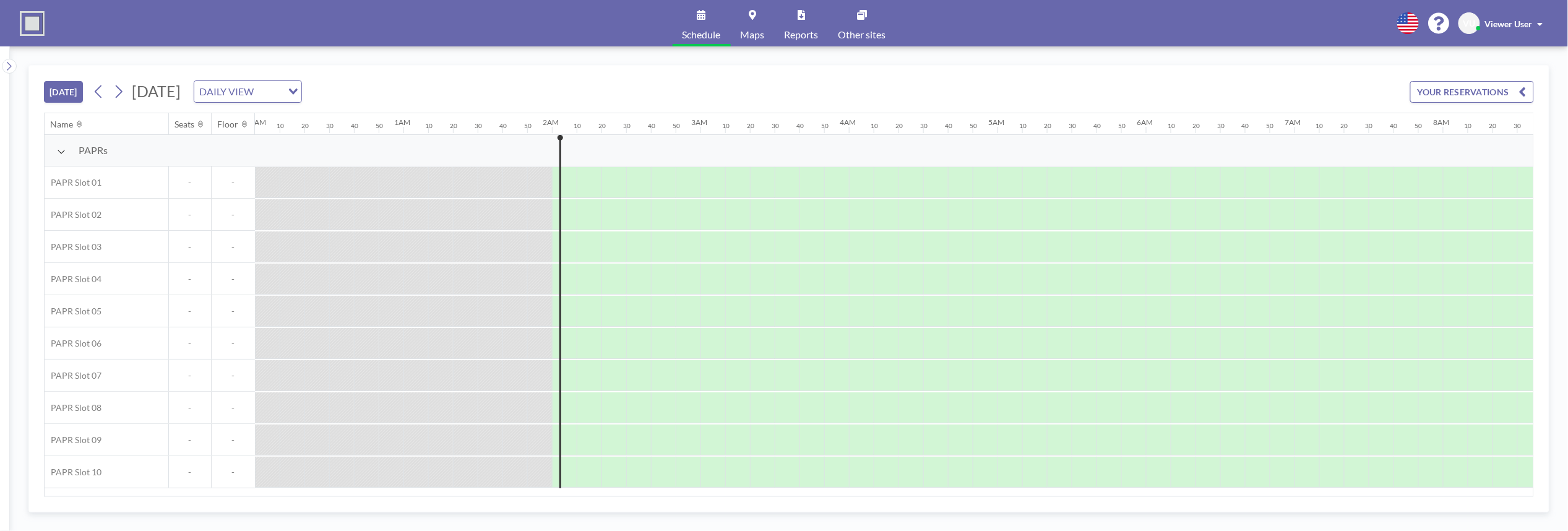
scroll to position [0, 272]
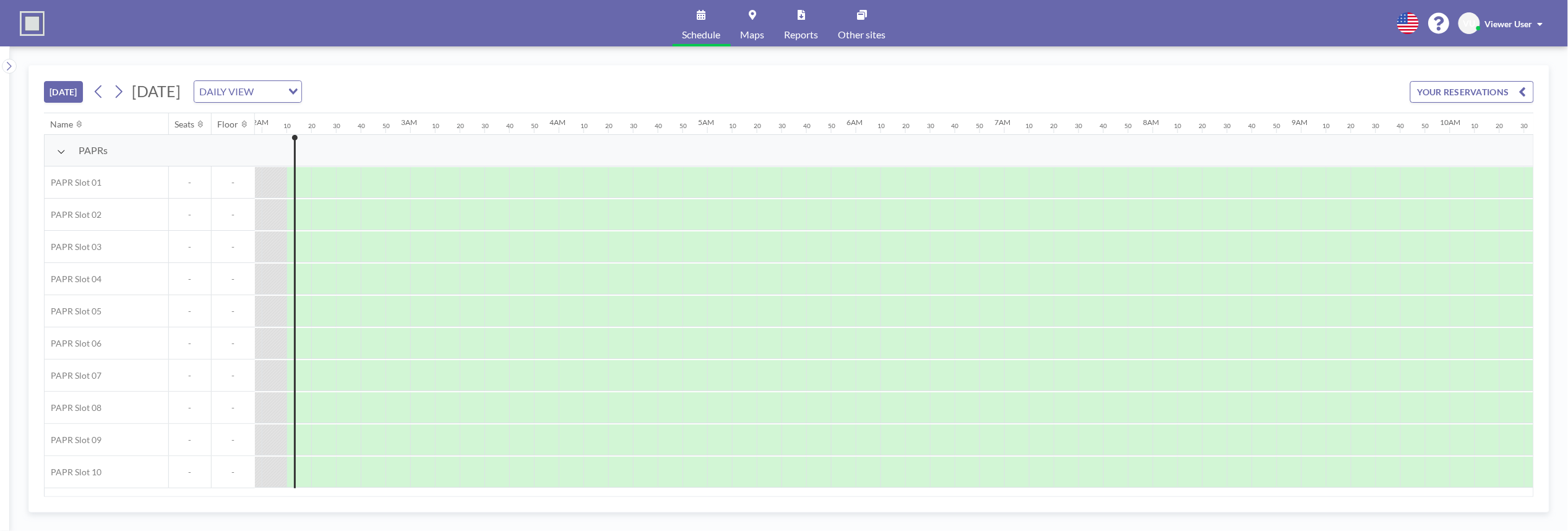
scroll to position [0, 297]
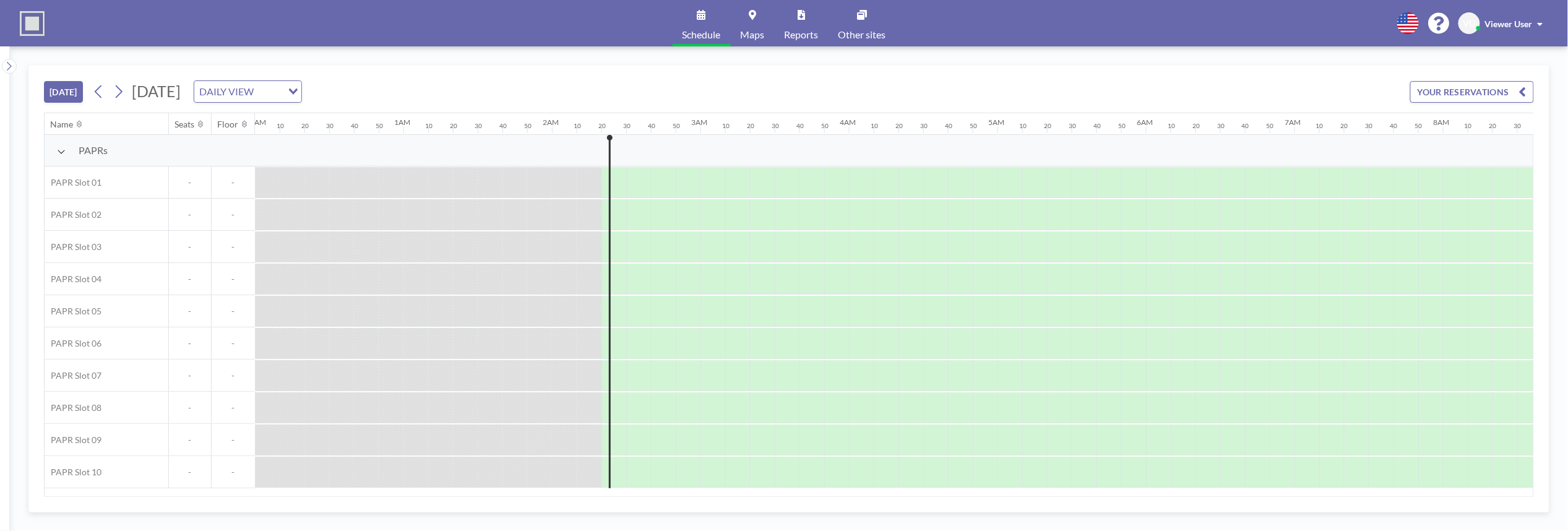
scroll to position [0, 322]
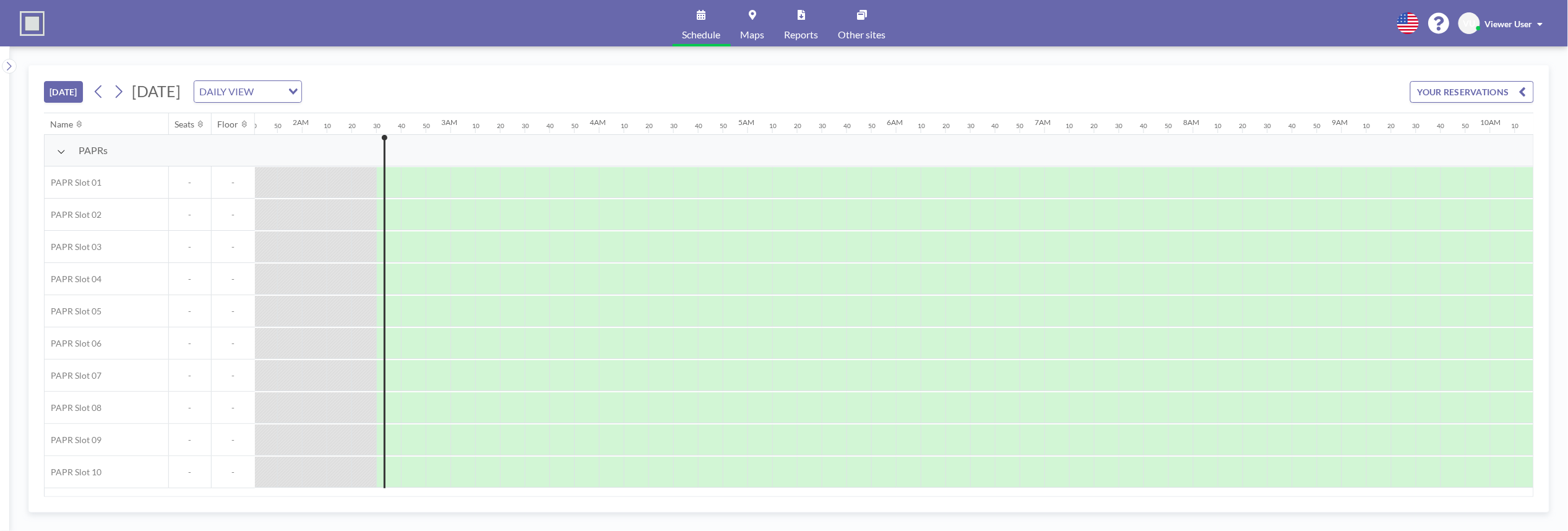
scroll to position [0, 346]
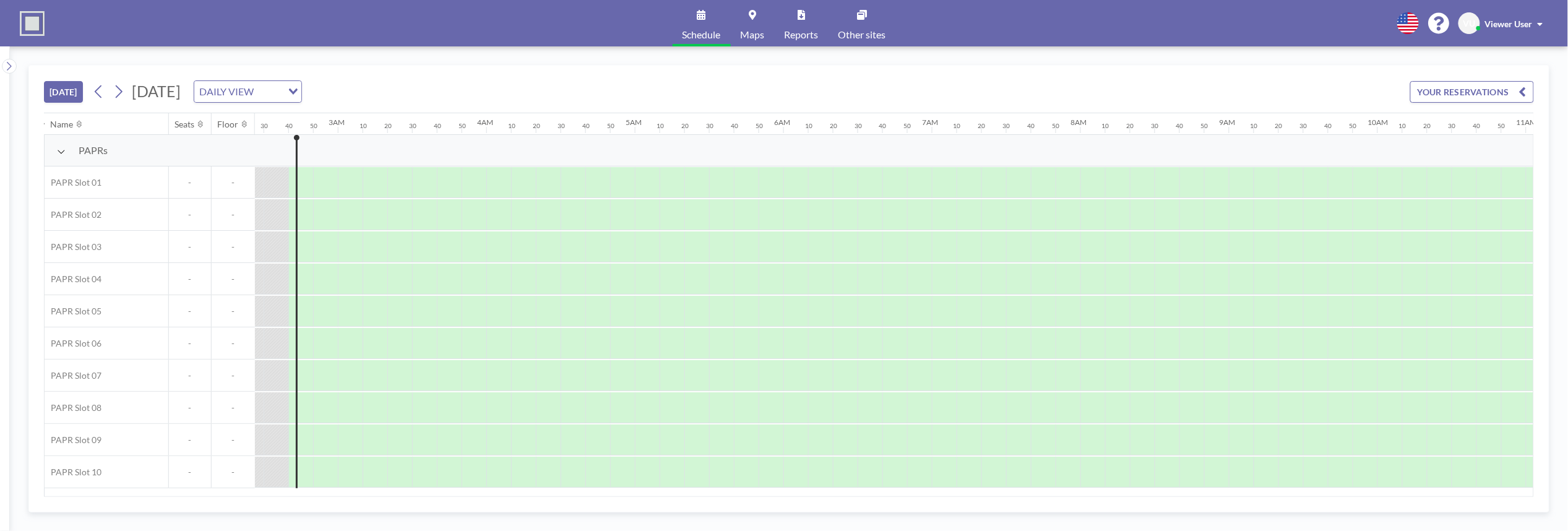
scroll to position [0, 371]
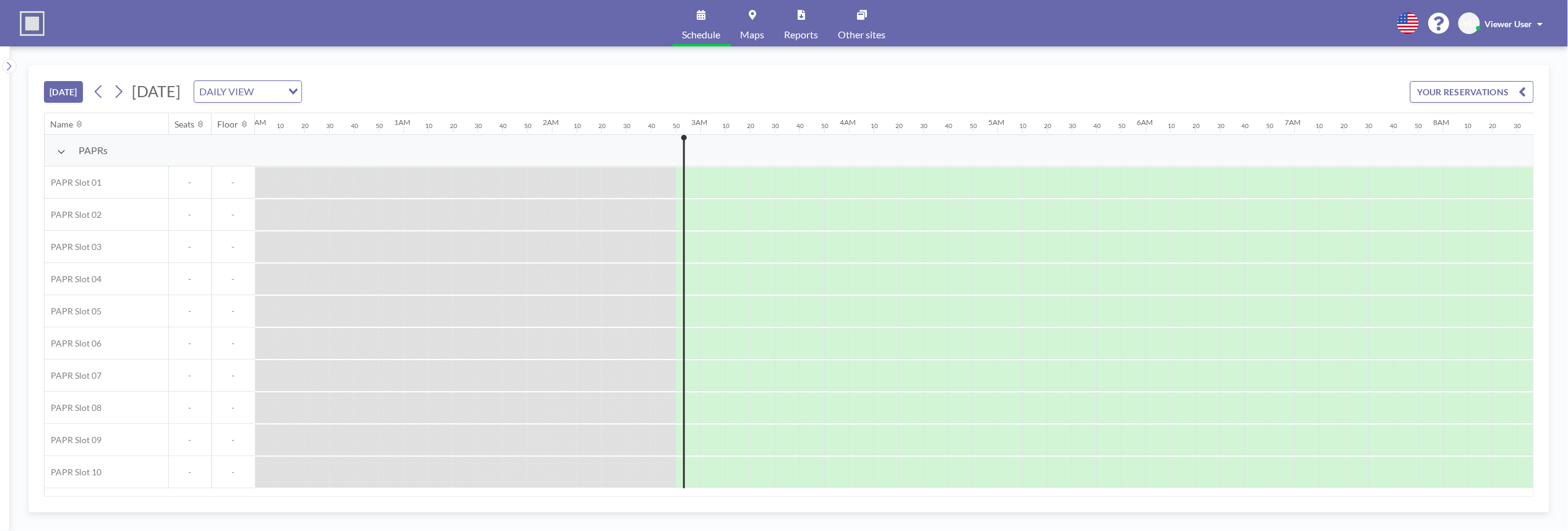
scroll to position [0, 396]
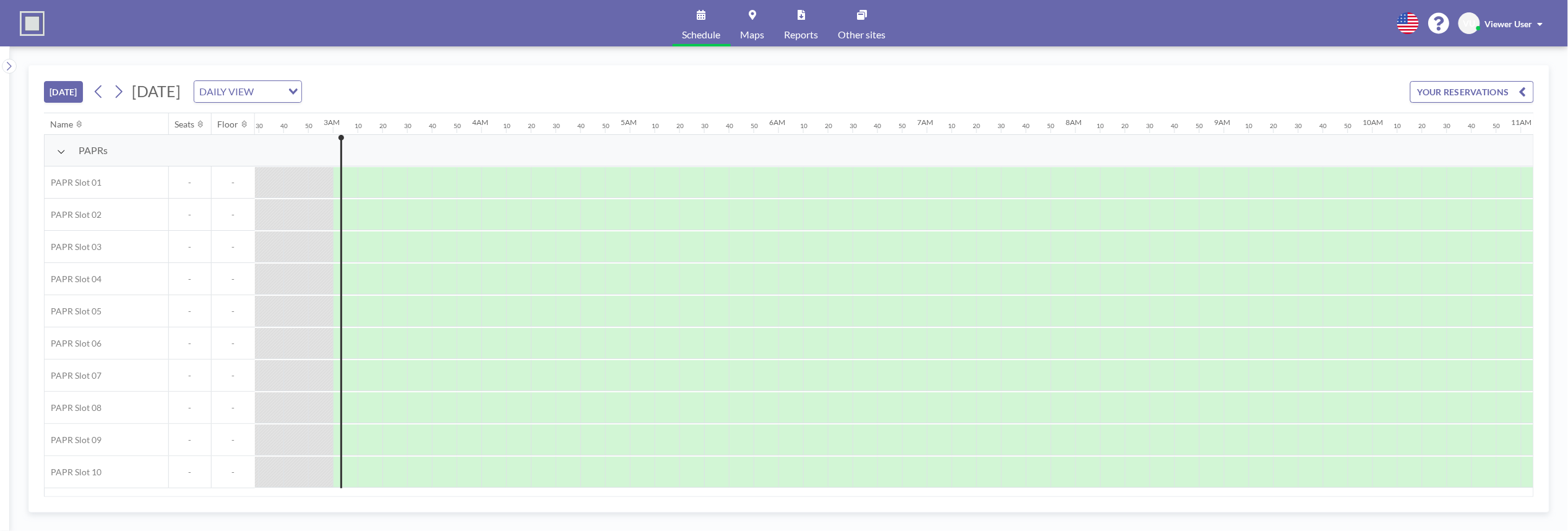
scroll to position [0, 421]
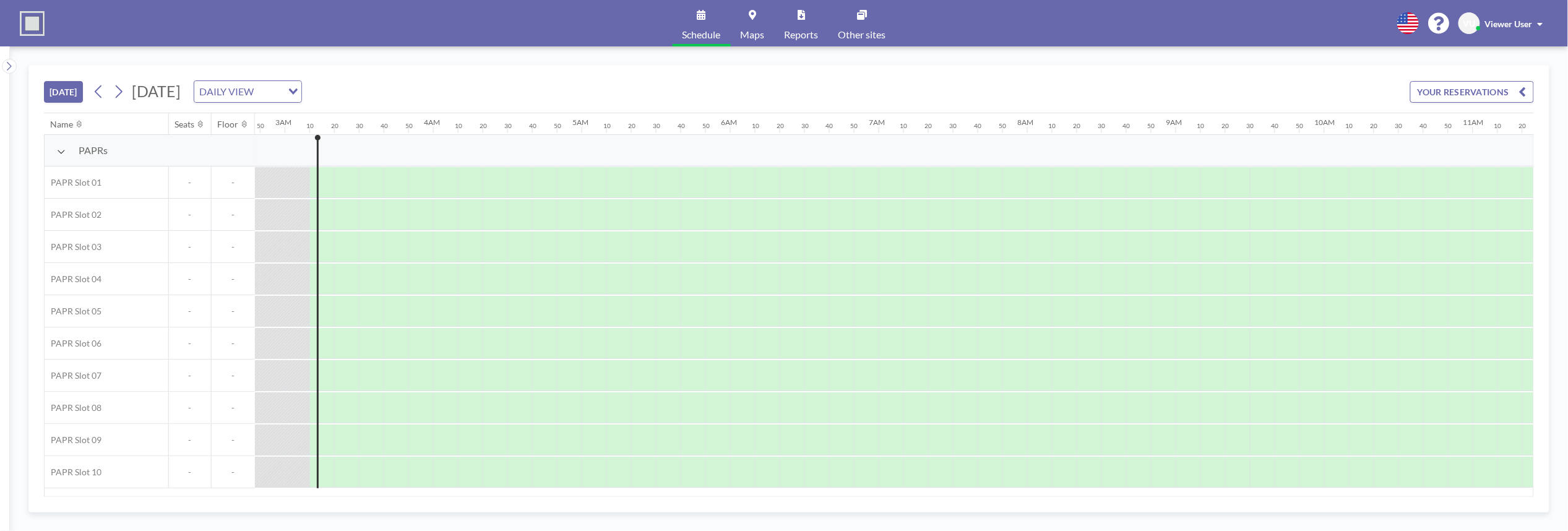
scroll to position [0, 446]
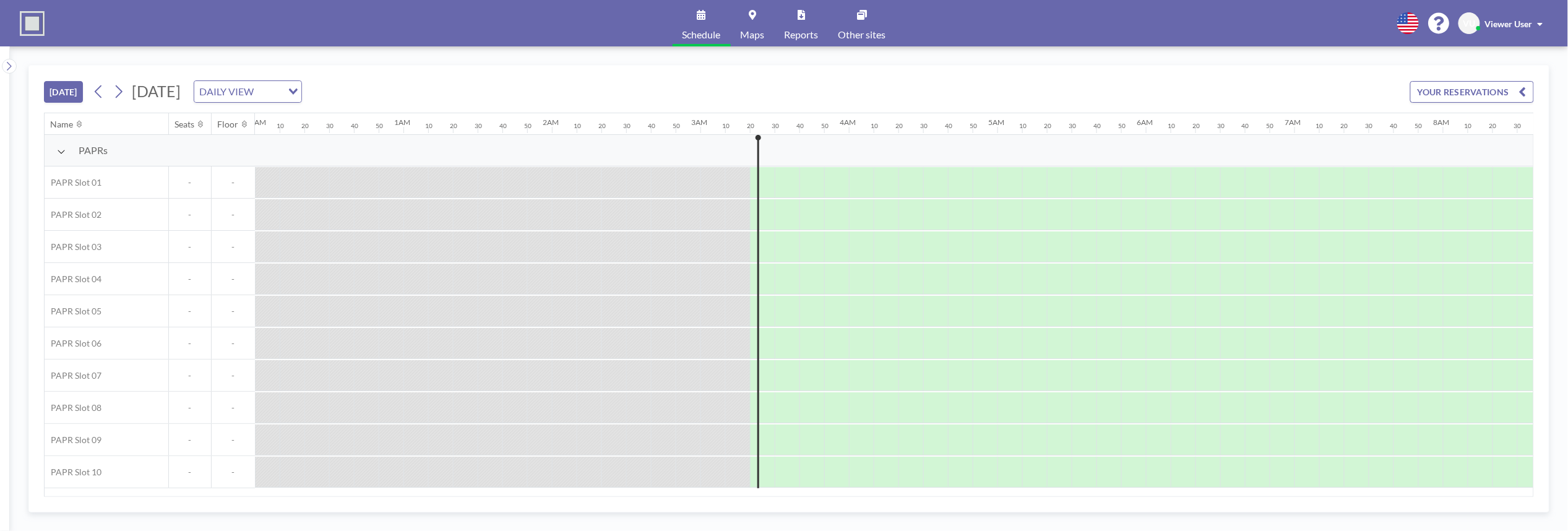
scroll to position [0, 471]
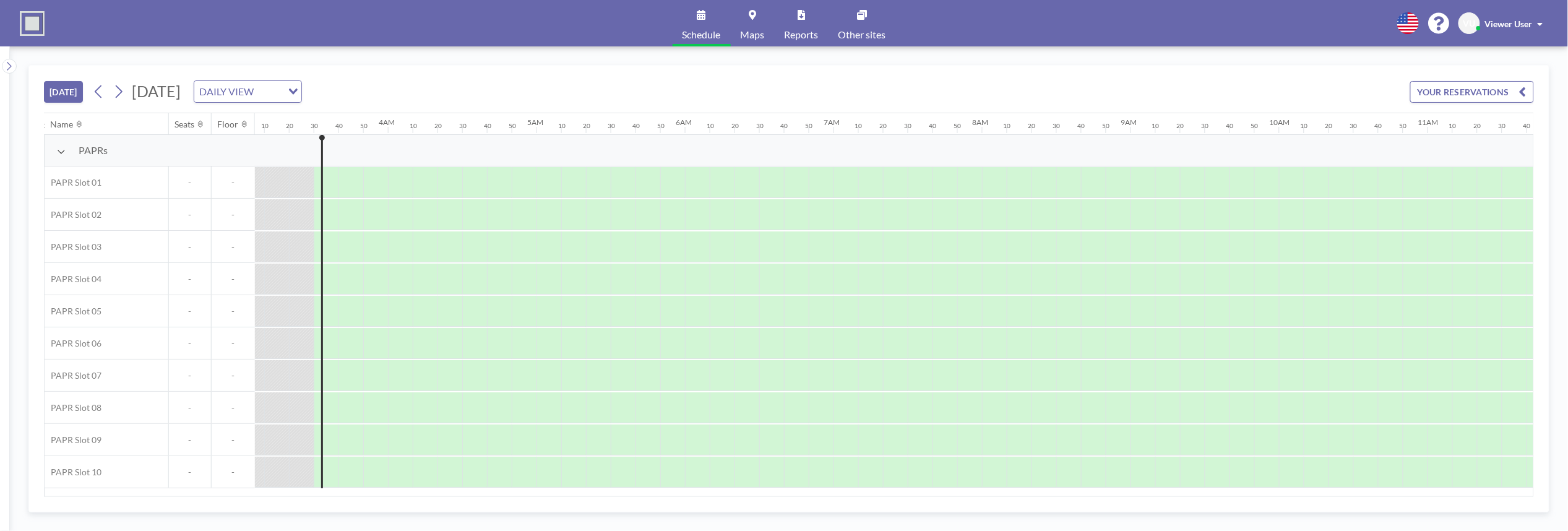
scroll to position [0, 495]
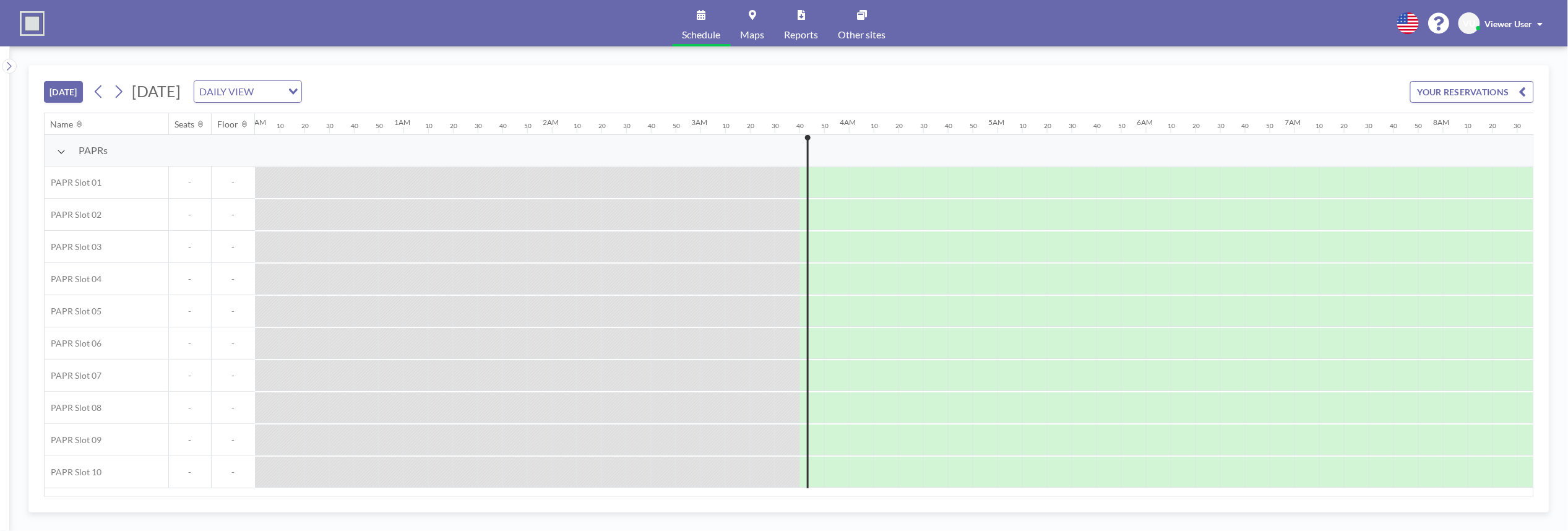
scroll to position [0, 520]
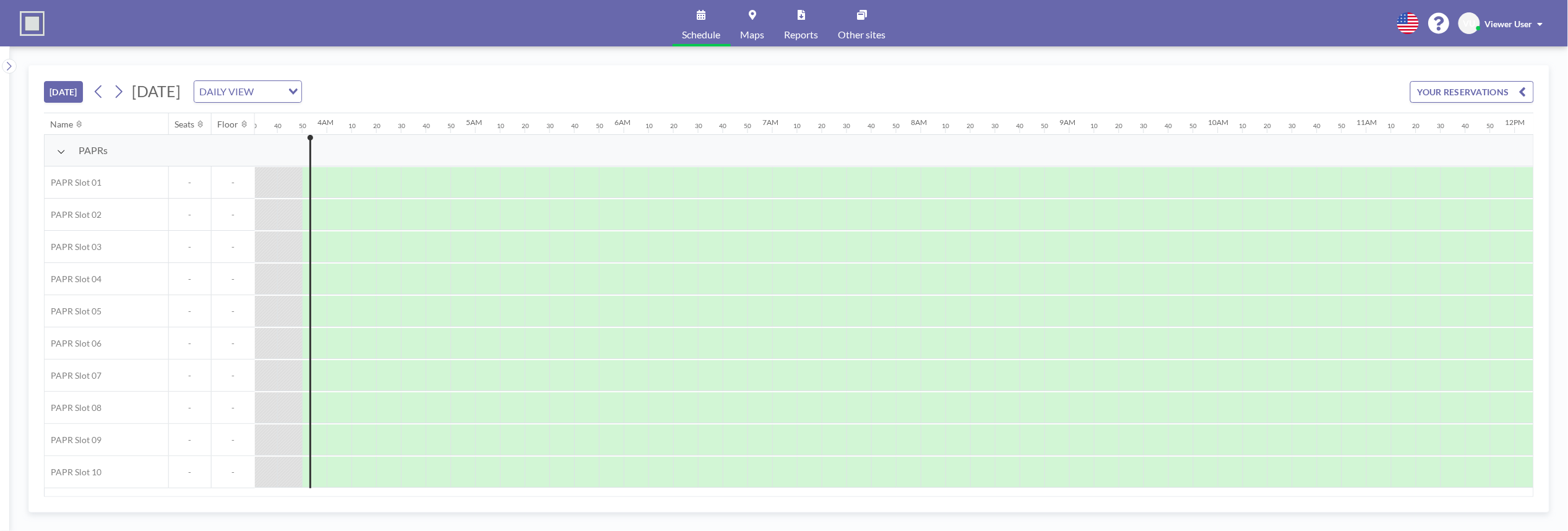
scroll to position [0, 545]
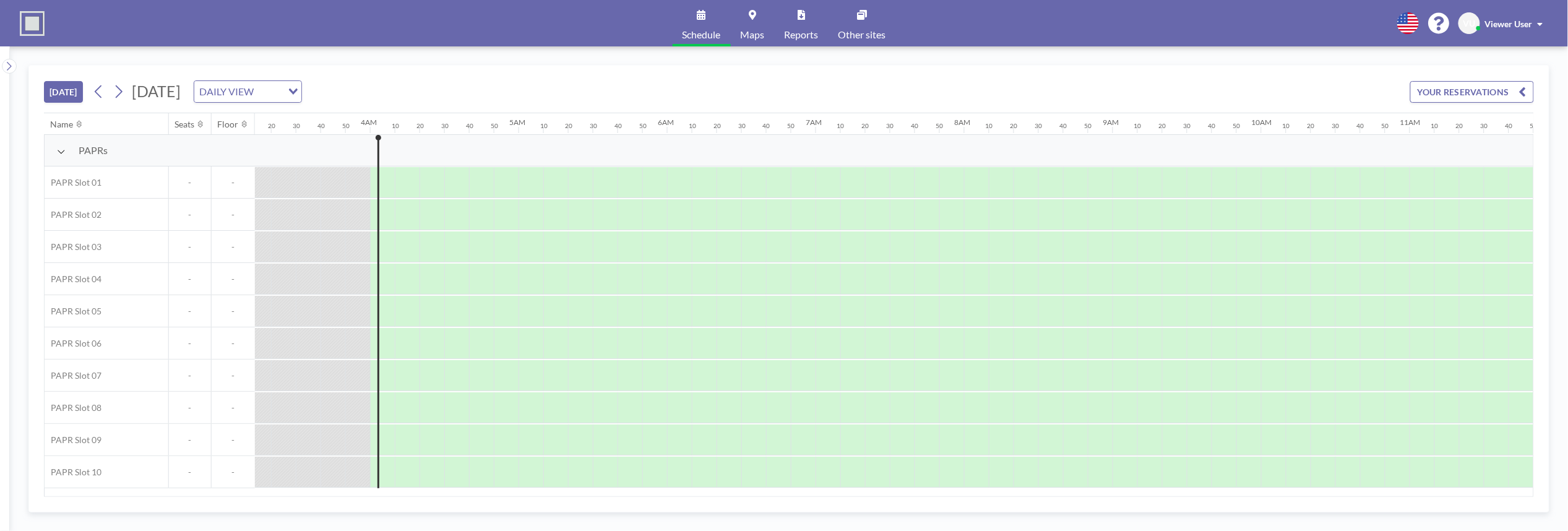
scroll to position [0, 569]
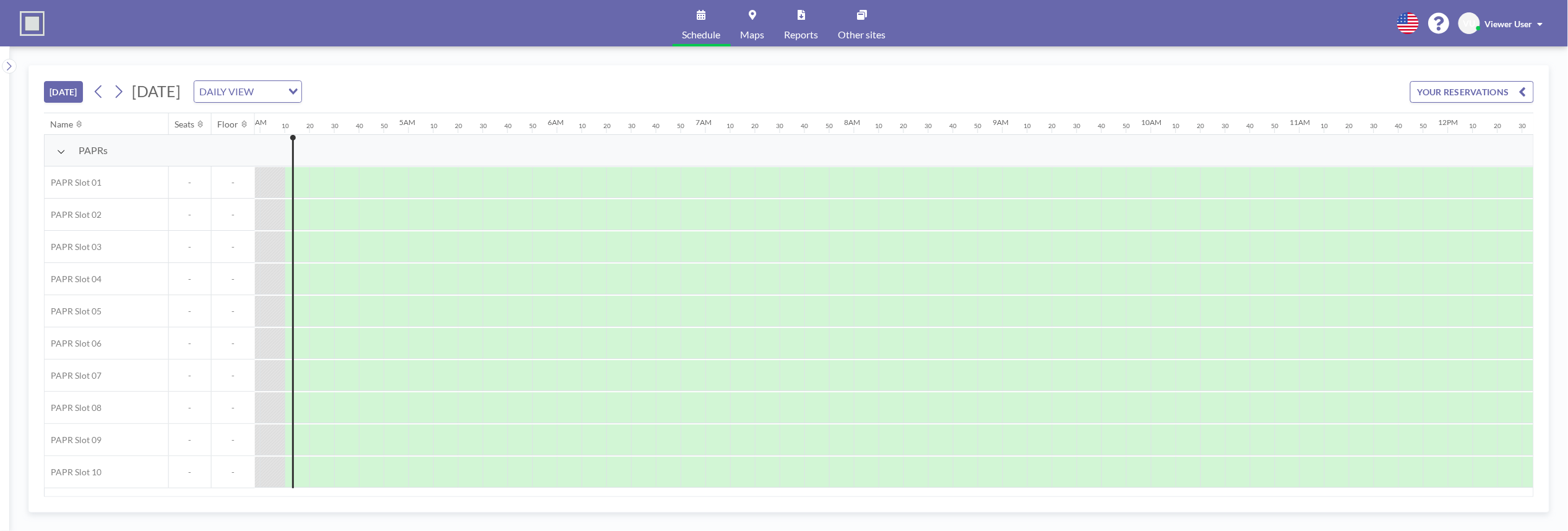
scroll to position [0, 594]
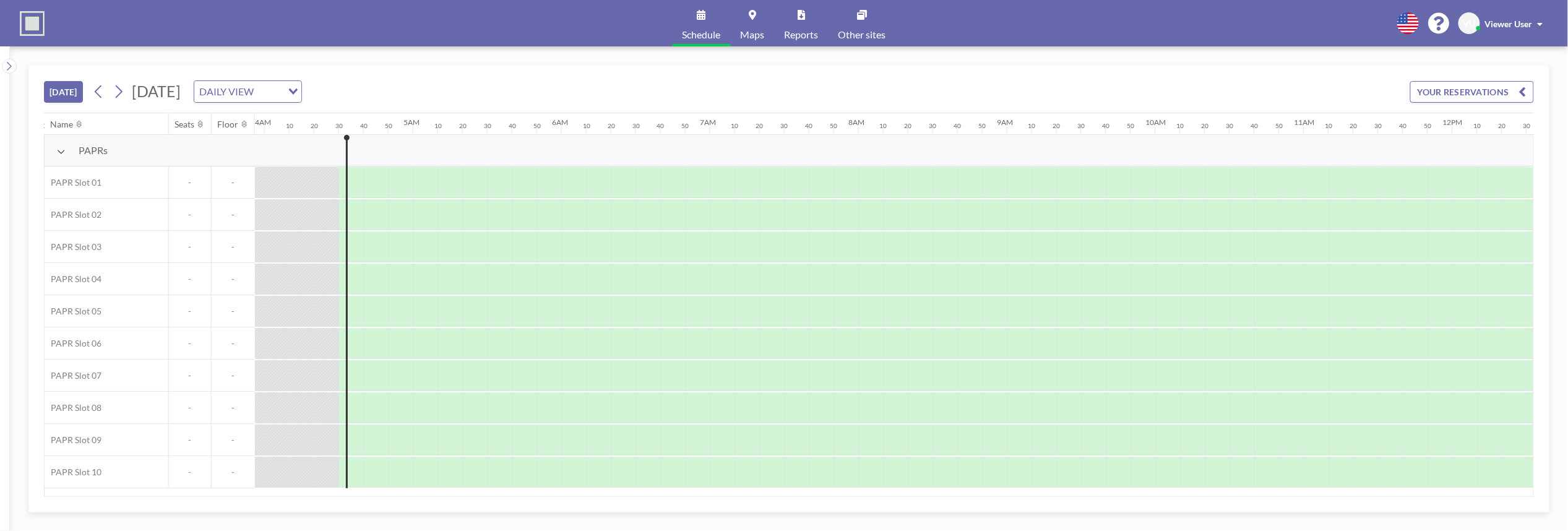
scroll to position [0, 643]
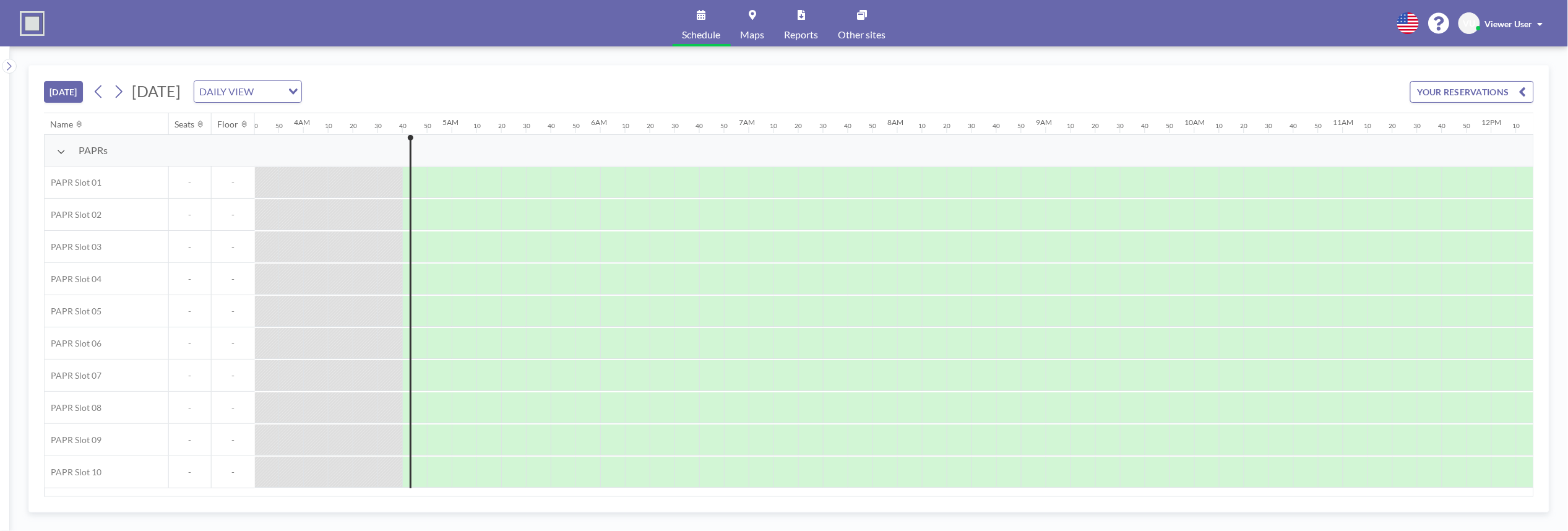
scroll to position [0, 668]
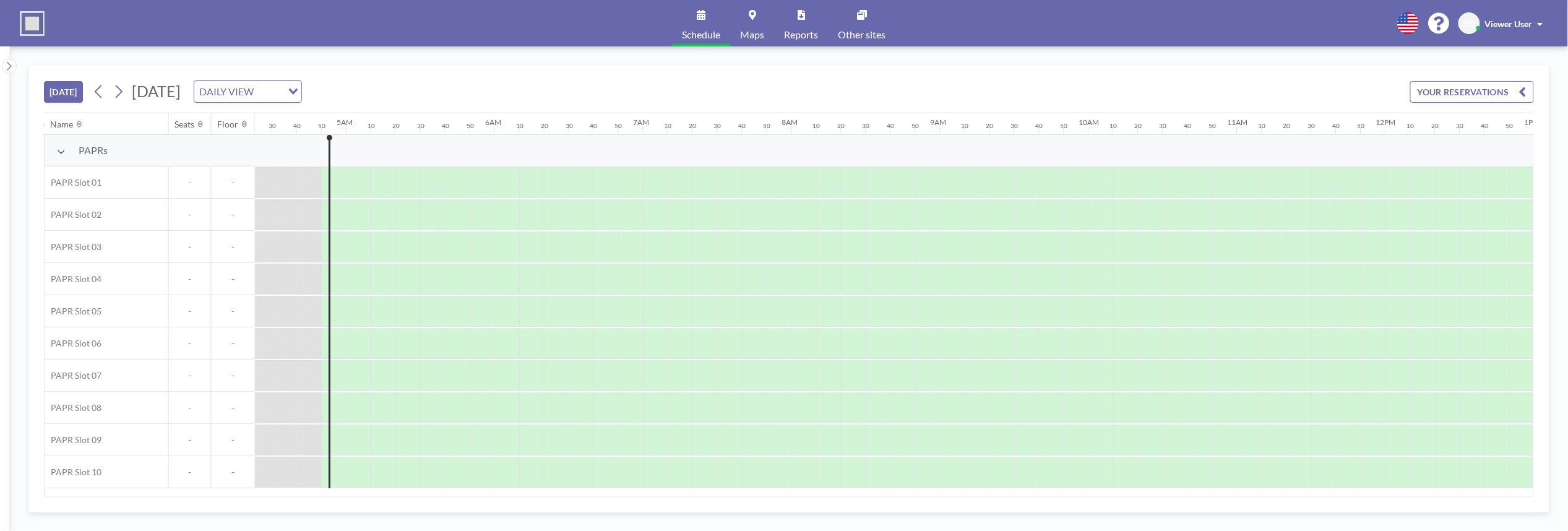
scroll to position [0, 693]
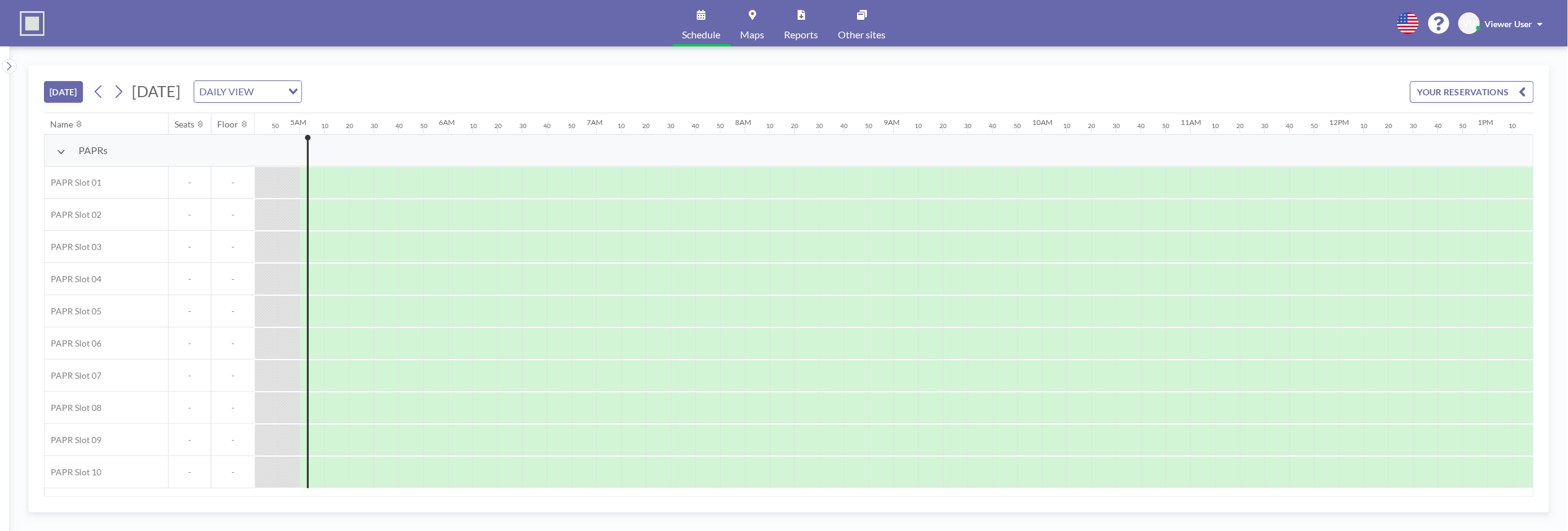
scroll to position [0, 718]
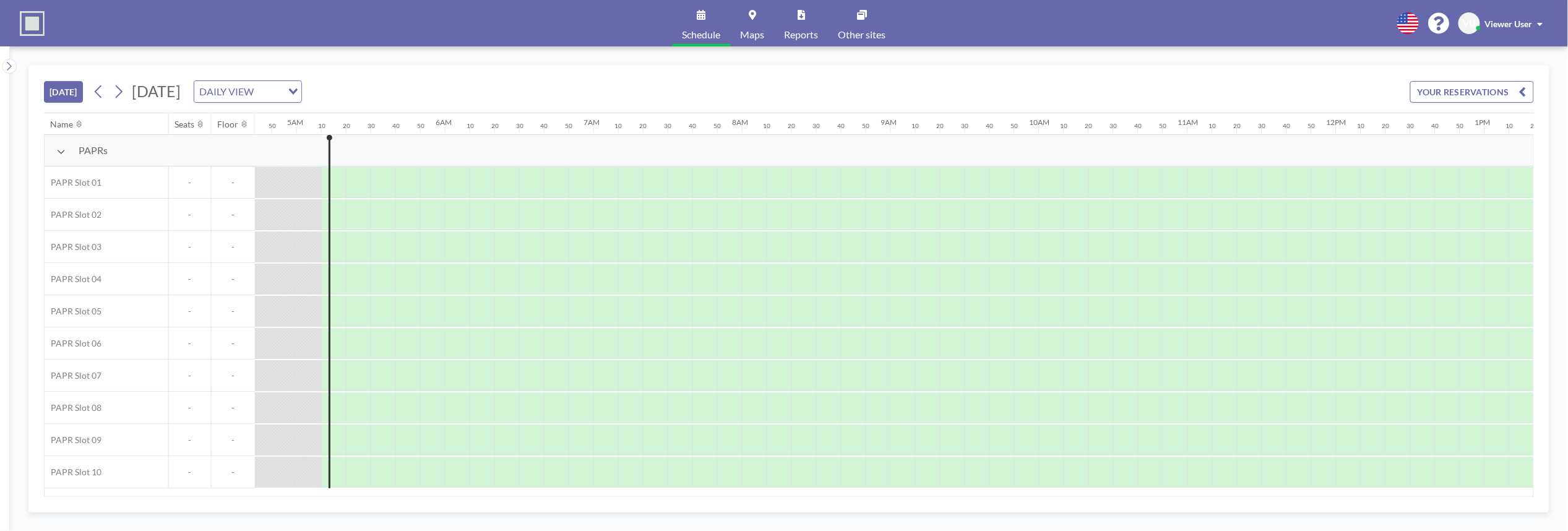
scroll to position [0, 743]
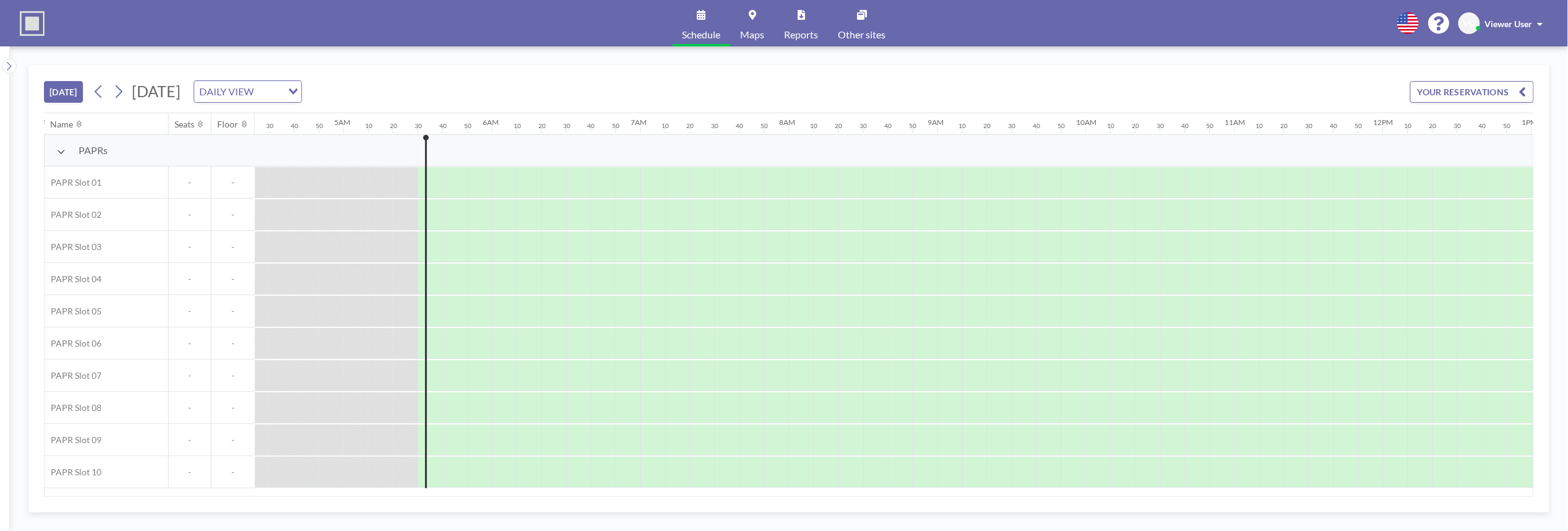
scroll to position [0, 792]
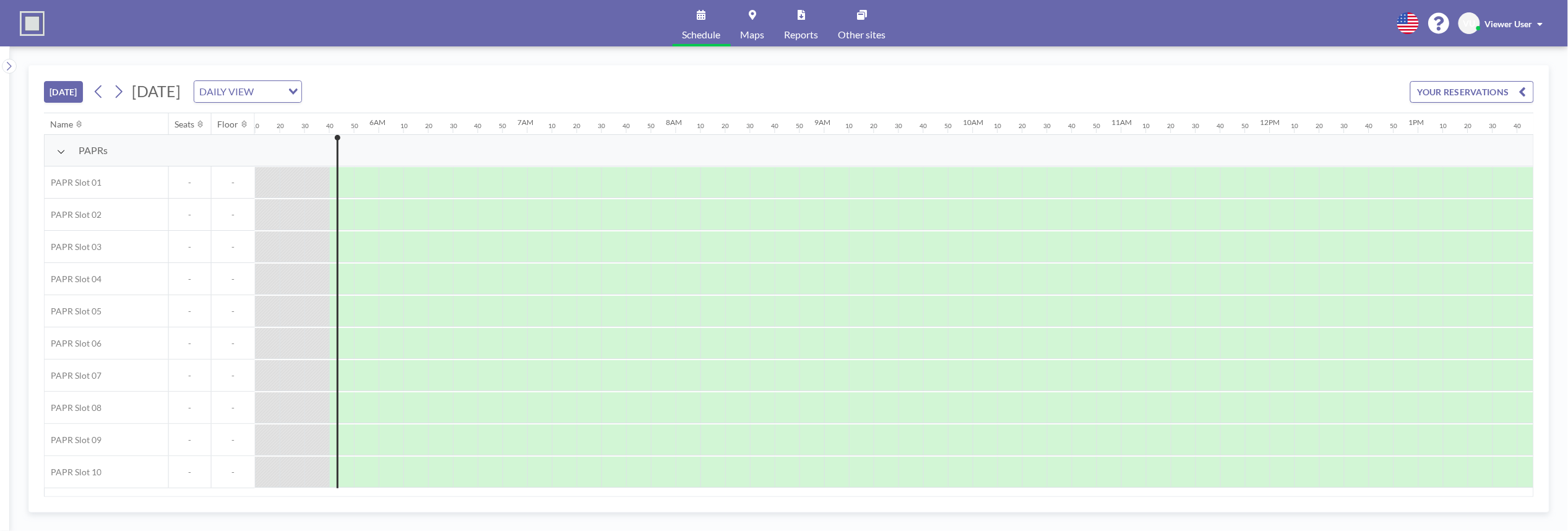
scroll to position [0, 817]
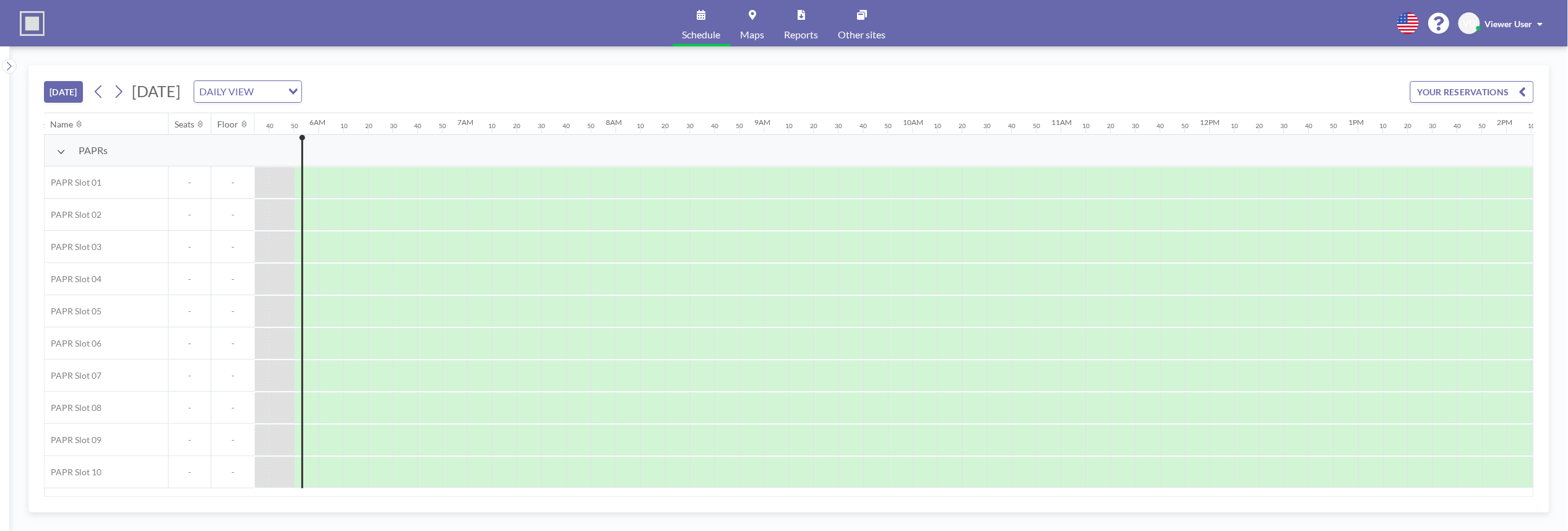
scroll to position [0, 842]
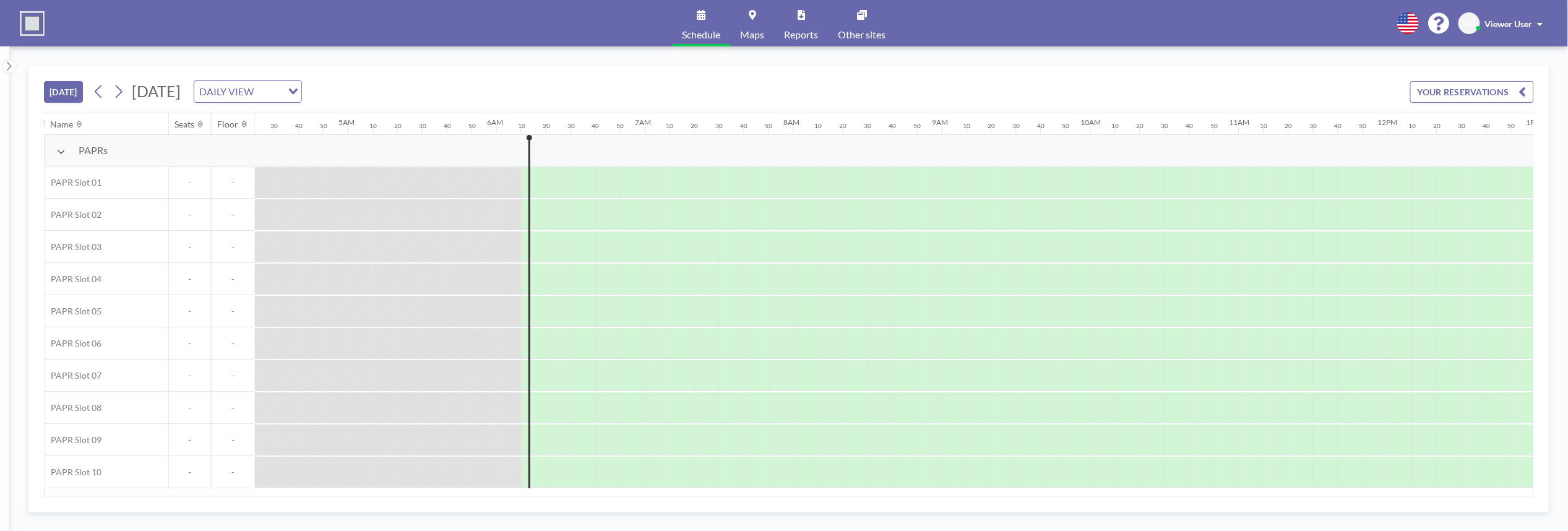
scroll to position [0, 891]
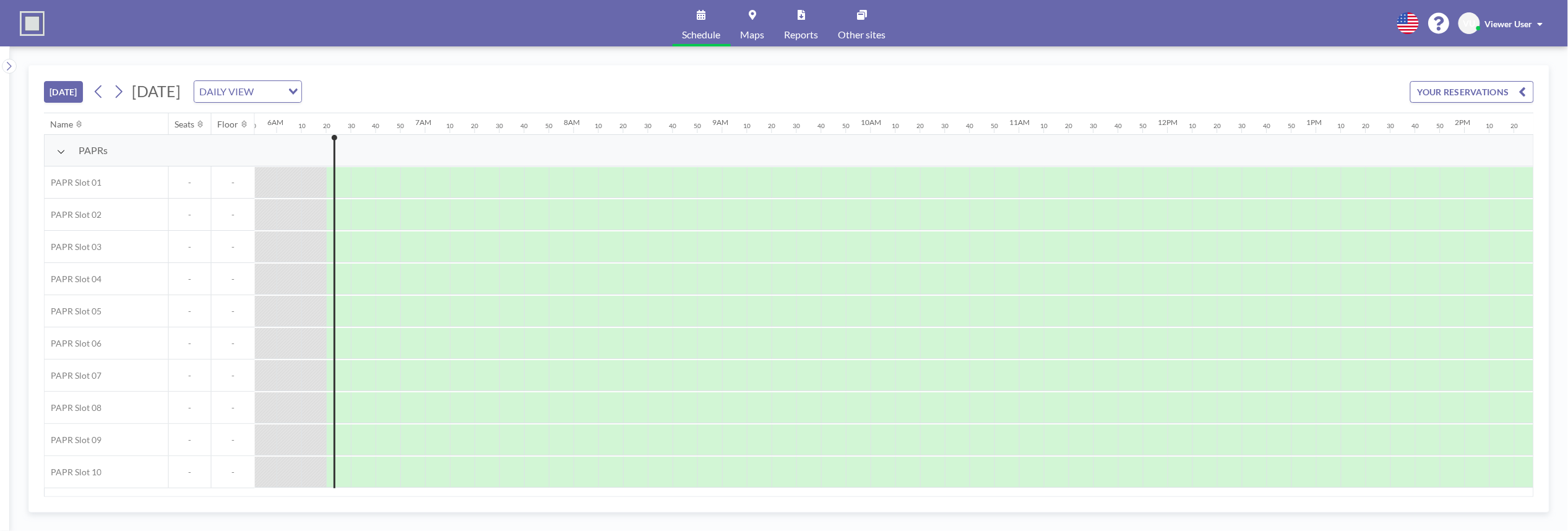
scroll to position [0, 916]
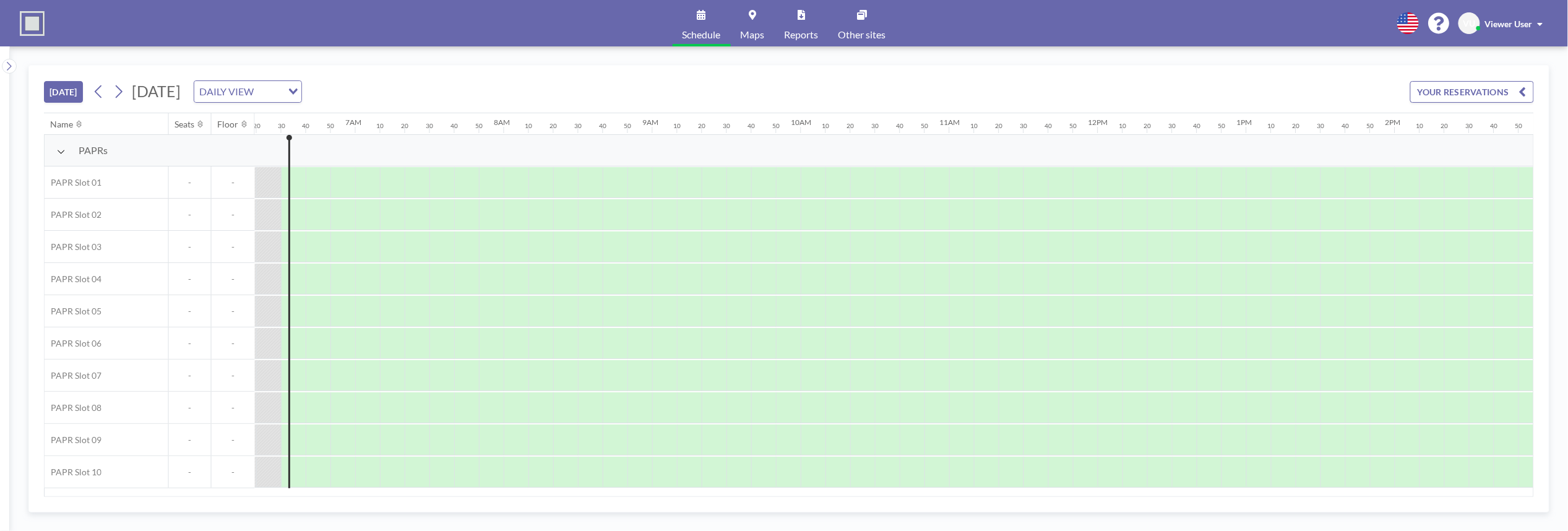
scroll to position [0, 940]
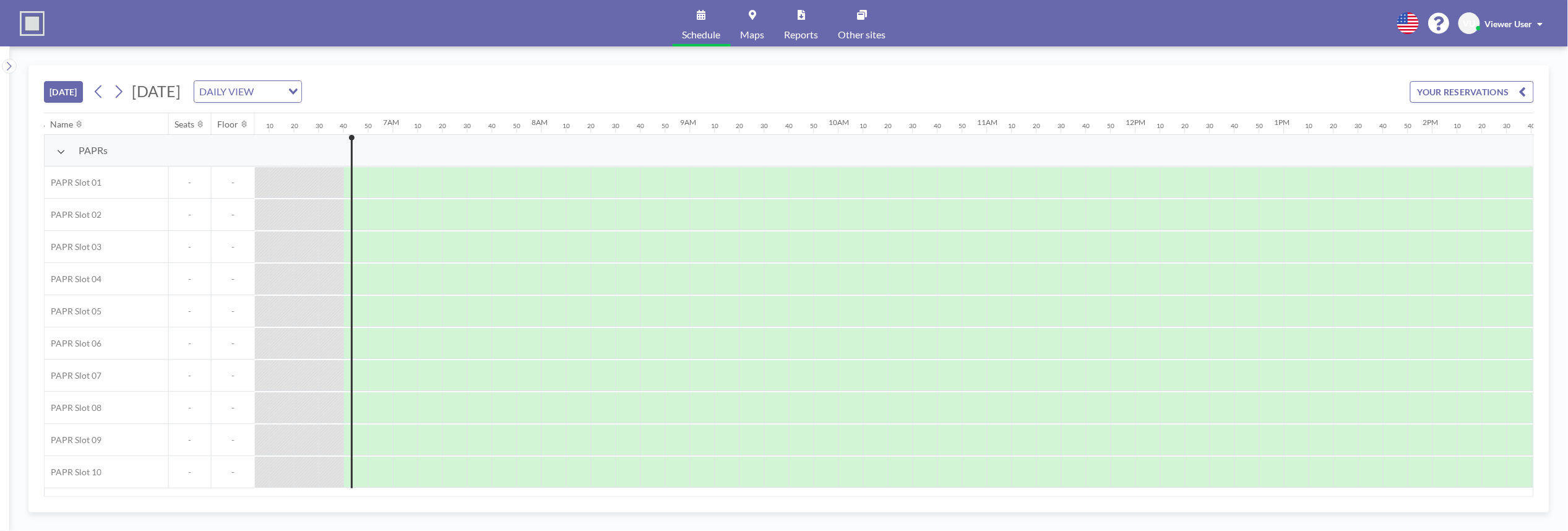
scroll to position [0, 965]
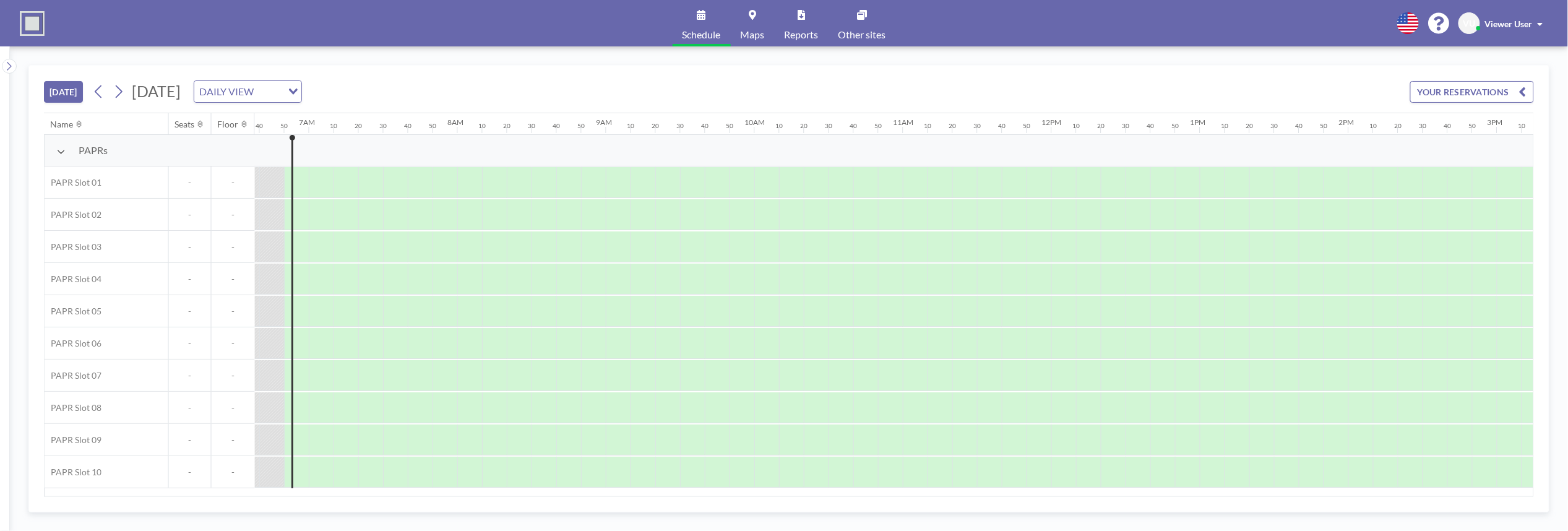
scroll to position [0, 990]
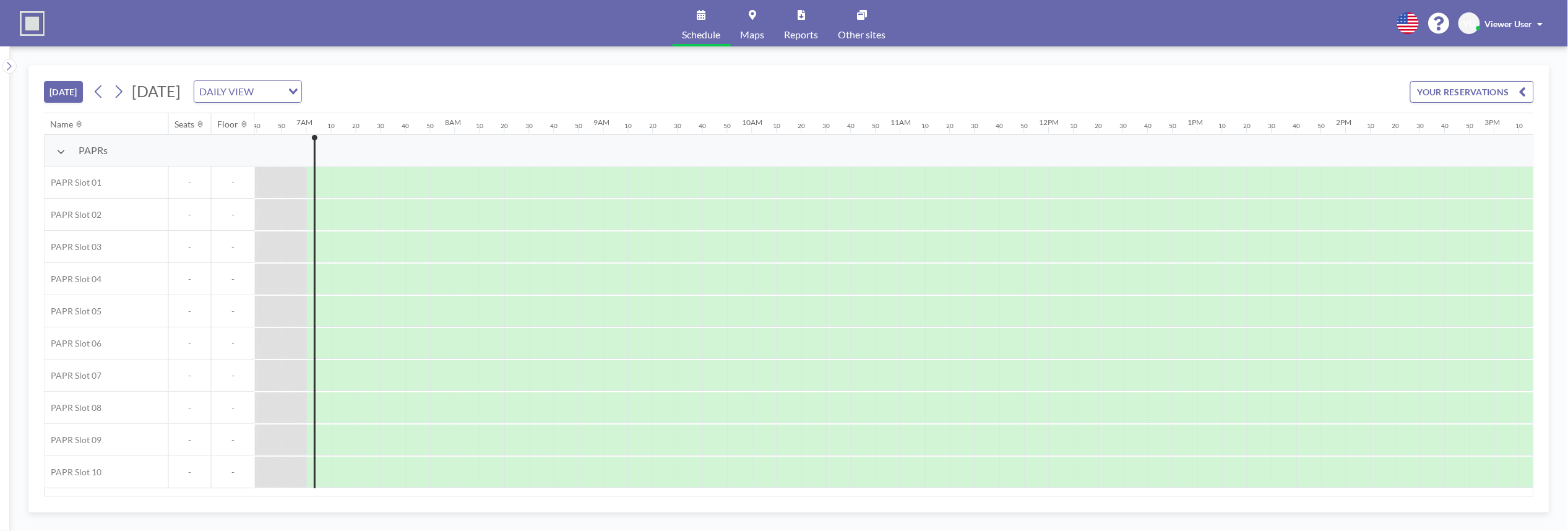
scroll to position [0, 1015]
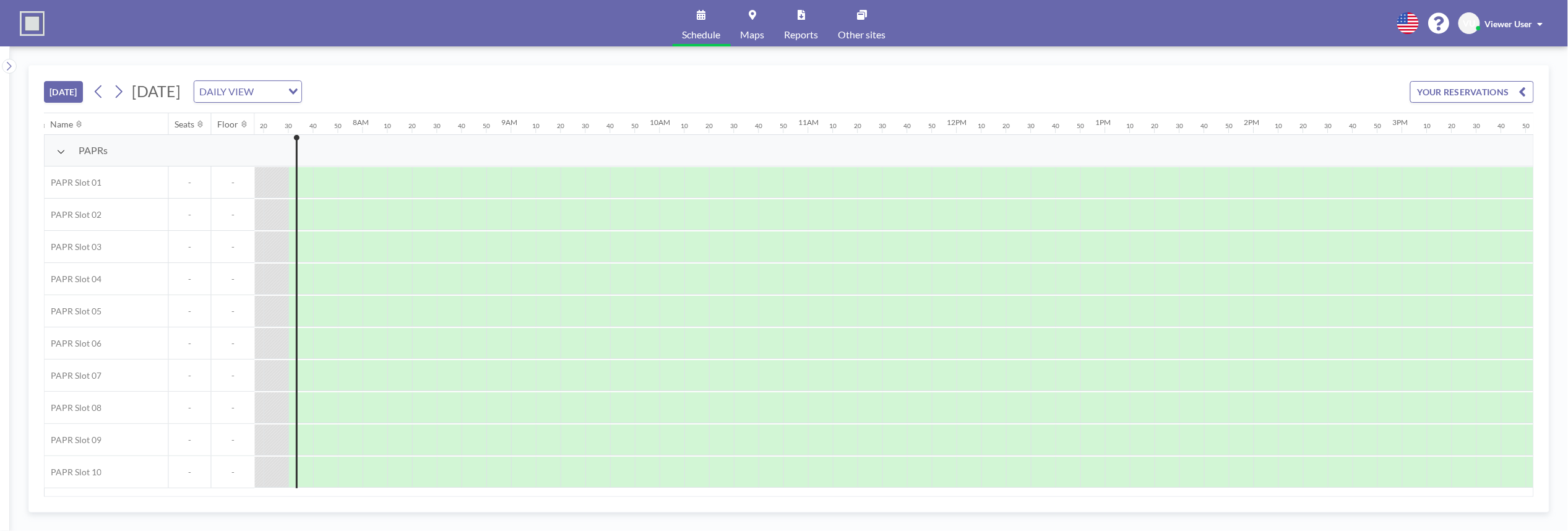
scroll to position [0, 1089]
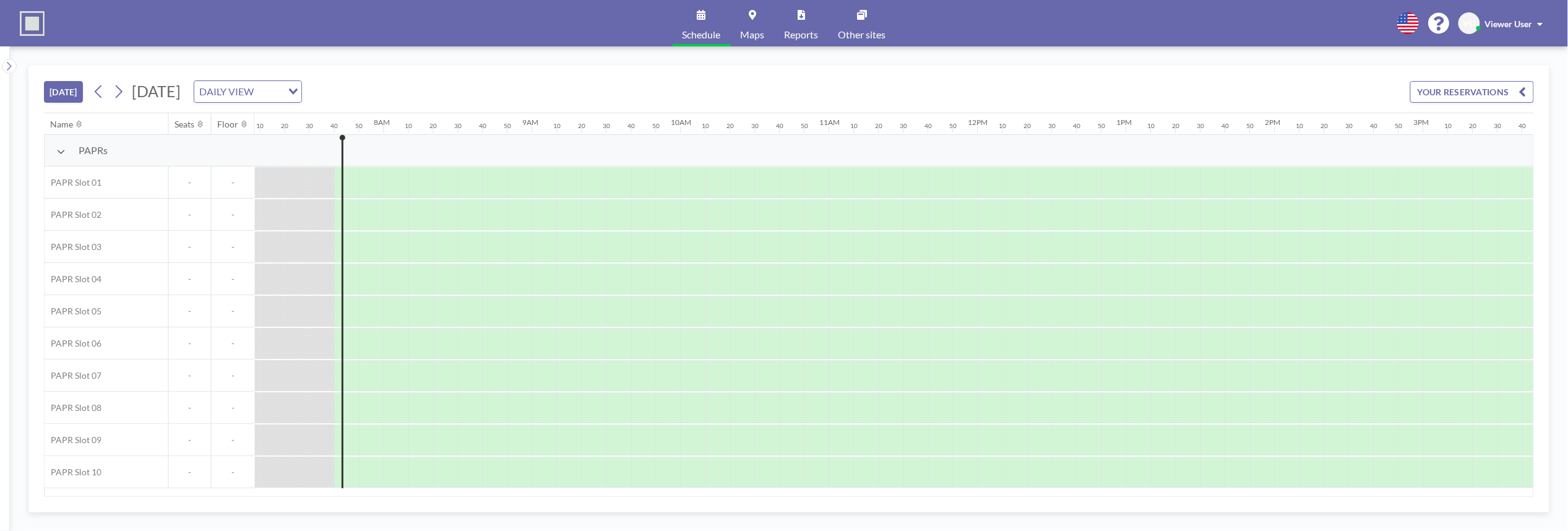
scroll to position [0, 1114]
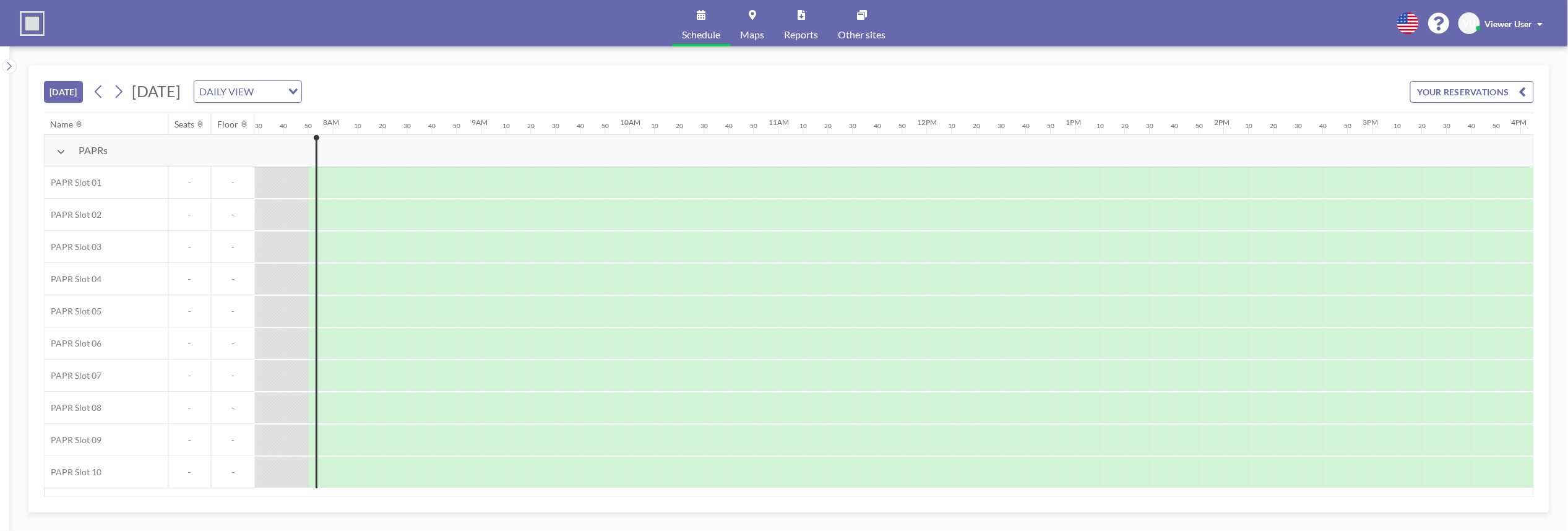
scroll to position [0, 1139]
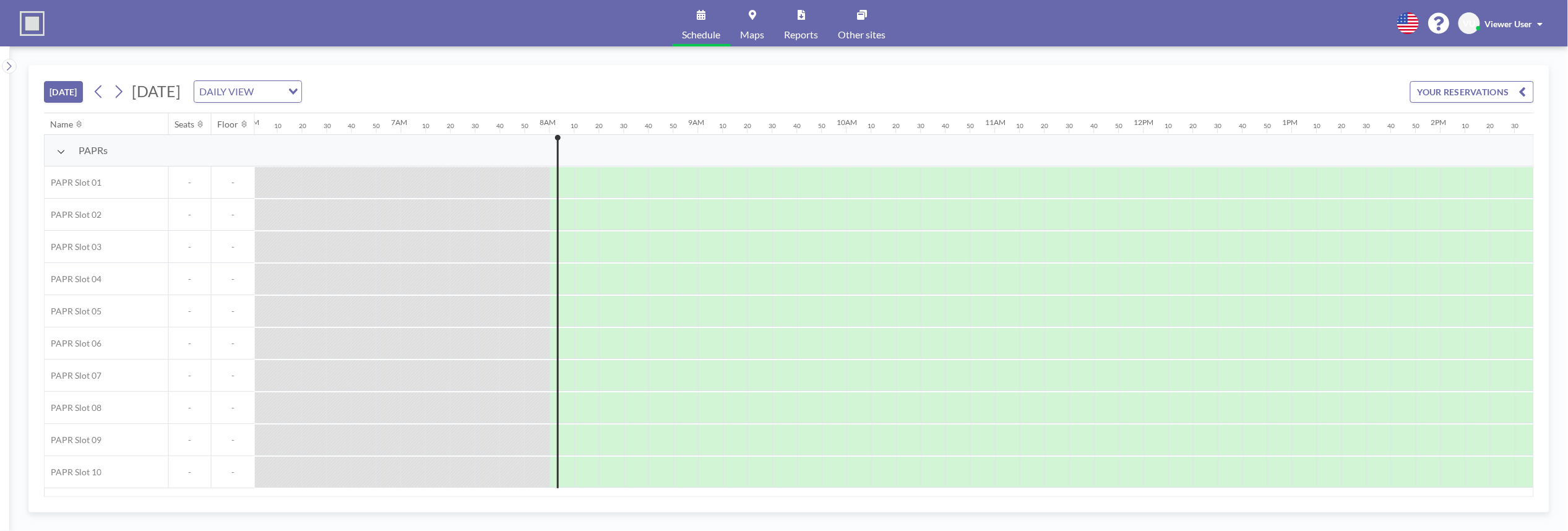
scroll to position [0, 1164]
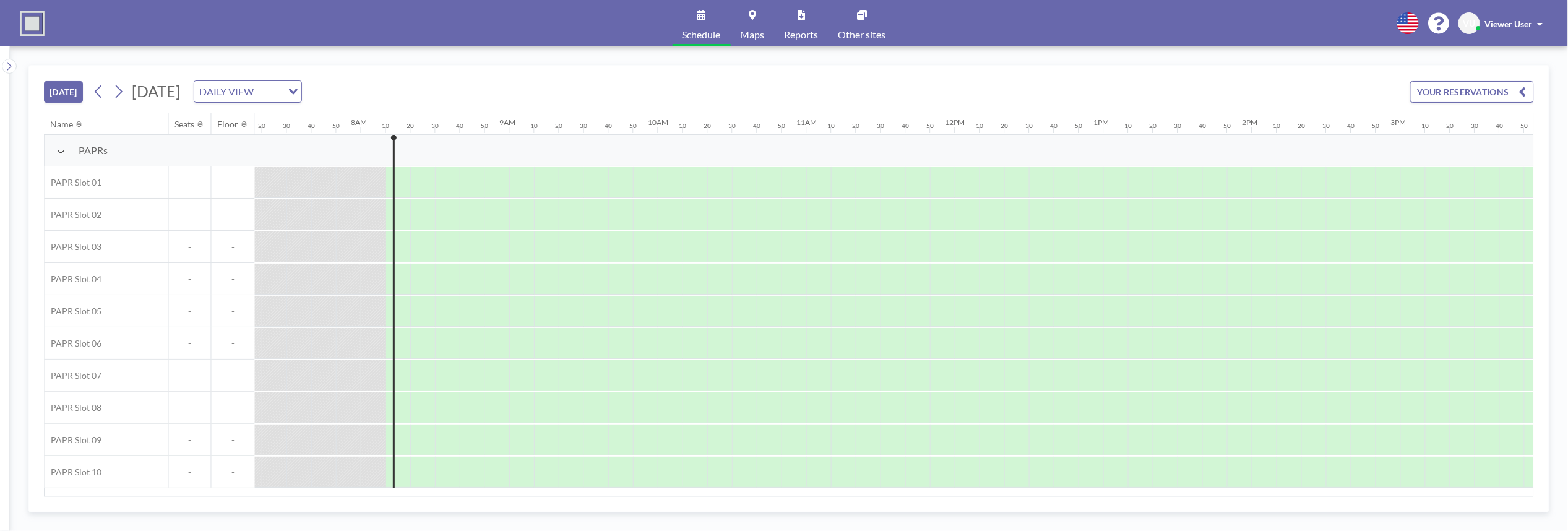
scroll to position [0, 1188]
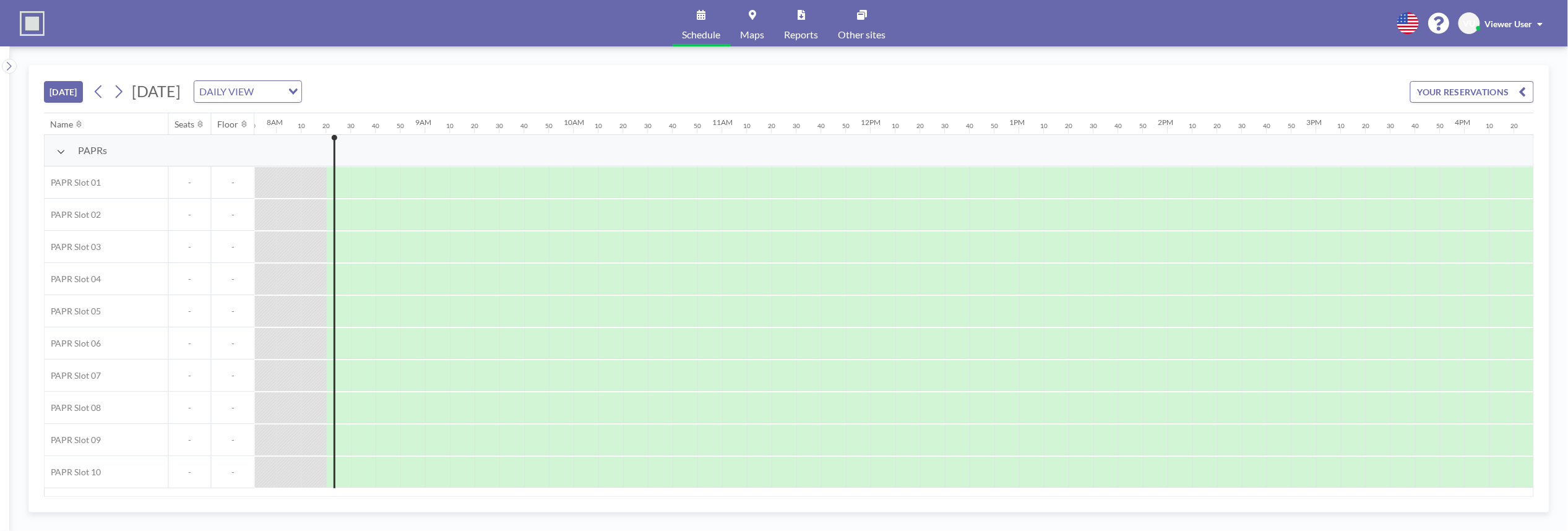
scroll to position [0, 1213]
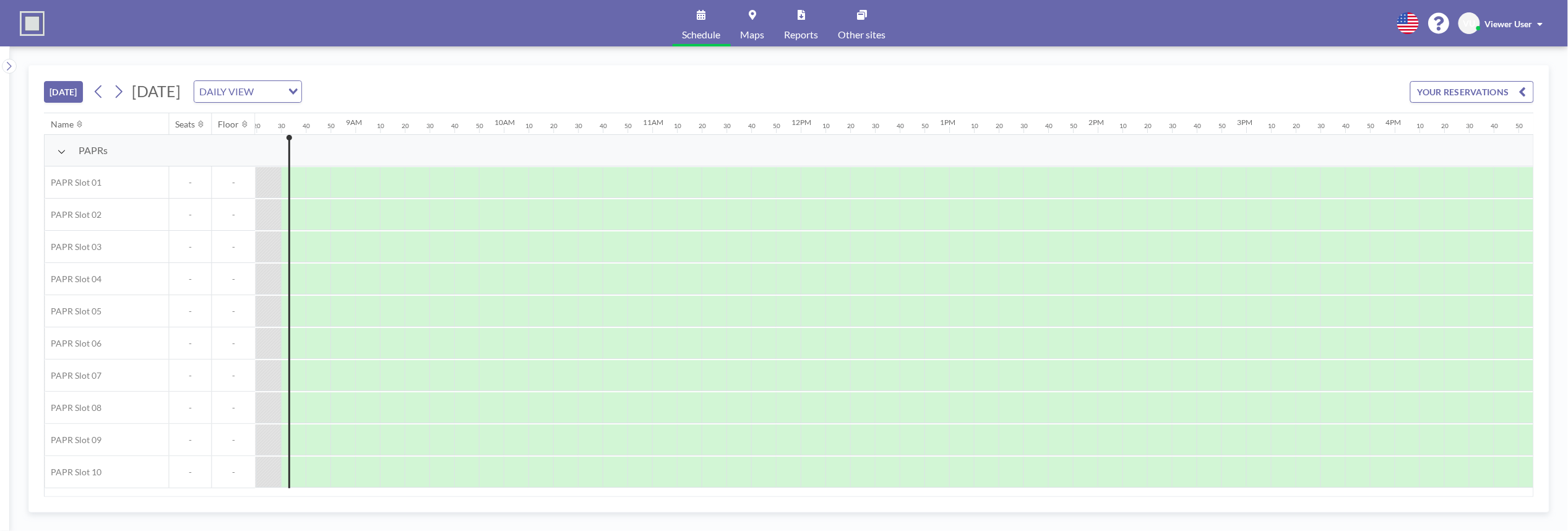
scroll to position [0, 1238]
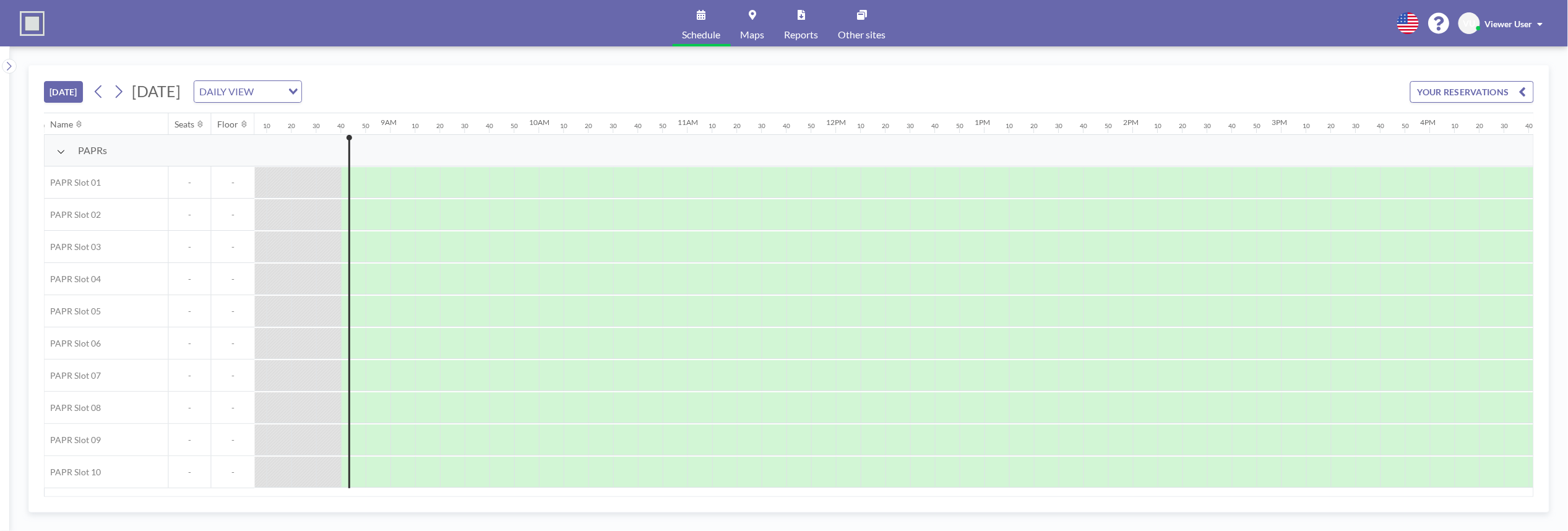
scroll to position [0, 1262]
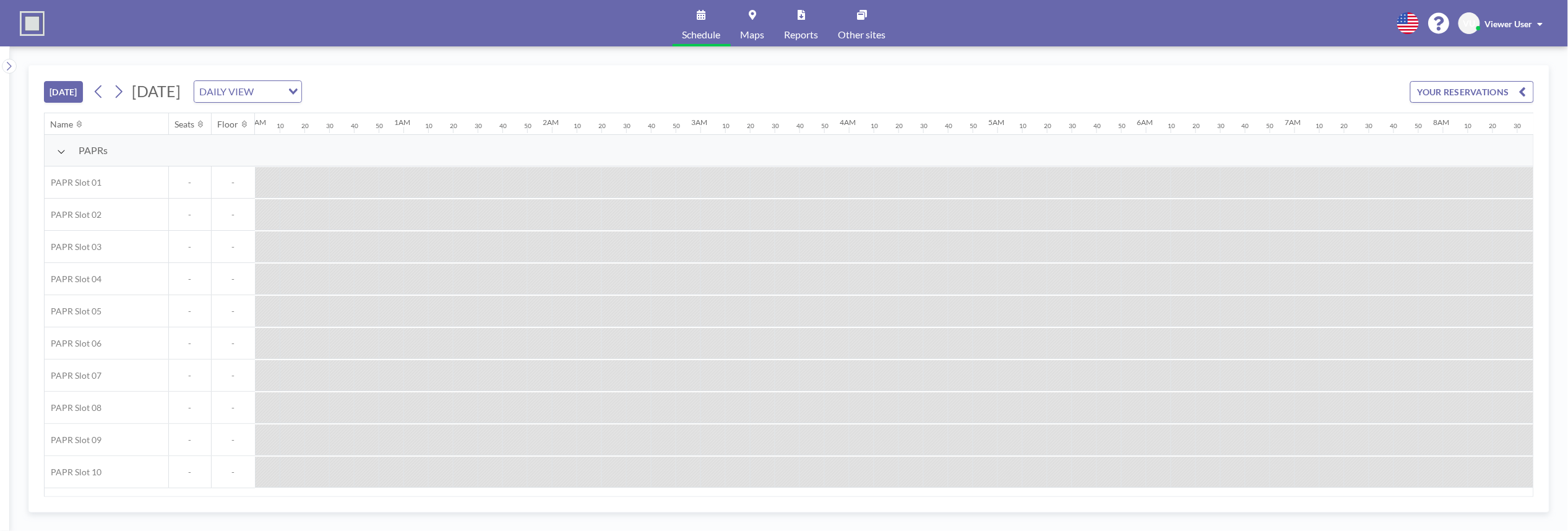
scroll to position [0, 1312]
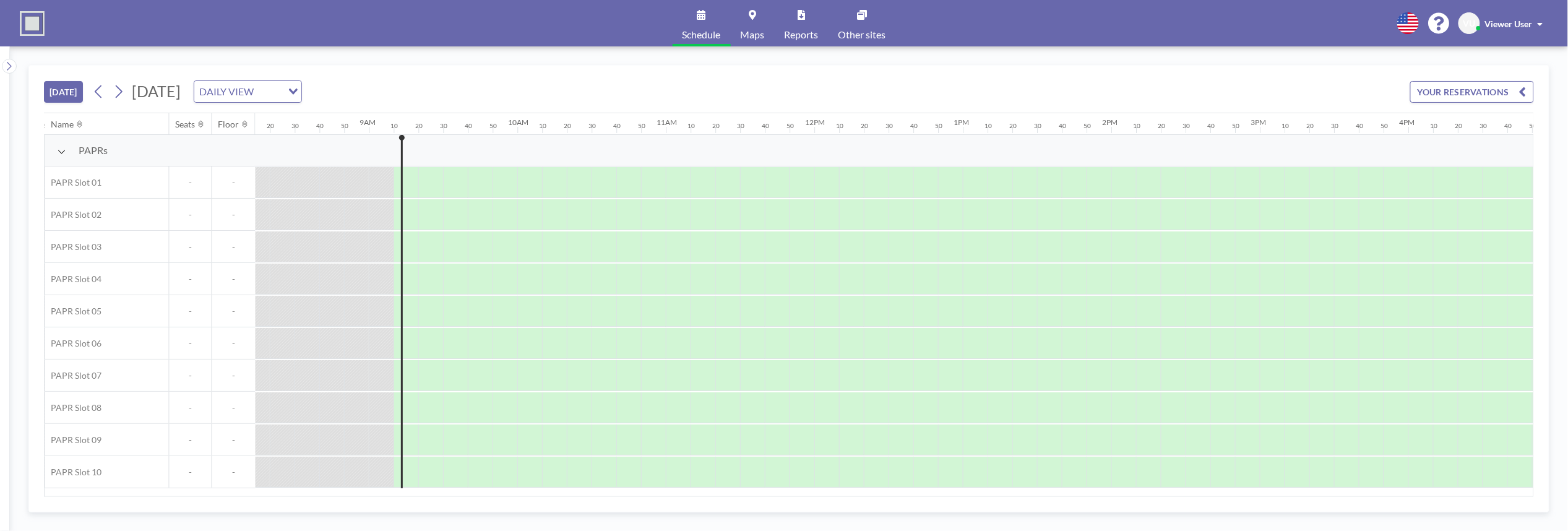
scroll to position [0, 1337]
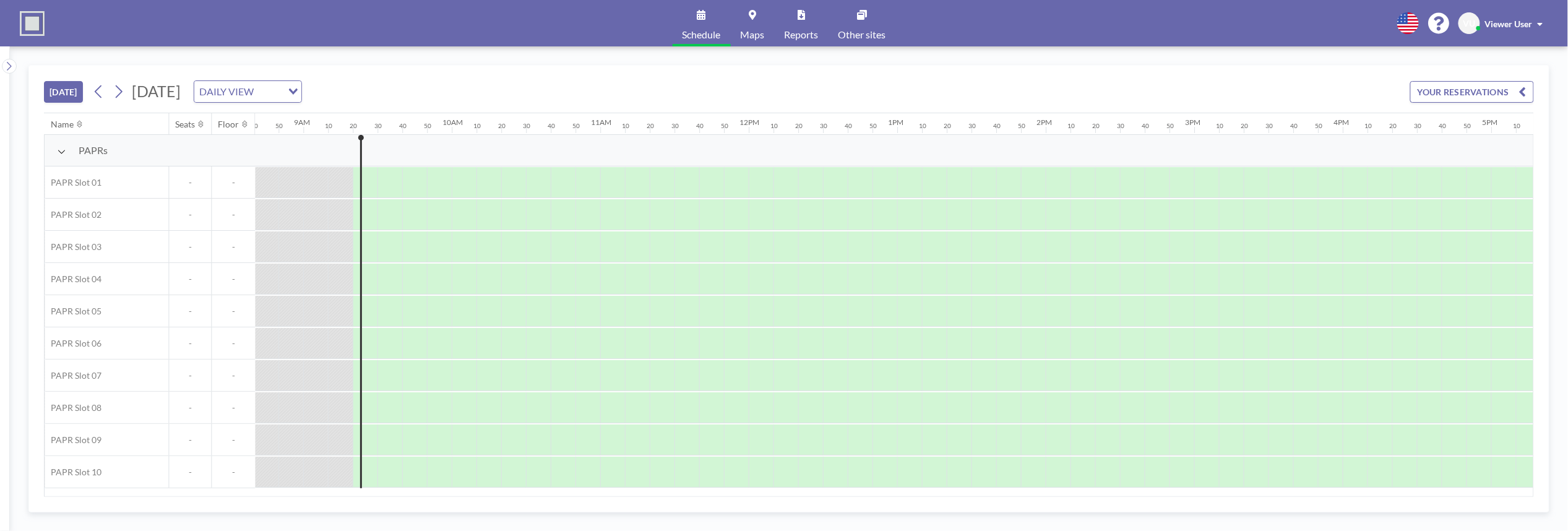
scroll to position [0, 1362]
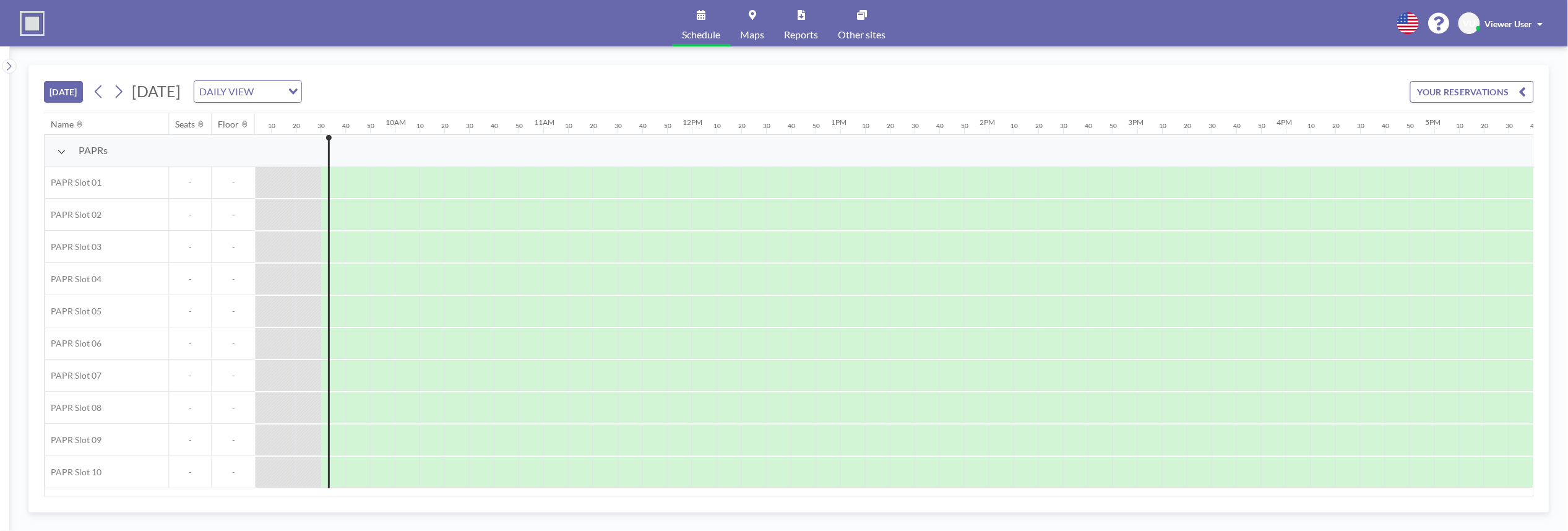
scroll to position [0, 1387]
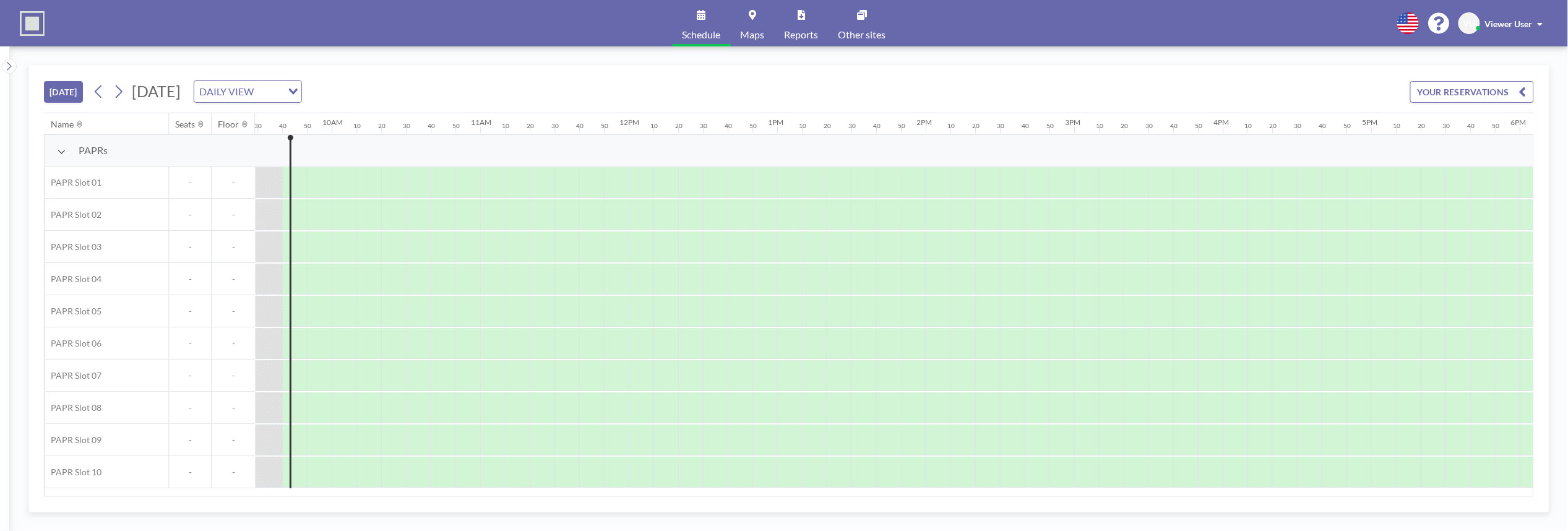
scroll to position [0, 1411]
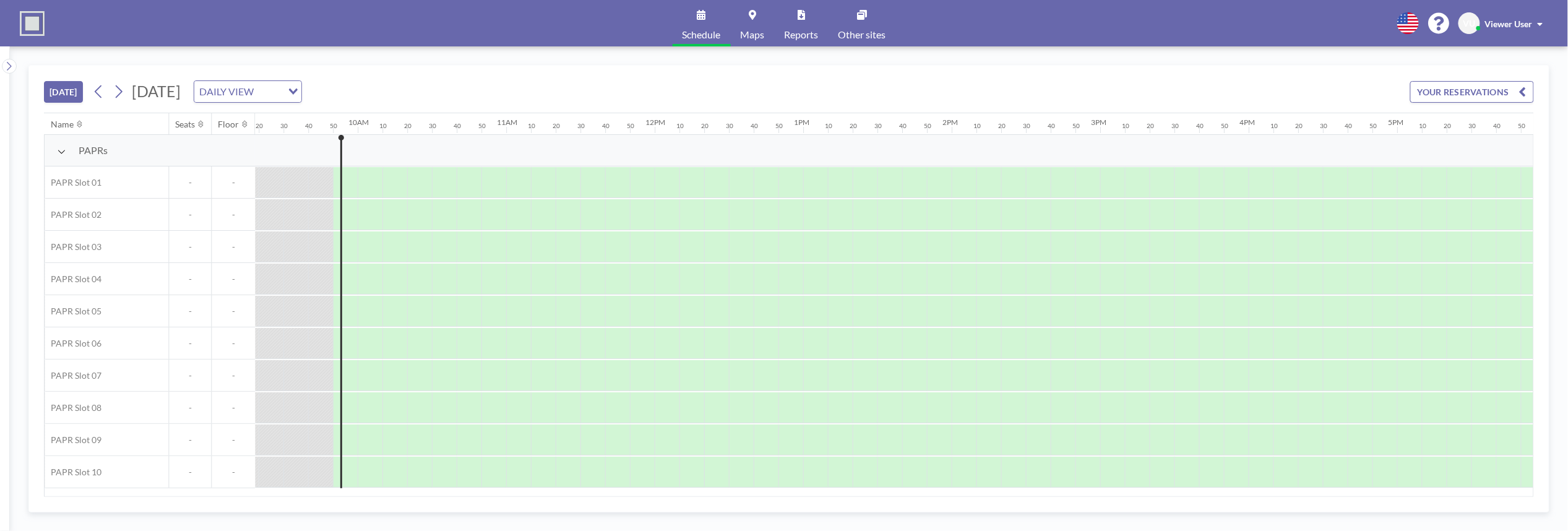
scroll to position [0, 1436]
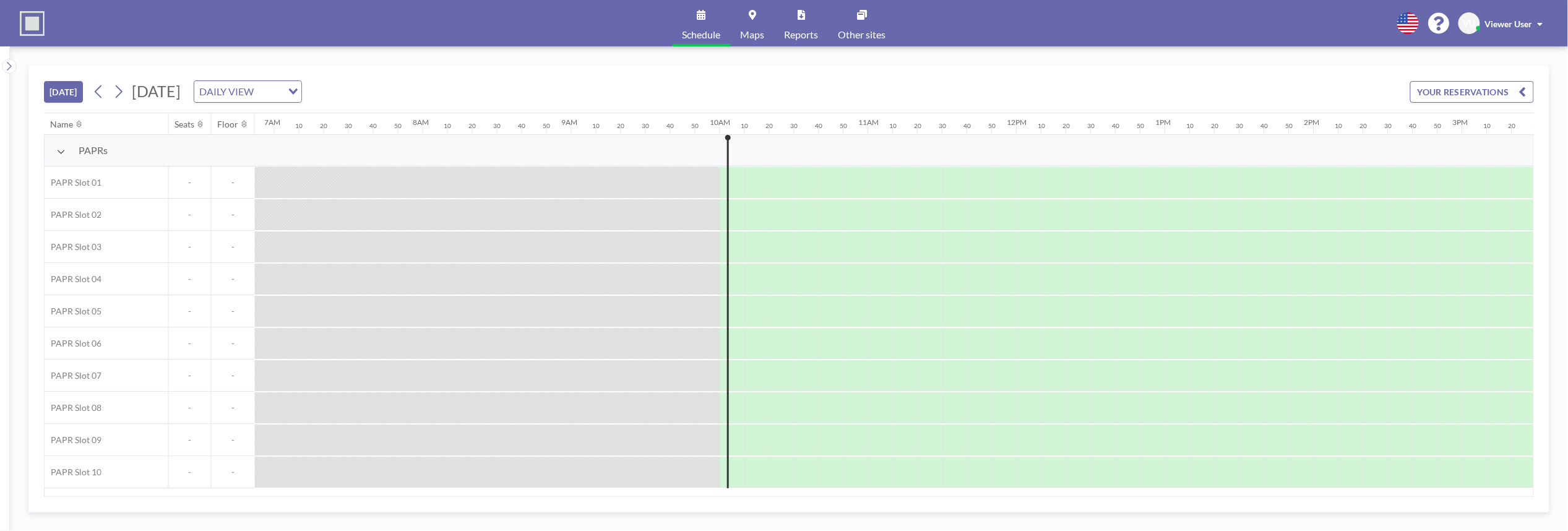
scroll to position [0, 1461]
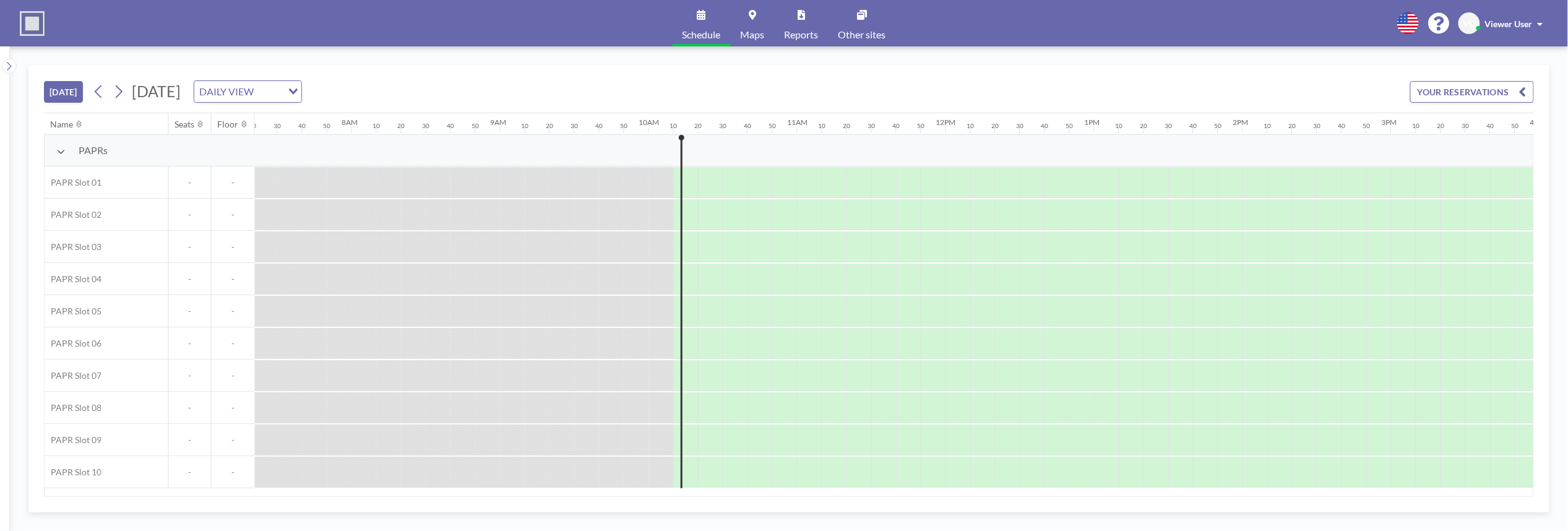
scroll to position [0, 1485]
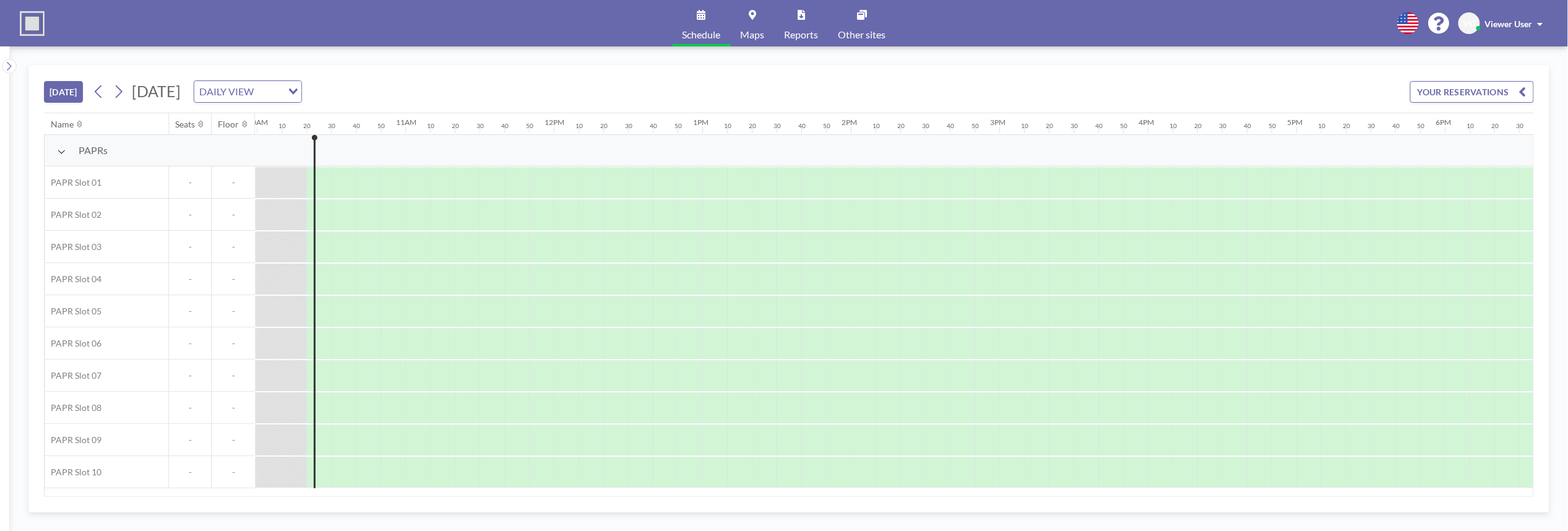
scroll to position [0, 1510]
